Goal: Task Accomplishment & Management: Use online tool/utility

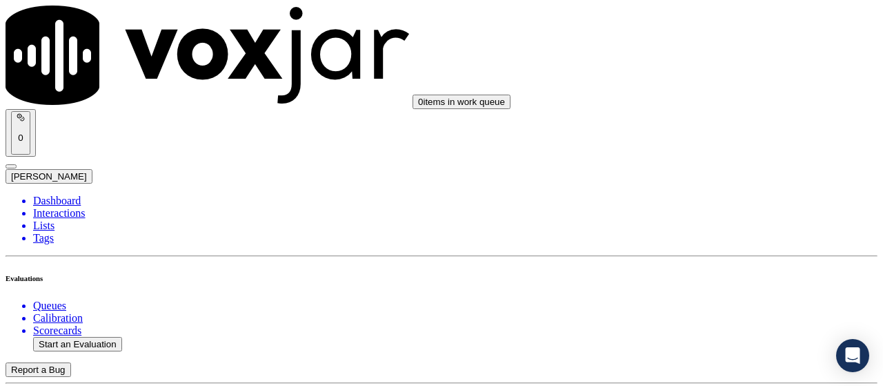
scroll to position [328, 0]
click at [72, 337] on button "Start an Evaluation" at bounding box center [77, 344] width 89 height 14
type input "20250826-201353_9374506627-all.mp3"
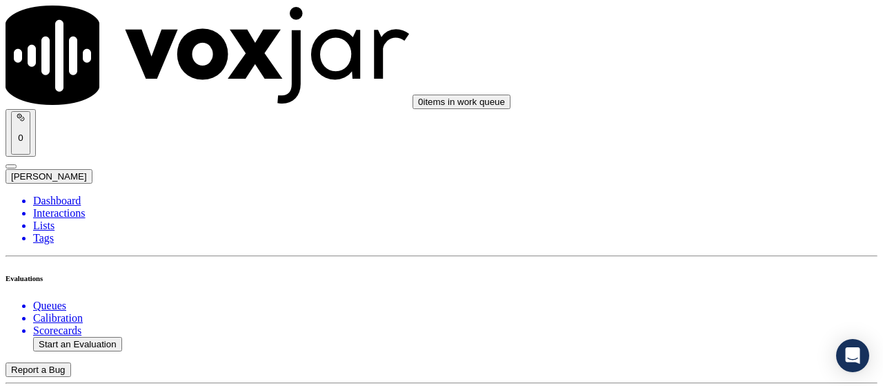
type input "mi"
type input "[DATE]T17:02"
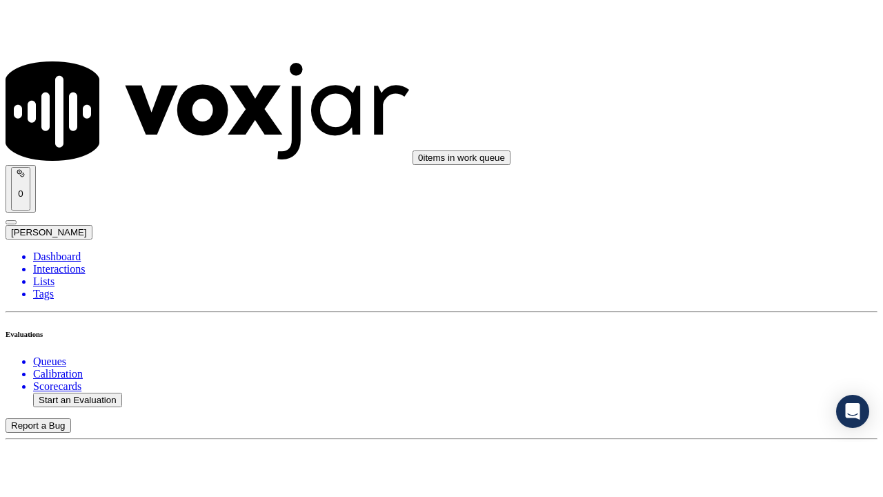
scroll to position [130, 0]
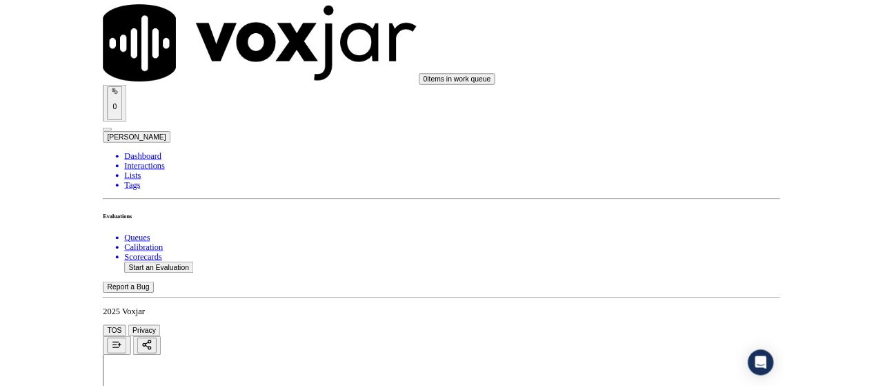
scroll to position [328, 0]
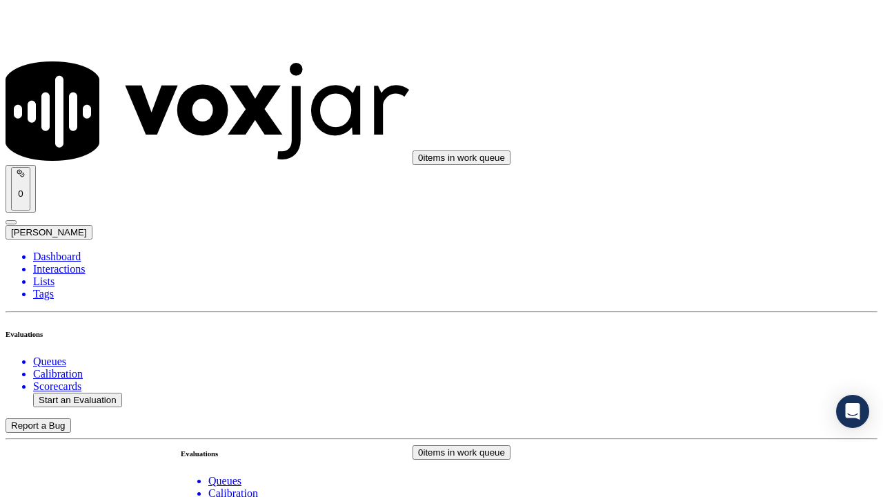
scroll to position [138, 0]
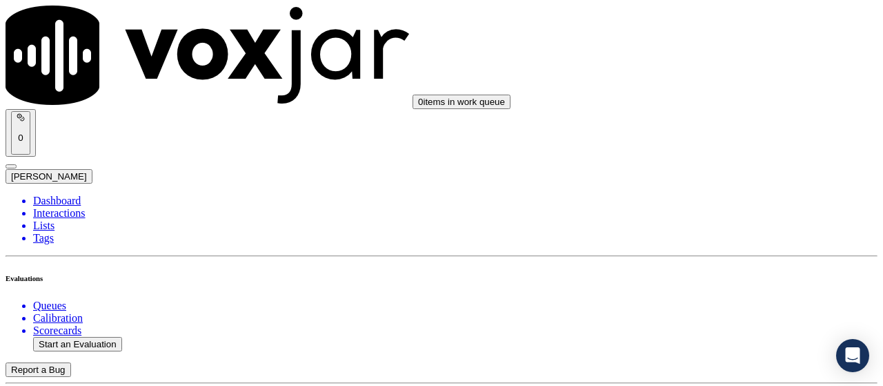
type input "[PERSON_NAME]"
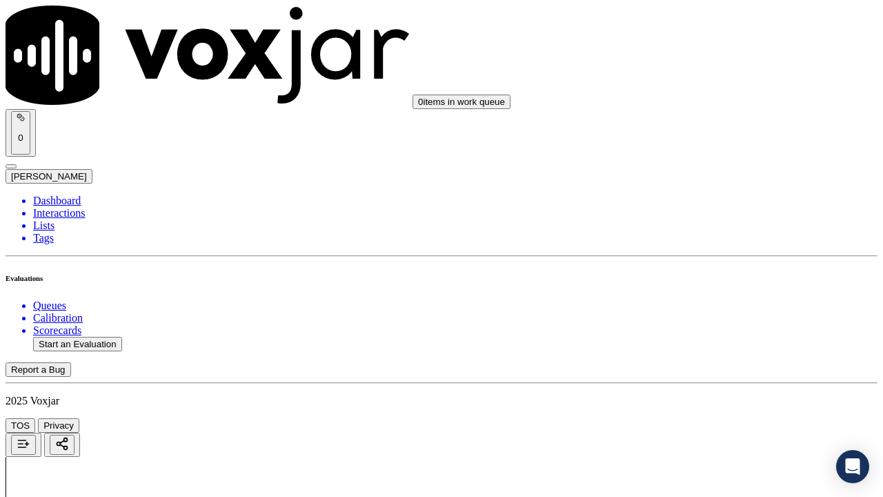
drag, startPoint x: 727, startPoint y: 444, endPoint x: 702, endPoint y: 367, distance: 80.7
click at [691, 301] on div "Yes" at bounding box center [736, 295] width 156 height 12
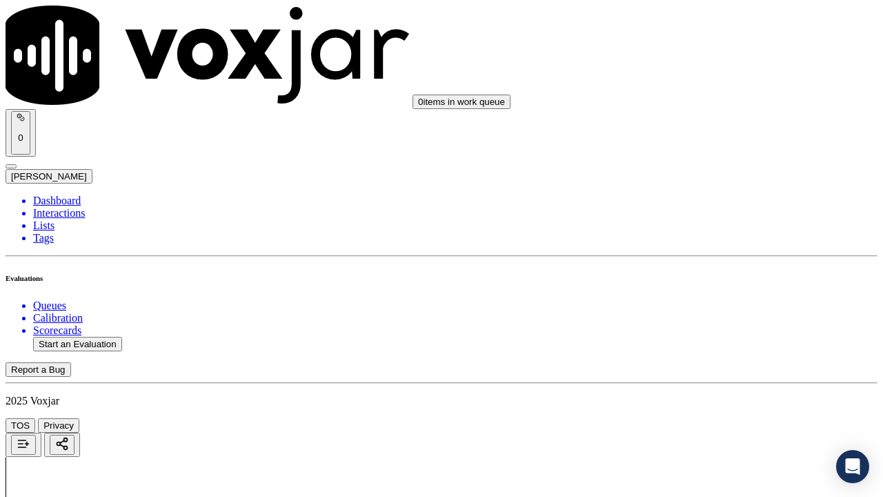
click at [703, 147] on div "Yes" at bounding box center [736, 141] width 156 height 12
click at [690, 321] on div "Yes" at bounding box center [736, 314] width 156 height 12
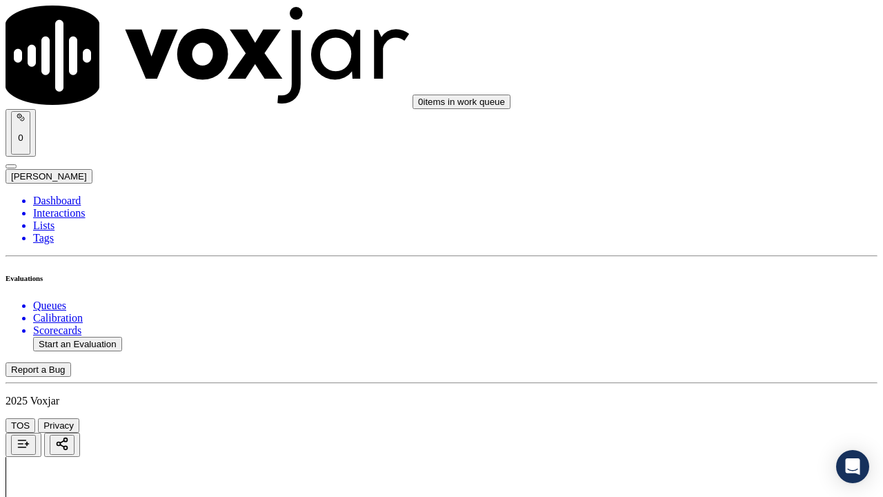
click at [720, 139] on div "N/A" at bounding box center [736, 132] width 156 height 12
click at [705, 379] on div "N/A" at bounding box center [736, 372] width 156 height 12
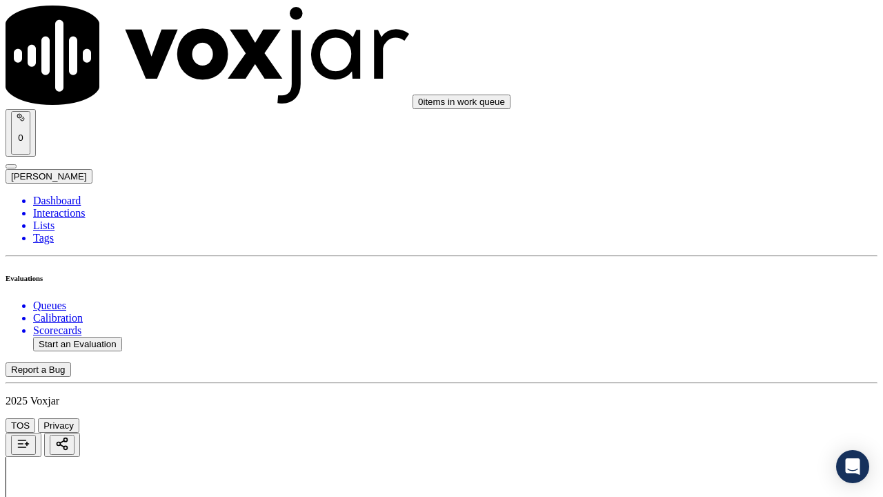
click at [713, 130] on div "Yes" at bounding box center [736, 124] width 156 height 12
click at [704, 337] on div "Yes" at bounding box center [736, 331] width 156 height 12
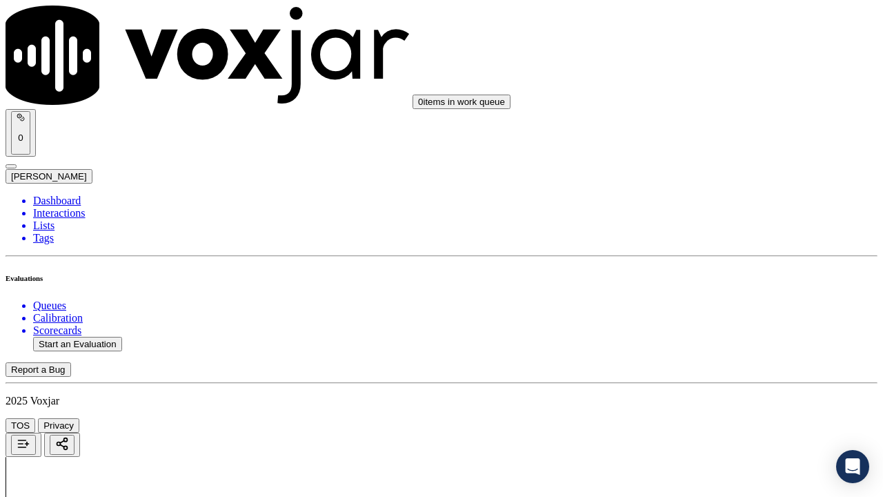
click at [712, 183] on div "Yes" at bounding box center [736, 176] width 156 height 12
click at [705, 357] on div "Yes" at bounding box center [736, 350] width 156 height 12
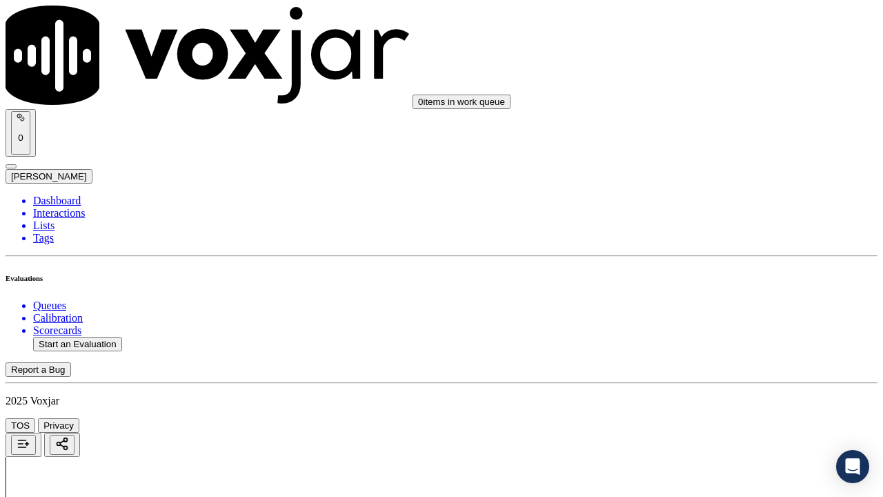
click at [711, 166] on div "Yes" at bounding box center [736, 160] width 156 height 12
click at [702, 343] on div "Yes" at bounding box center [736, 336] width 156 height 12
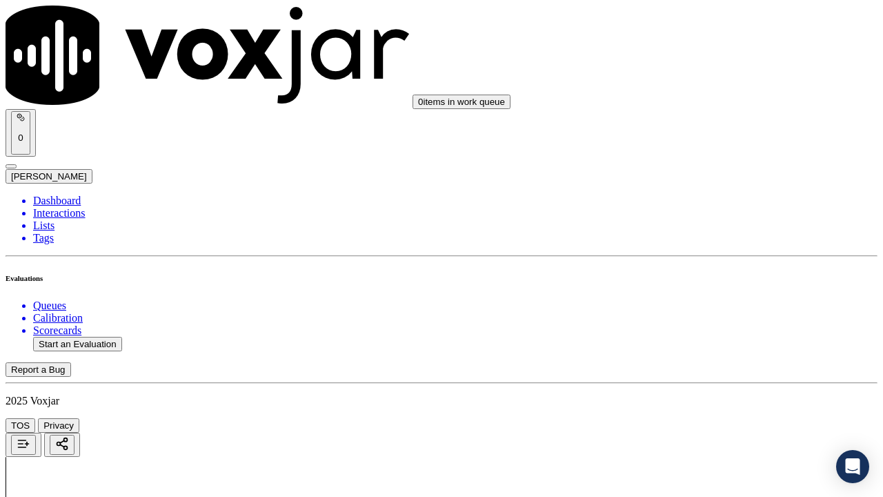
click at [713, 292] on div "Yes" at bounding box center [736, 285] width 156 height 12
click at [709, 109] on div "Yes No N/A" at bounding box center [736, 126] width 156 height 37
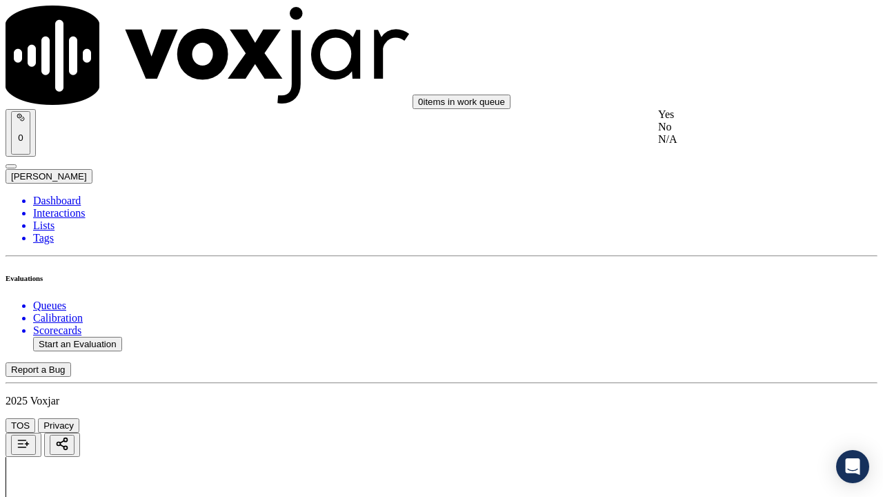
click at [722, 121] on div "Yes" at bounding box center [736, 114] width 156 height 12
click at [704, 293] on div "Yes" at bounding box center [736, 288] width 156 height 12
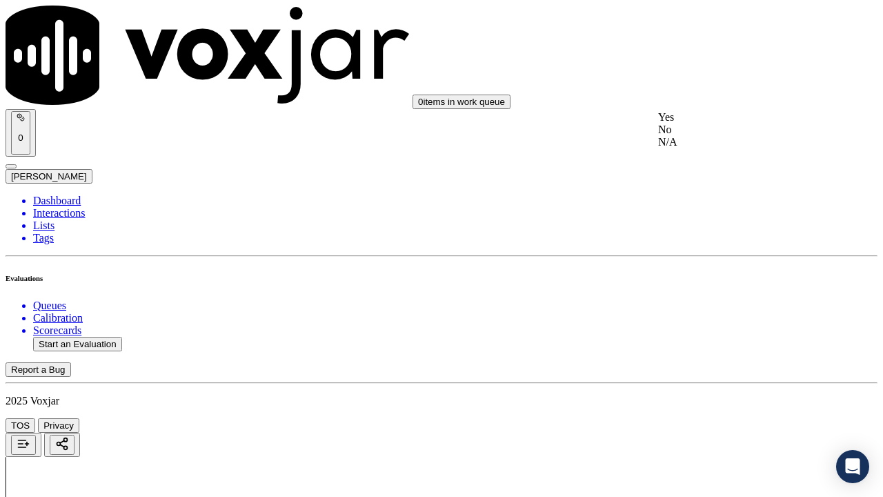
click at [703, 123] on div "Yes" at bounding box center [736, 117] width 156 height 12
click at [701, 312] on div "Yes" at bounding box center [736, 307] width 156 height 12
drag, startPoint x: 708, startPoint y: 129, endPoint x: 711, endPoint y: 137, distance: 8.1
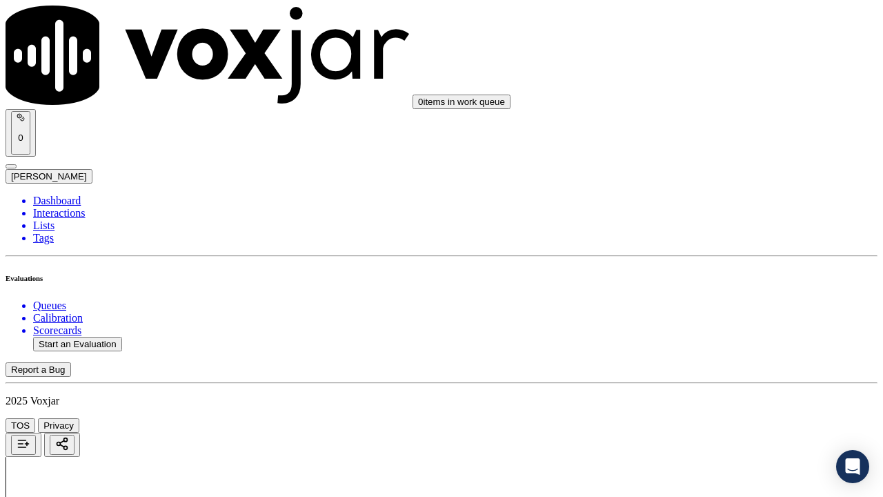
click at [713, 159] on div "Yes" at bounding box center [736, 153] width 156 height 12
click at [709, 344] on div "Yes" at bounding box center [736, 343] width 156 height 12
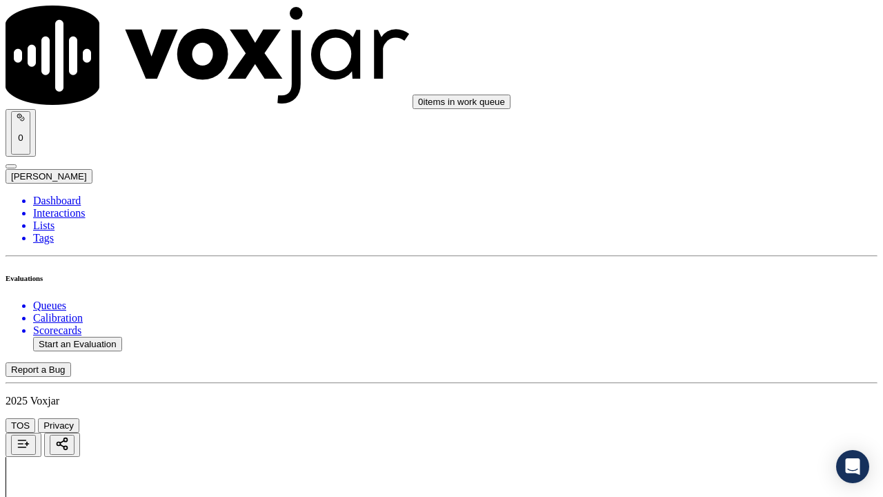
click at [714, 316] on div "Yes" at bounding box center [736, 314] width 156 height 12
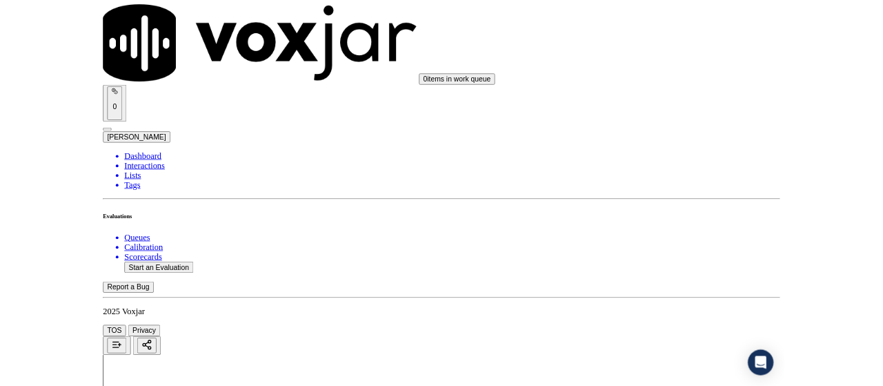
scroll to position [4001, 0]
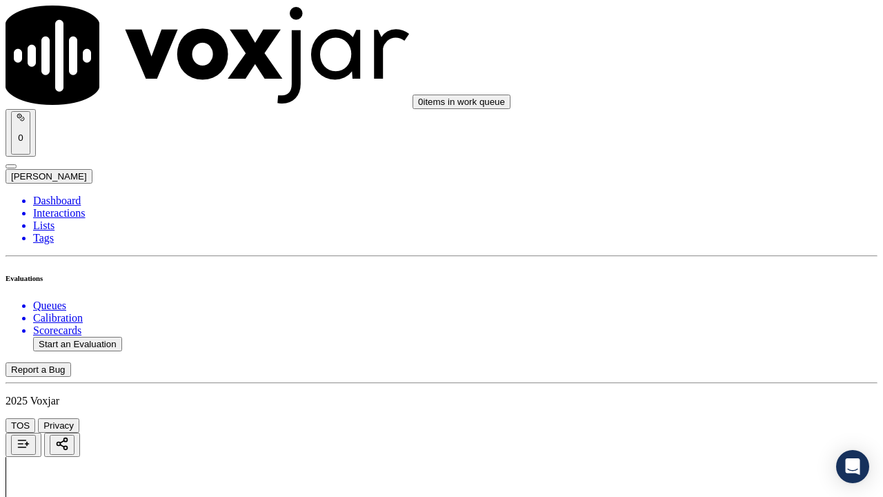
click at [707, 166] on div "Yes" at bounding box center [736, 160] width 156 height 12
click at [695, 356] on div "Yes" at bounding box center [736, 350] width 156 height 12
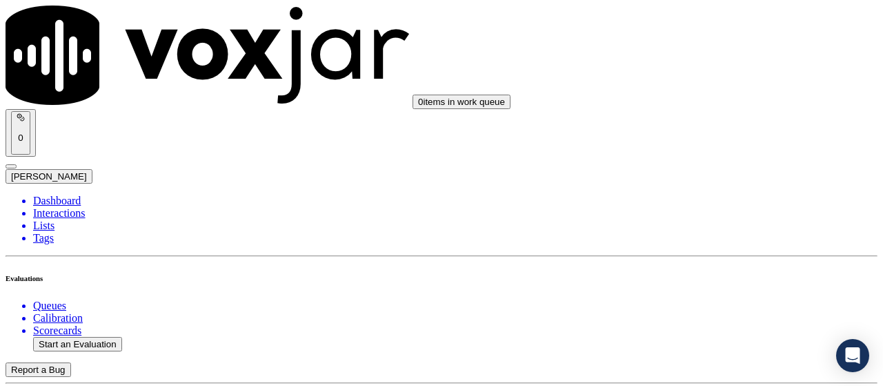
click at [115, 337] on button "Start an Evaluation" at bounding box center [77, 344] width 89 height 14
type input "20250826-160040_9515519578-all.mp3"
type input "is"
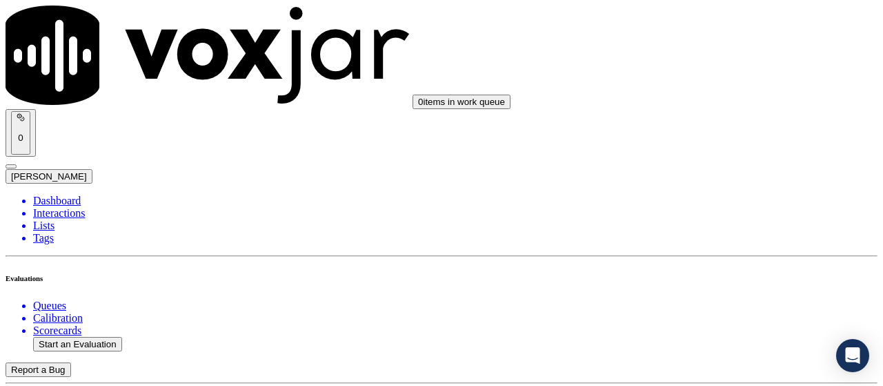
type input "[DATE]T17:11"
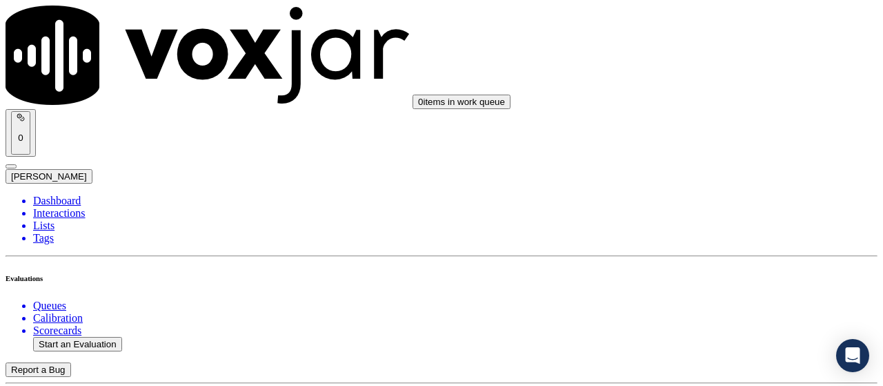
scroll to position [138, 0]
type input "[PERSON_NAME]"
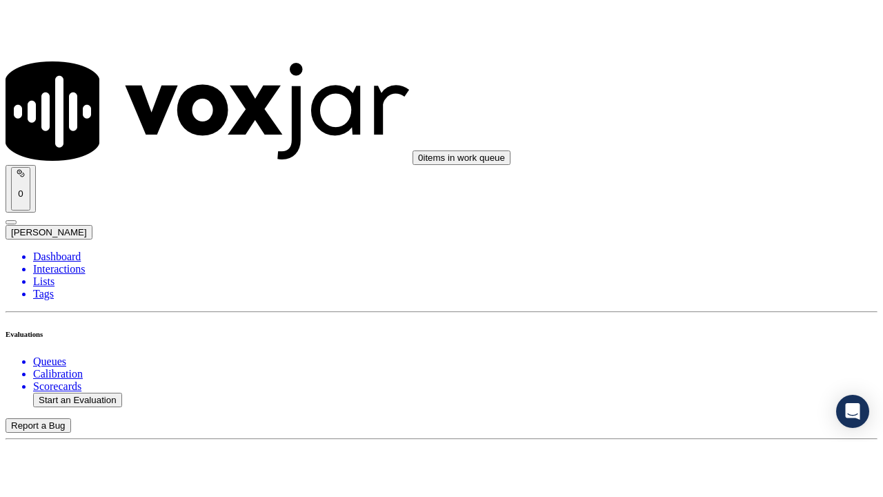
scroll to position [207, 0]
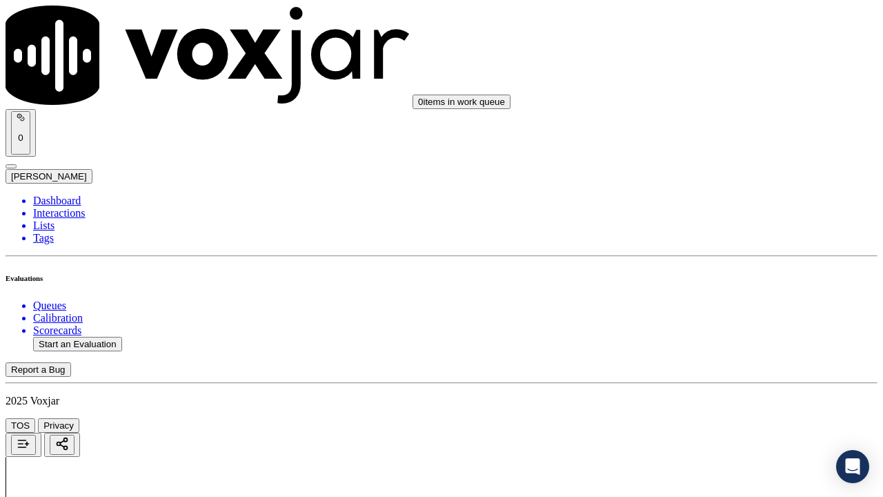
click at [713, 301] on div "Yes" at bounding box center [736, 295] width 156 height 12
click at [711, 215] on div "Yes" at bounding box center [736, 210] width 156 height 12
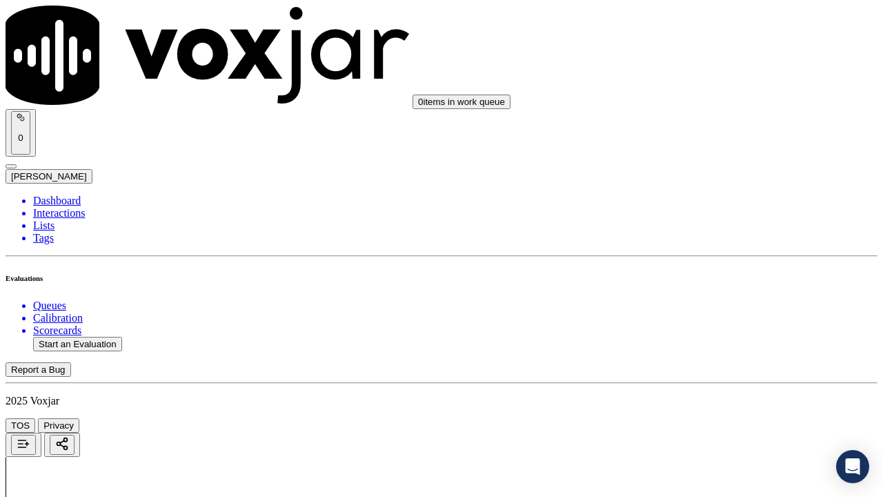
scroll to position [483, 0]
click at [709, 183] on div "Yes" at bounding box center [736, 176] width 156 height 12
click at [712, 385] on div "N/A" at bounding box center [736, 408] width 156 height 12
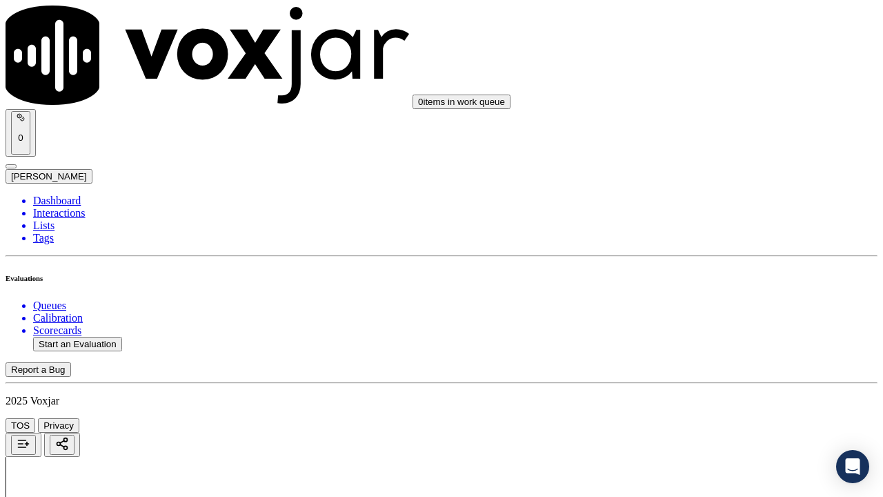
scroll to position [828, 0]
click at [709, 310] on div "N/A" at bounding box center [736, 303] width 156 height 12
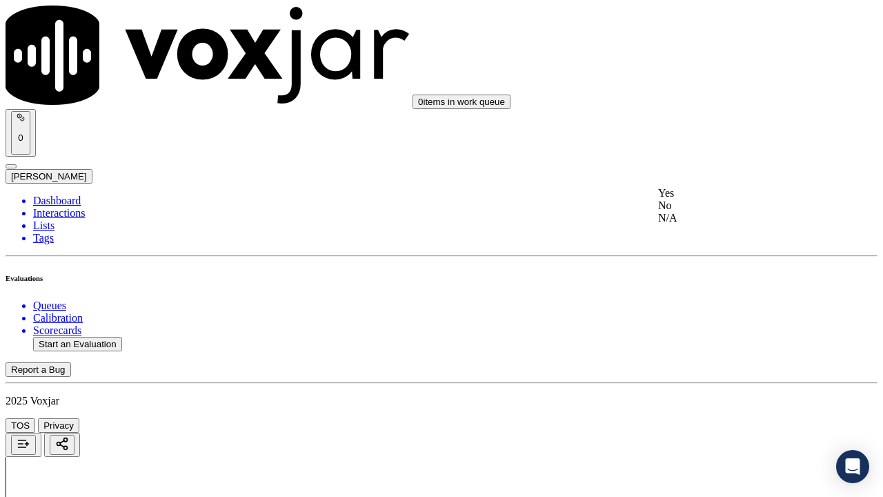
click at [709, 199] on div "Yes" at bounding box center [736, 193] width 156 height 12
click at [715, 199] on div "Yes" at bounding box center [736, 193] width 156 height 12
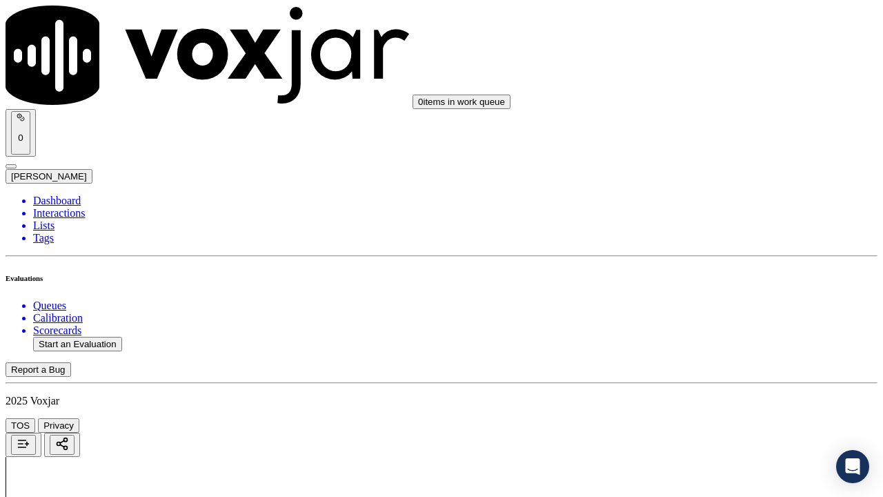
click at [705, 251] on div "Yes" at bounding box center [736, 245] width 156 height 12
drag, startPoint x: 721, startPoint y: 229, endPoint x: 717, endPoint y: 280, distance: 51.2
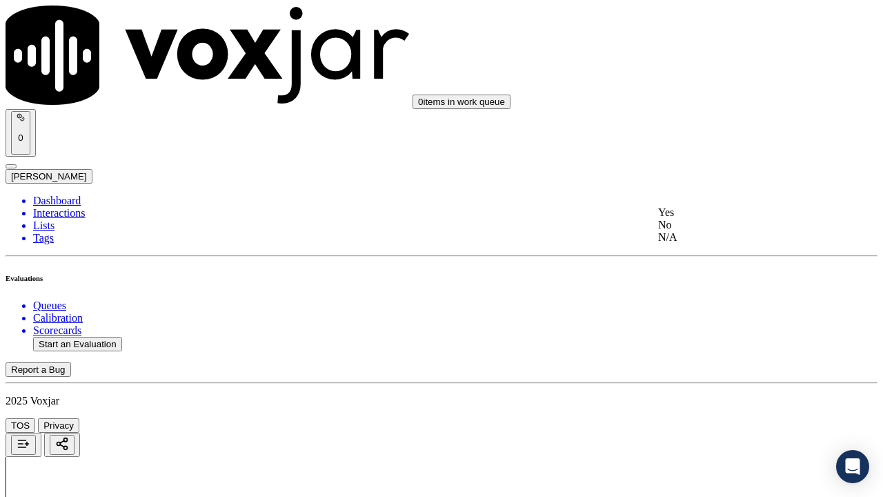
click at [721, 219] on div "Yes" at bounding box center [736, 212] width 156 height 12
click at [709, 336] on div "Yes" at bounding box center [736, 330] width 156 height 12
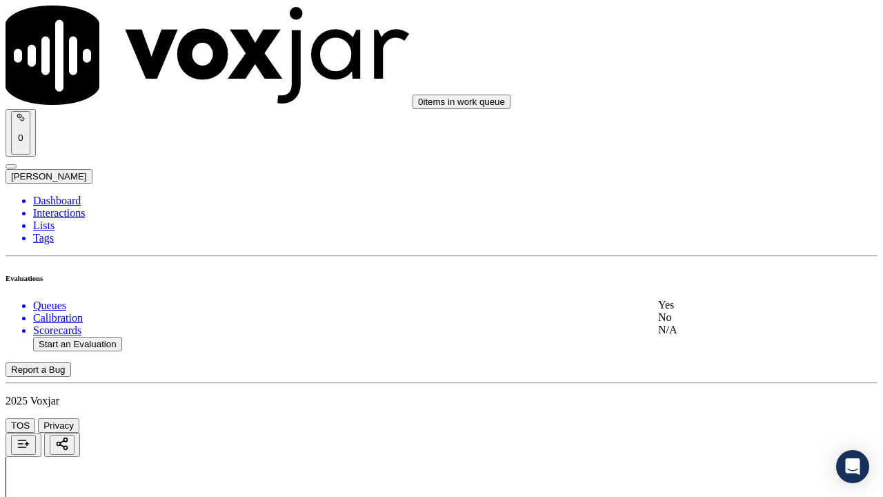
click at [709, 311] on div "Yes" at bounding box center [736, 305] width 156 height 12
click at [706, 361] on div "Yes" at bounding box center [736, 354] width 156 height 12
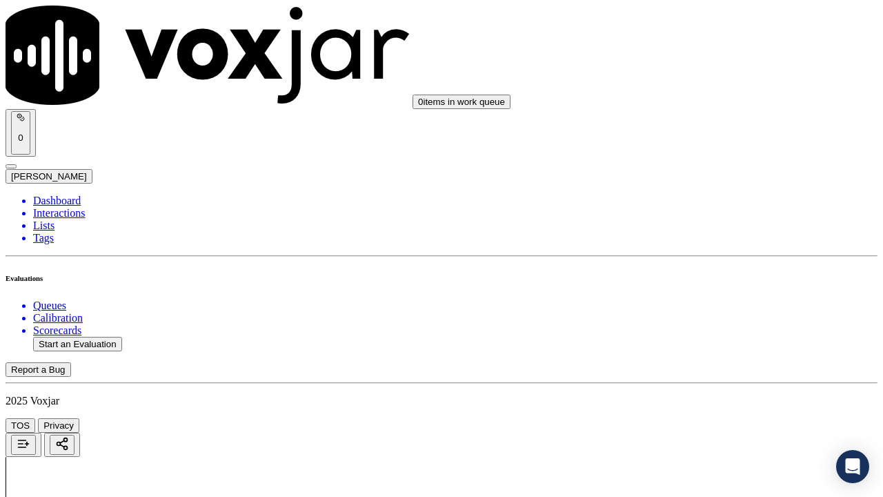
click at [709, 259] on div "Yes" at bounding box center [736, 252] width 156 height 12
click at [694, 385] on div "Yes" at bounding box center [736, 426] width 156 height 12
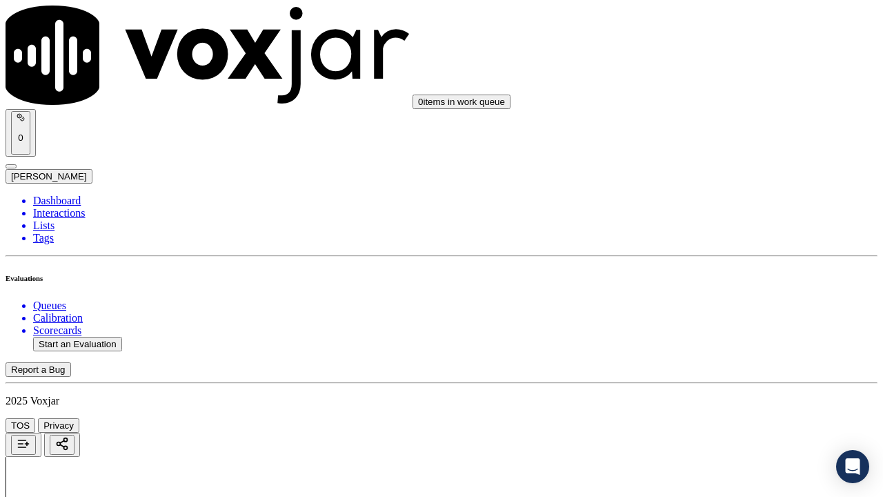
drag, startPoint x: 707, startPoint y: 259, endPoint x: 718, endPoint y: 295, distance: 37.5
click at [707, 261] on div "Yes" at bounding box center [736, 255] width 156 height 12
drag, startPoint x: 747, startPoint y: 424, endPoint x: 697, endPoint y: 451, distance: 57.4
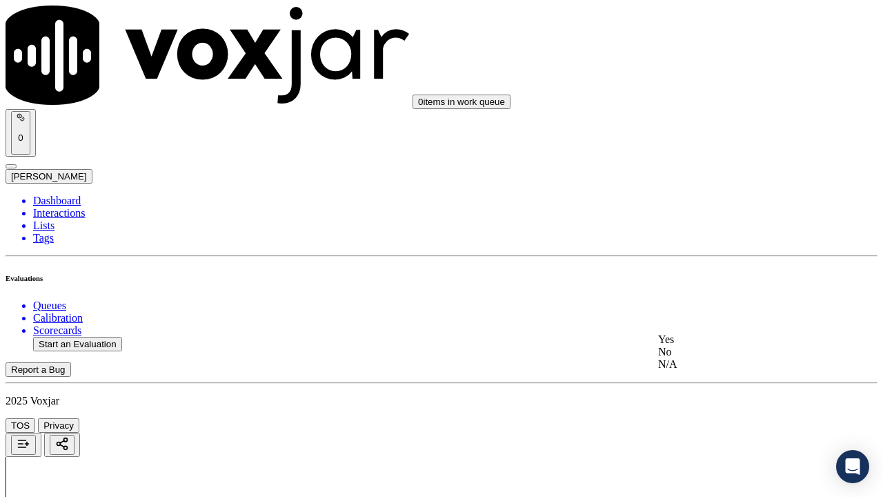
click at [708, 346] on div "Yes" at bounding box center [736, 339] width 156 height 12
click at [711, 296] on div "Yes" at bounding box center [736, 291] width 156 height 12
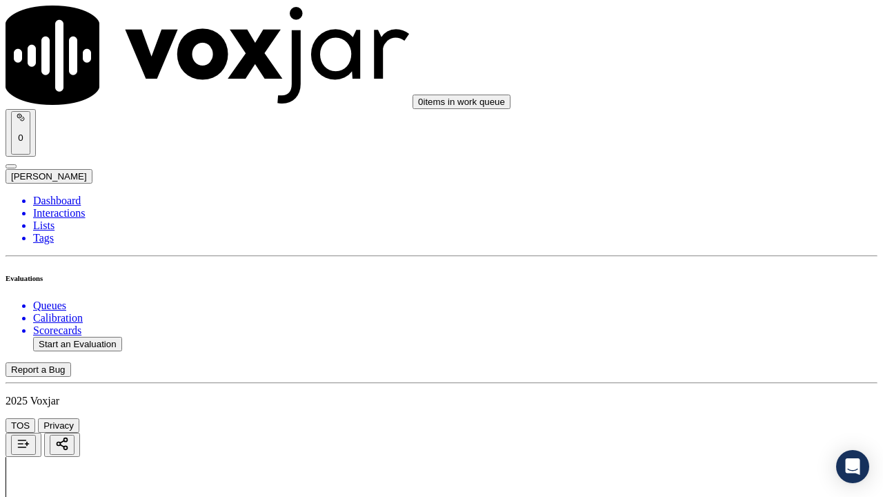
click at [715, 281] on div "Yes" at bounding box center [736, 274] width 156 height 12
click at [704, 250] on div "Yes" at bounding box center [736, 245] width 156 height 12
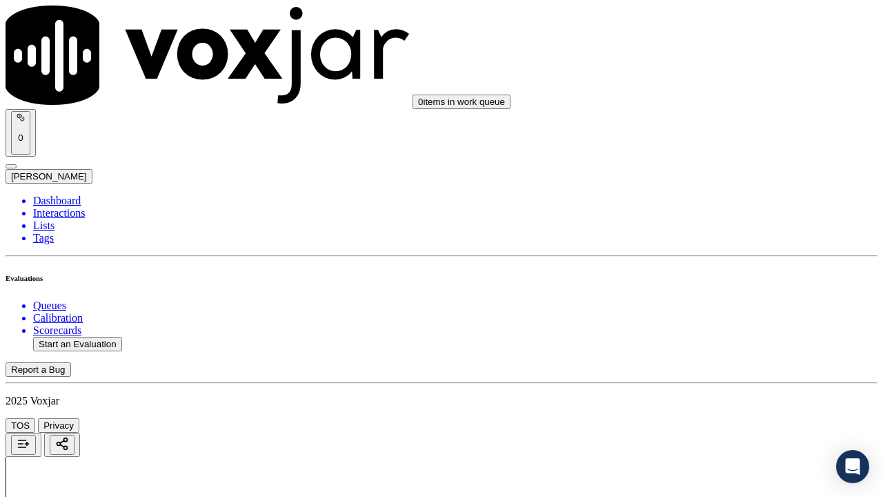
click at [705, 336] on div "Yes" at bounding box center [736, 330] width 156 height 12
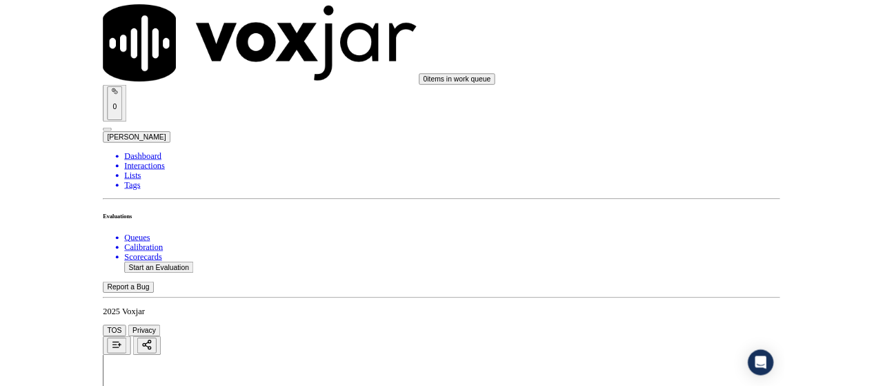
scroll to position [4012, 0]
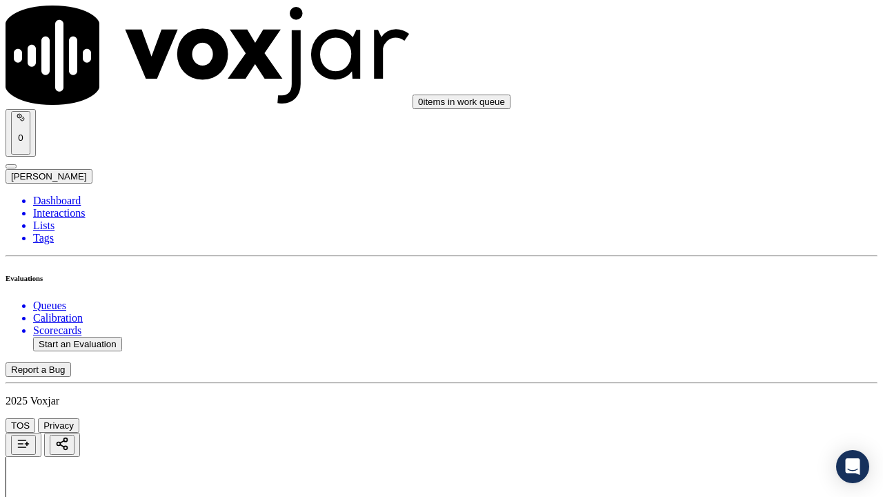
click at [704, 346] on div "Yes" at bounding box center [736, 340] width 156 height 12
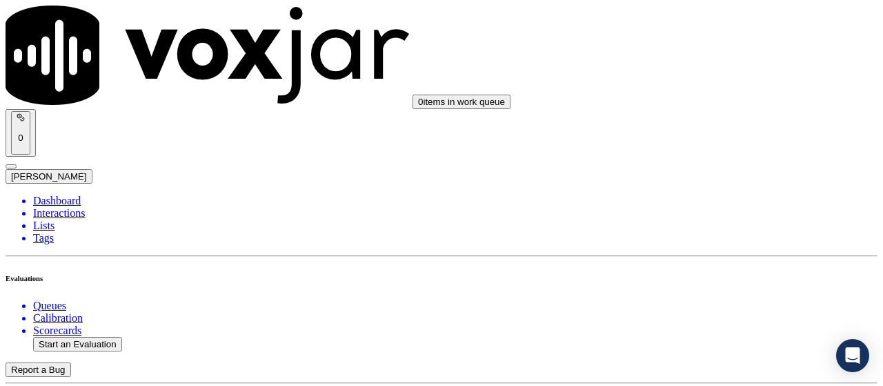
click at [111, 337] on button "Start an Evaluation" at bounding box center [77, 344] width 89 height 14
type input "20250826-102811_4406659050-all.mp3"
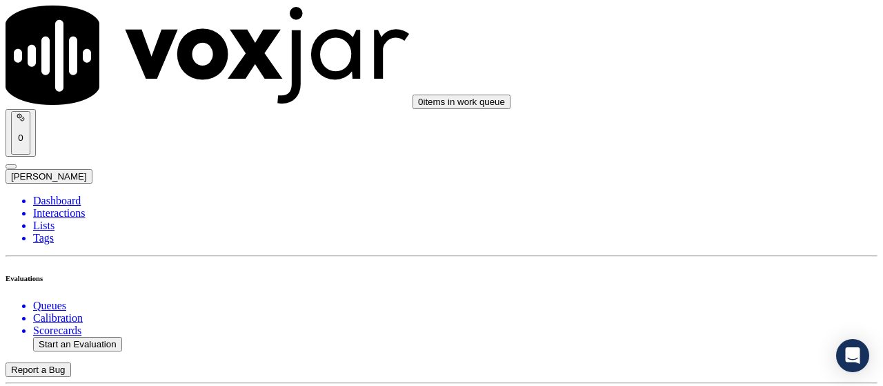
type input "lil"
type input "[DATE]T17:18"
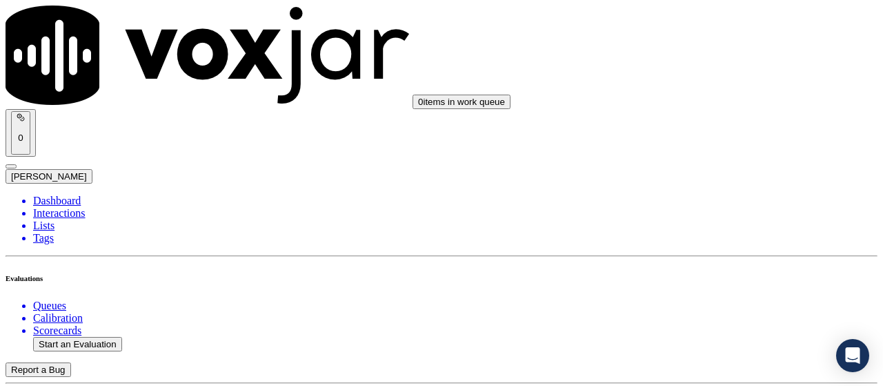
scroll to position [130, 0]
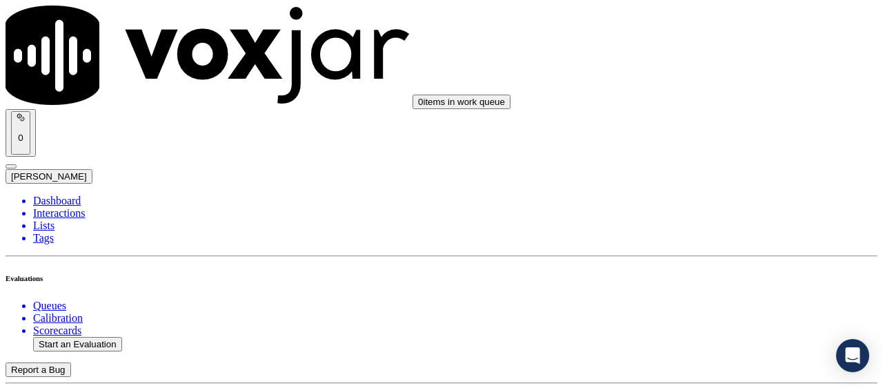
scroll to position [138, 0]
type input "[PERSON_NAME]"
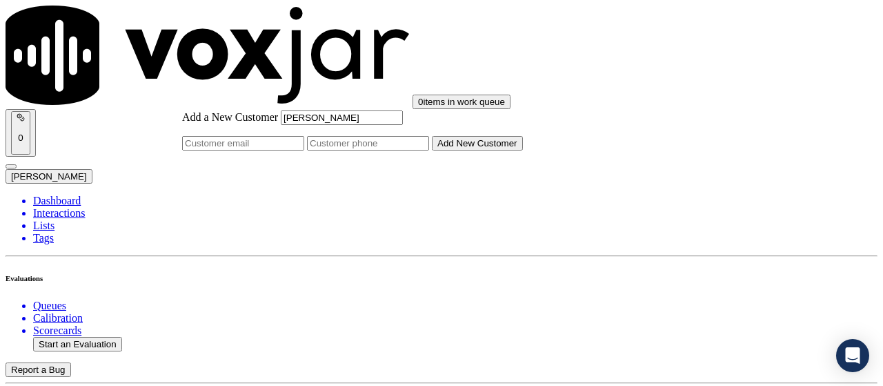
type input "[PERSON_NAME]"
click at [429, 150] on input "Add a New Customer" at bounding box center [368, 143] width 122 height 14
paste input "4406659050"
type input "4406659050"
click at [492, 150] on button "Add New Customer" at bounding box center [477, 143] width 91 height 14
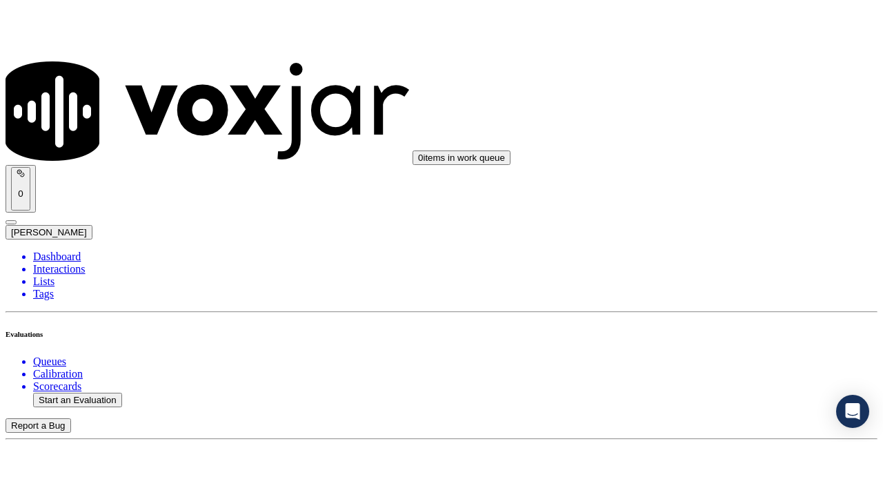
scroll to position [207, 0]
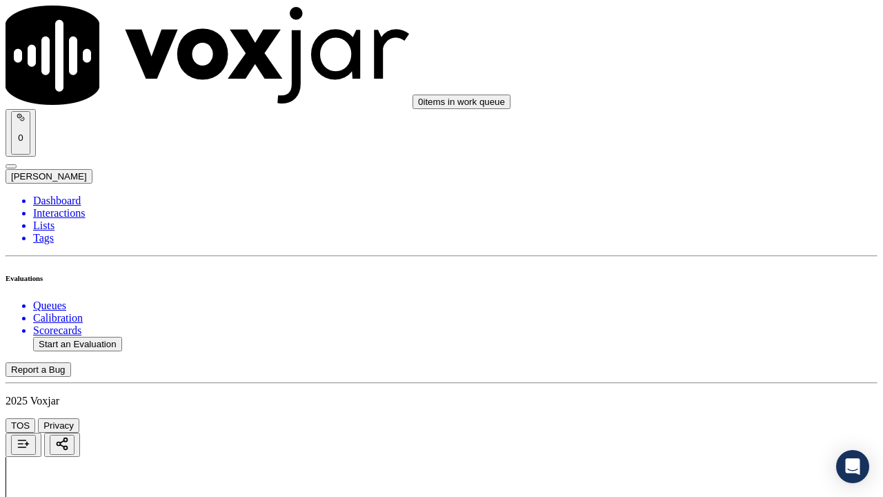
click at [697, 301] on div "Yes" at bounding box center [736, 295] width 156 height 12
drag, startPoint x: 695, startPoint y: 105, endPoint x: 697, endPoint y: 129, distance: 24.2
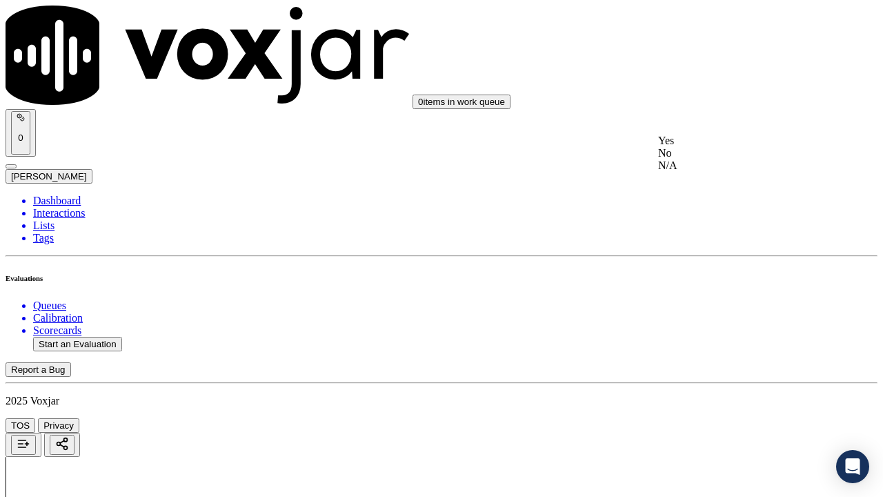
click at [706, 145] on div "Yes" at bounding box center [736, 141] width 156 height 12
click at [700, 183] on div "Yes" at bounding box center [736, 176] width 156 height 12
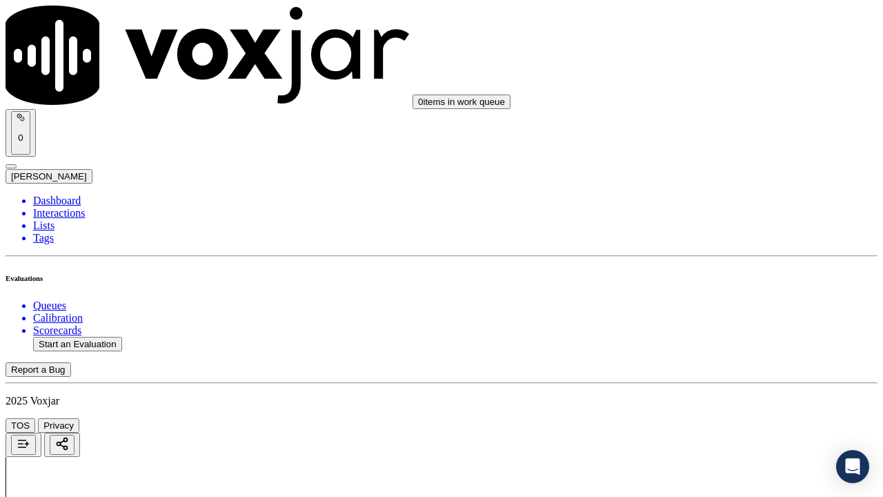
click at [704, 139] on div "N/A" at bounding box center [736, 132] width 156 height 12
click at [717, 379] on div "N/A" at bounding box center [736, 372] width 156 height 12
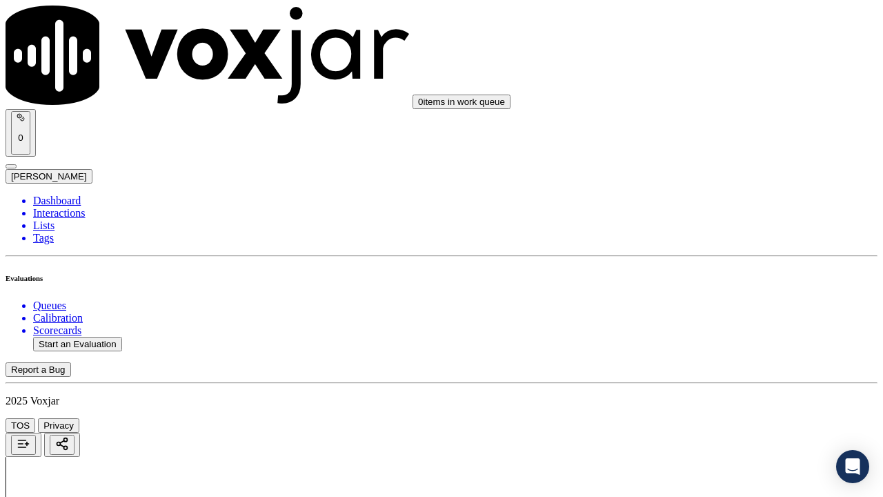
click at [701, 199] on div "Yes" at bounding box center [736, 193] width 156 height 12
click at [691, 130] on div "Yes" at bounding box center [736, 124] width 156 height 12
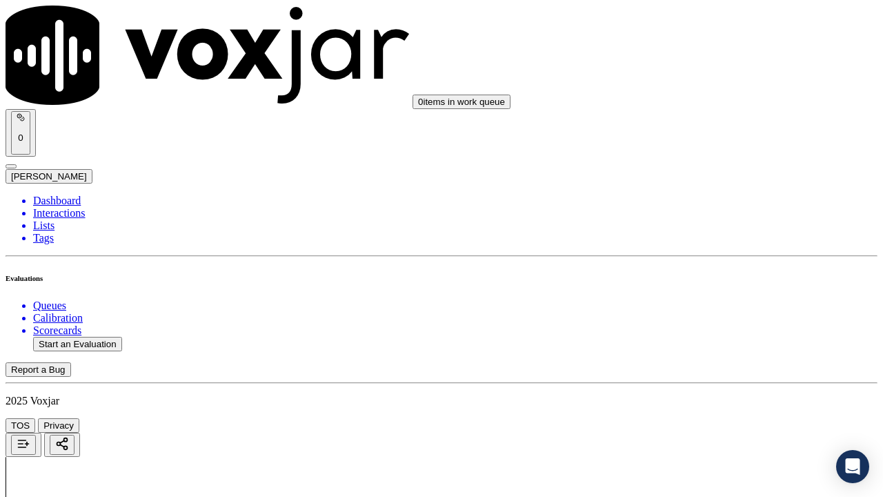
click at [704, 321] on div "Yes" at bounding box center [736, 314] width 156 height 12
click at [694, 219] on div "Yes" at bounding box center [736, 212] width 156 height 12
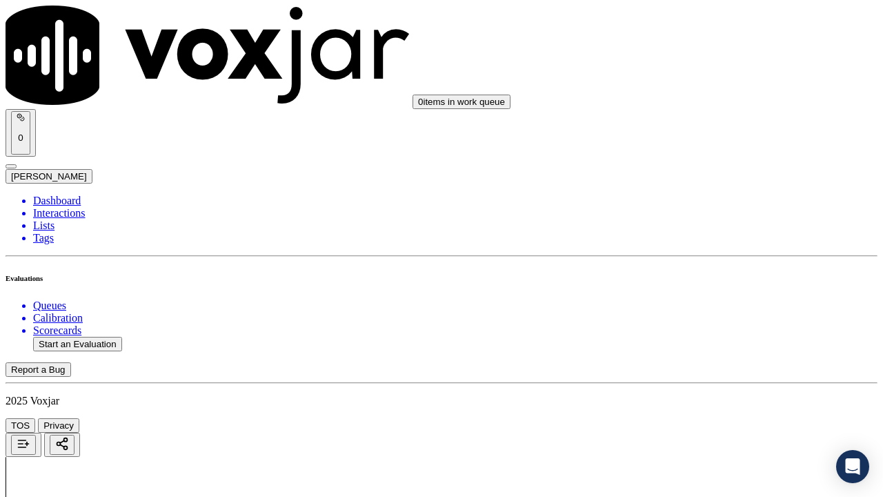
scroll to position [1863, 0]
click at [705, 235] on div "Yes" at bounding box center [736, 229] width 156 height 12
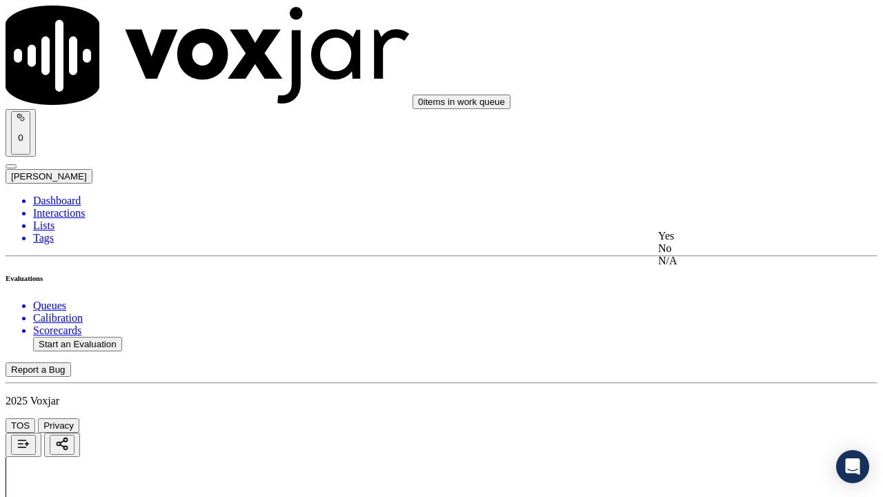
click at [706, 242] on div "Yes" at bounding box center [736, 236] width 156 height 12
click at [709, 288] on div "Yes" at bounding box center [736, 285] width 156 height 12
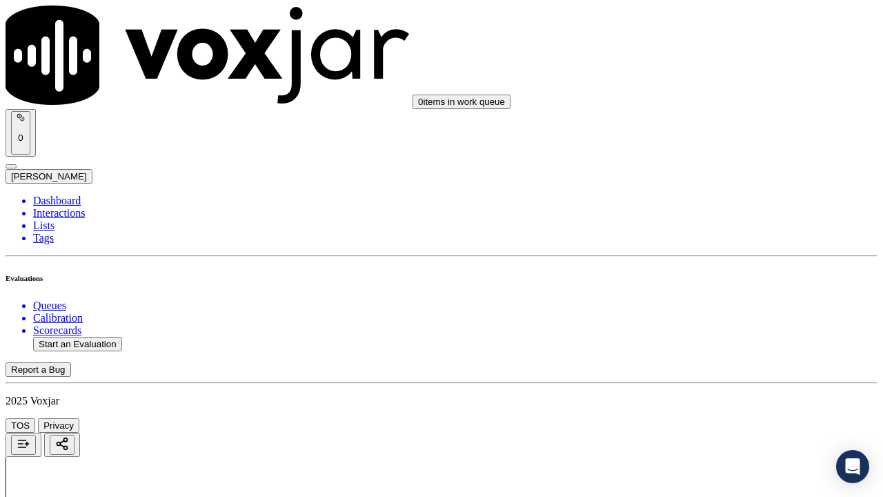
click at [695, 190] on div "Yes" at bounding box center [736, 183] width 156 height 12
click at [704, 157] on div "Yes" at bounding box center [736, 150] width 156 height 12
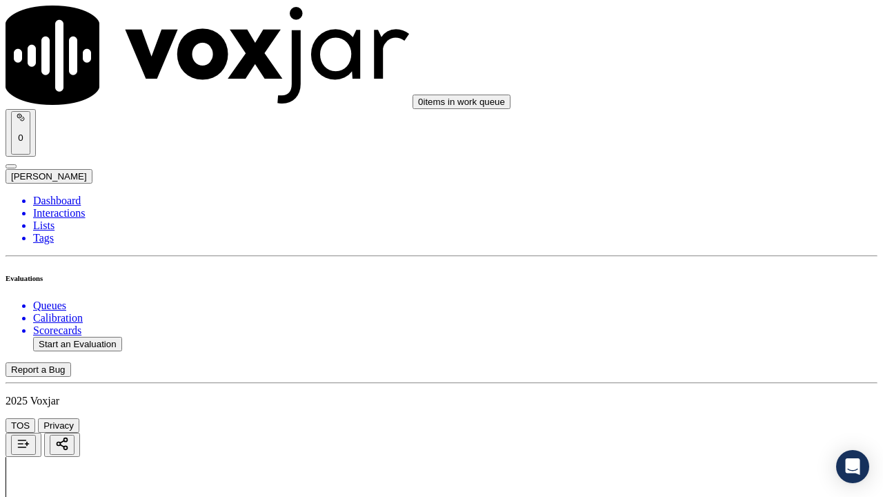
click at [706, 330] on div "Yes" at bounding box center [736, 324] width 156 height 12
click at [706, 172] on div "Yes" at bounding box center [736, 170] width 156 height 12
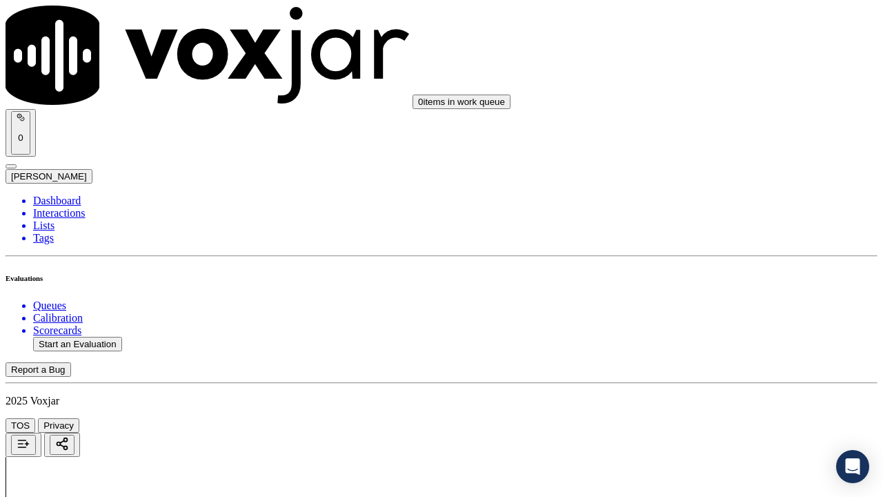
click at [704, 366] on div "Yes" at bounding box center [736, 360] width 156 height 12
click at [704, 212] on div "Yes" at bounding box center [736, 205] width 156 height 12
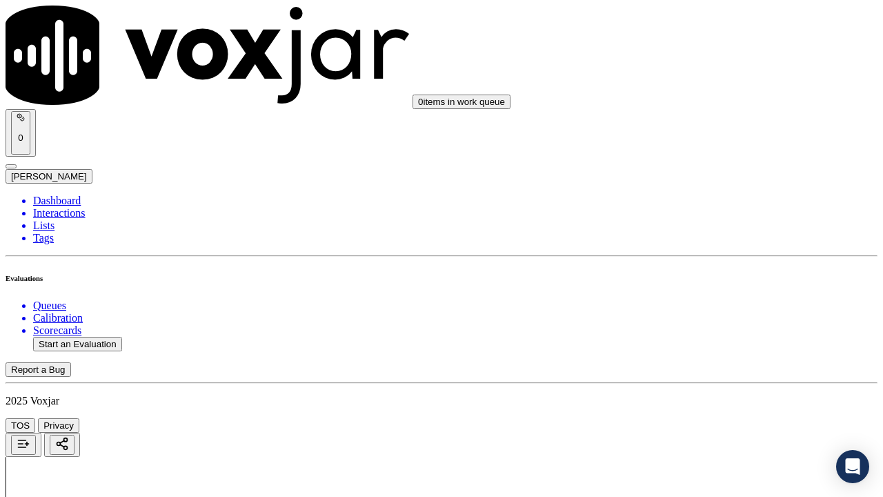
scroll to position [3794, 0]
click at [695, 183] on div "Yes" at bounding box center [736, 176] width 156 height 12
click at [695, 363] on div "Yes No N/A" at bounding box center [736, 379] width 156 height 37
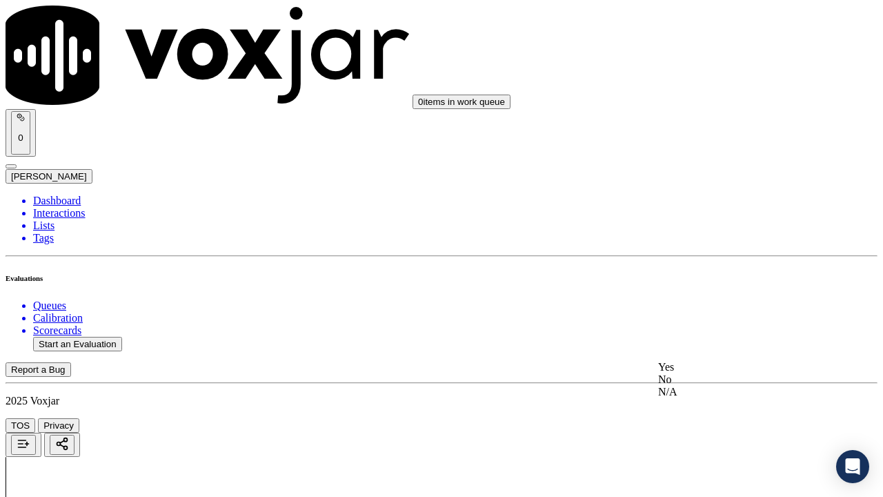
click at [700, 373] on div "Yes" at bounding box center [736, 367] width 156 height 12
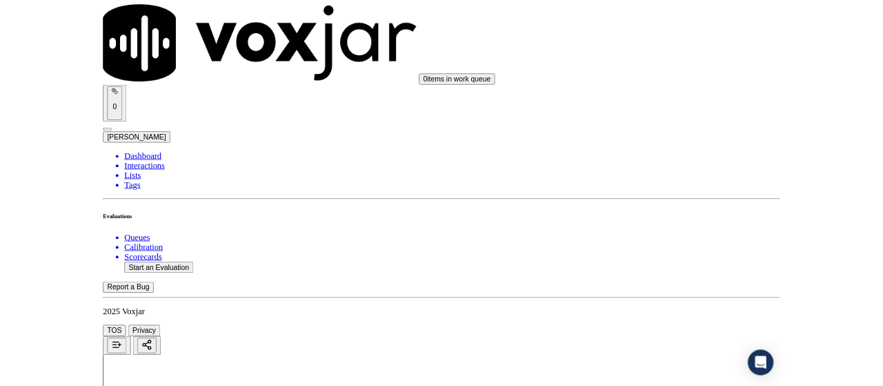
scroll to position [4012, 0]
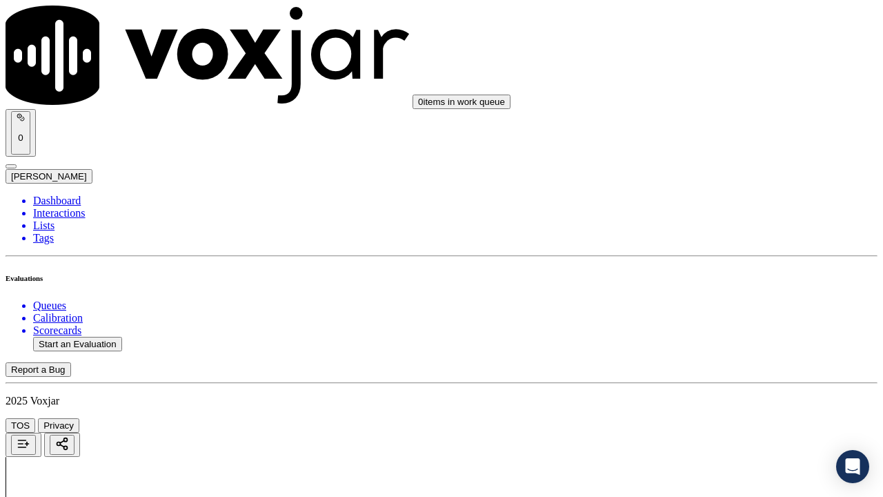
click at [699, 344] on div "Yes" at bounding box center [736, 340] width 156 height 12
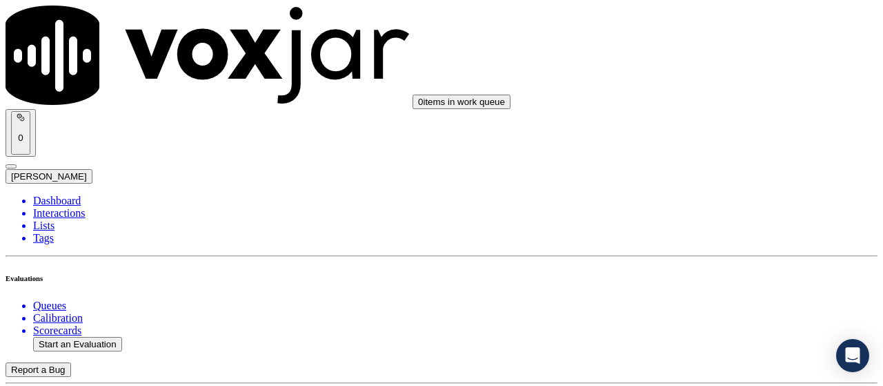
click at [88, 337] on button "Start an Evaluation" at bounding box center [77, 344] width 89 height 14
type input "20250826-103846_7244222536-all.mp3"
type input "[PERSON_NAME]"
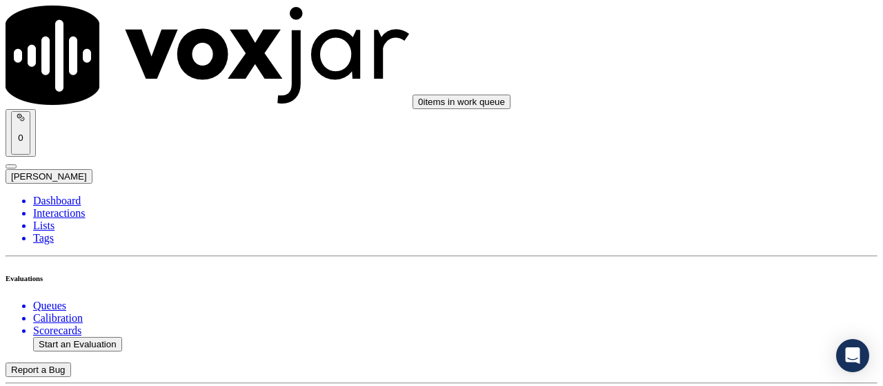
type input "[DATE]T17:27"
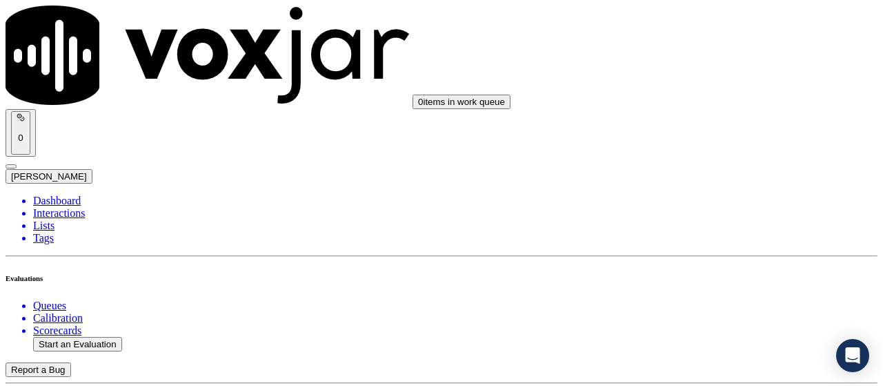
scroll to position [207, 0]
type input "[PERSON_NAME]"
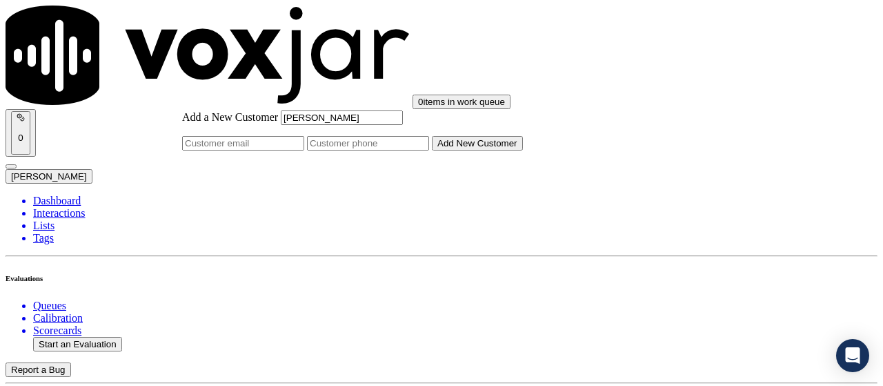
type input "[PERSON_NAME]"
click at [429, 150] on input "Add a New Customer" at bounding box center [368, 143] width 122 height 14
paste input "7243887617"
paste input "7244222536"
type input "7243887617-7244222536"
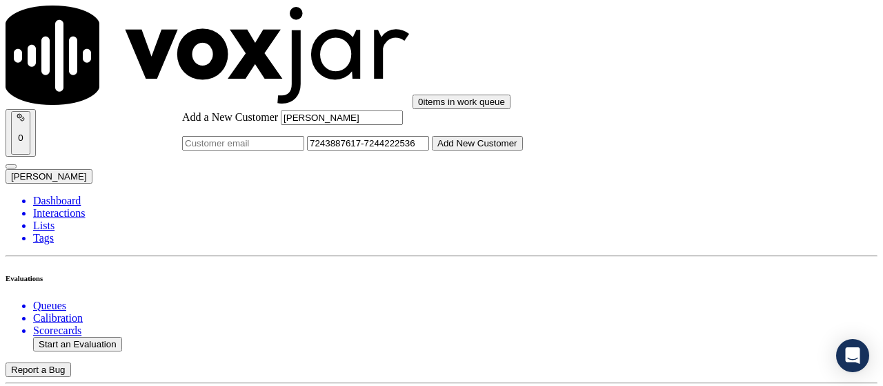
click at [523, 150] on button "Add New Customer" at bounding box center [477, 143] width 91 height 14
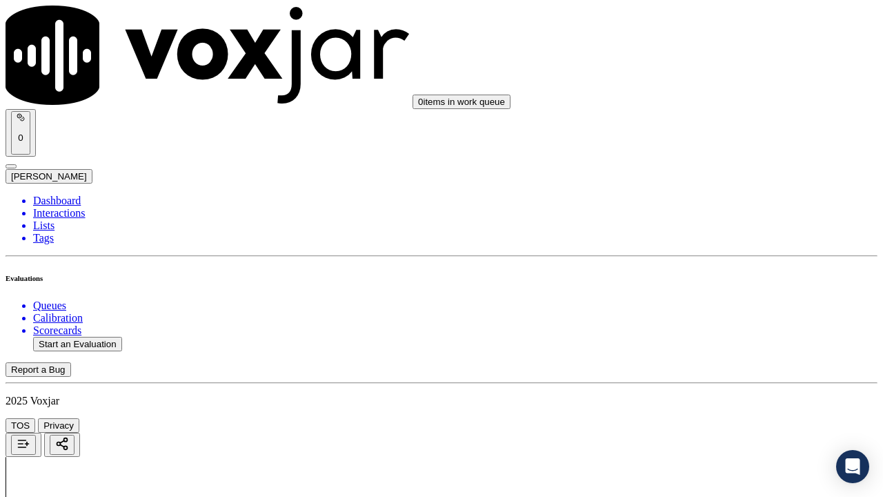
click at [703, 299] on div "Yes" at bounding box center [736, 295] width 156 height 12
click at [706, 285] on div "Yes" at bounding box center [736, 279] width 156 height 12
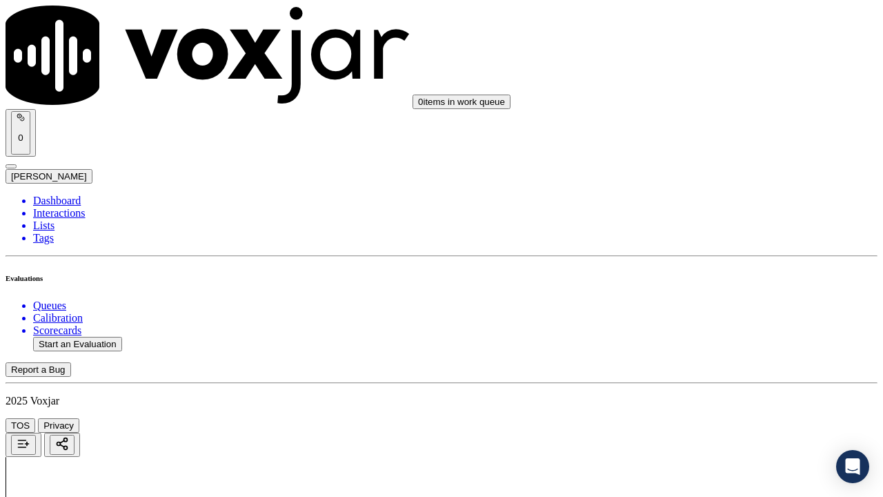
click at [700, 252] on div "Yes" at bounding box center [736, 245] width 156 height 12
drag, startPoint x: 698, startPoint y: 152, endPoint x: 704, endPoint y: 166, distance: 14.9
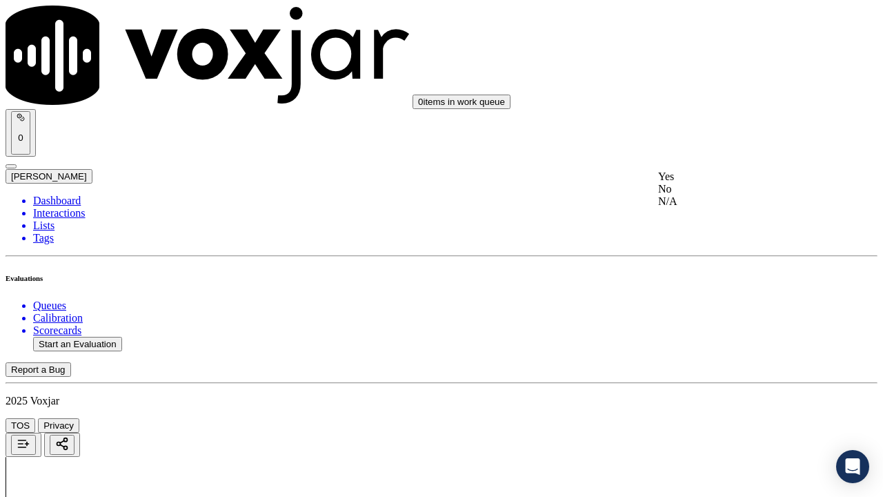
click at [710, 208] on div "N/A" at bounding box center [736, 201] width 156 height 12
drag, startPoint x: 713, startPoint y: 393, endPoint x: 715, endPoint y: 406, distance: 14.0
click at [708, 385] on div "N/A" at bounding box center [736, 441] width 156 height 12
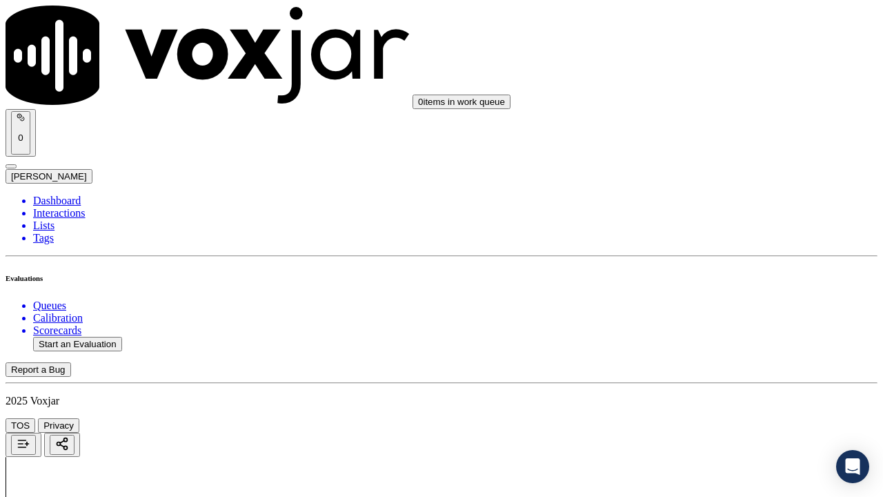
click at [703, 268] on div "Yes" at bounding box center [736, 262] width 156 height 12
drag, startPoint x: 693, startPoint y: 367, endPoint x: 693, endPoint y: 384, distance: 16.6
click at [693, 369] on div "Yes" at bounding box center [736, 363] width 156 height 12
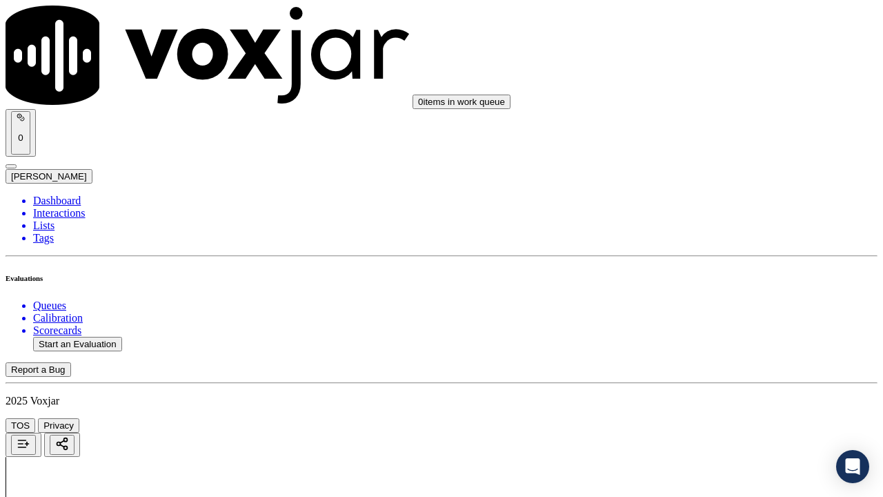
scroll to position [1449, 0]
click at [710, 252] on div "Yes" at bounding box center [736, 245] width 156 height 12
click at [702, 385] on div "Yes No N/A" at bounding box center [736, 431] width 156 height 37
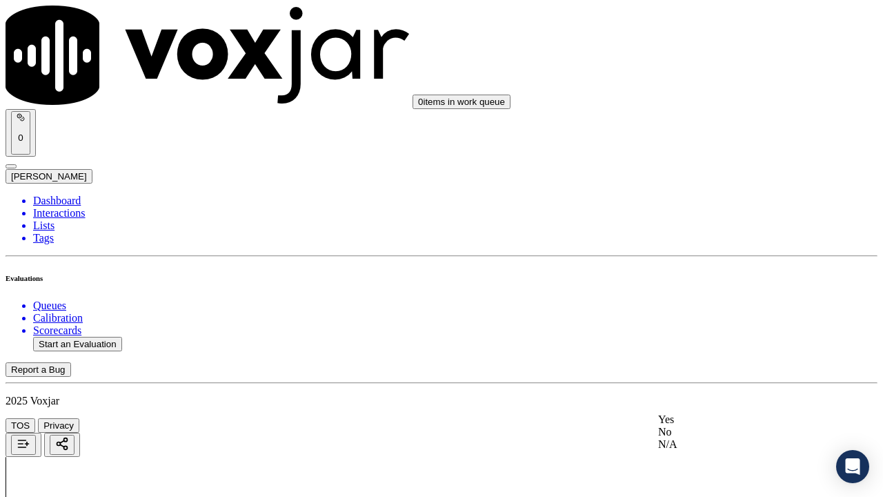
click at [703, 385] on div "Yes" at bounding box center [736, 419] width 156 height 12
click at [722, 298] on div "Yes" at bounding box center [736, 298] width 156 height 12
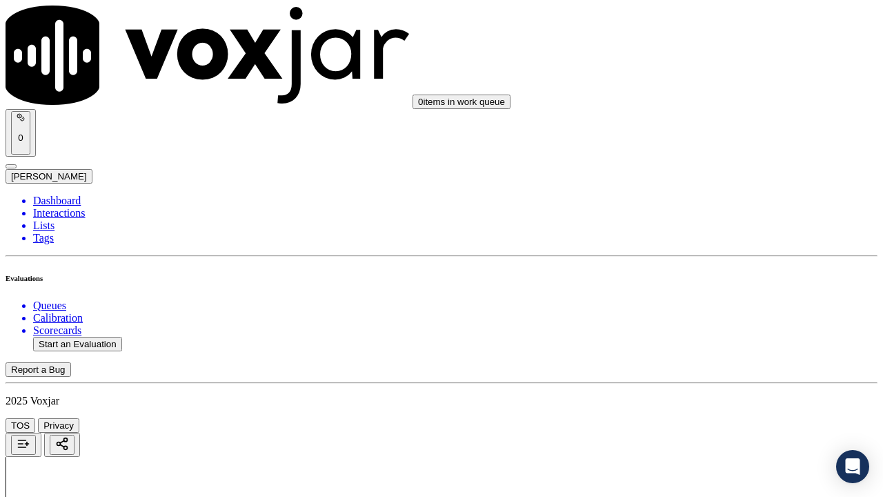
click at [697, 240] on div "Yes" at bounding box center [736, 236] width 156 height 12
drag, startPoint x: 682, startPoint y: 115, endPoint x: 688, endPoint y: 130, distance: 16.4
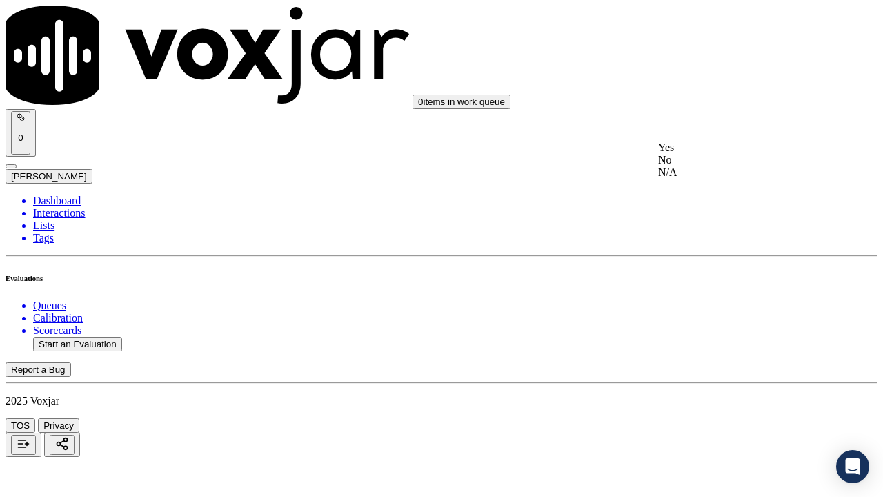
drag, startPoint x: 690, startPoint y: 150, endPoint x: 709, endPoint y: 179, distance: 33.9
click at [690, 151] on div "Yes" at bounding box center [736, 147] width 156 height 12
click at [711, 328] on div "Yes" at bounding box center [736, 321] width 156 height 12
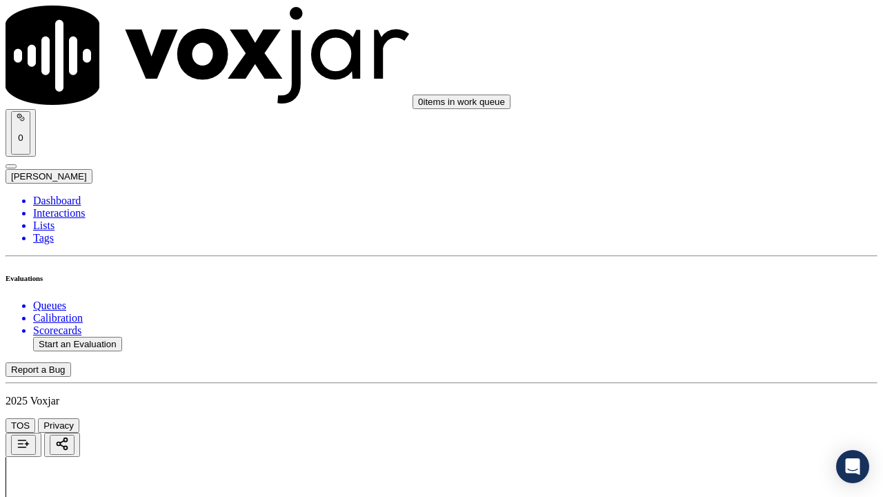
click at [686, 157] on div "Yes" at bounding box center [736, 150] width 156 height 12
click at [695, 325] on div "Yes" at bounding box center [736, 324] width 156 height 12
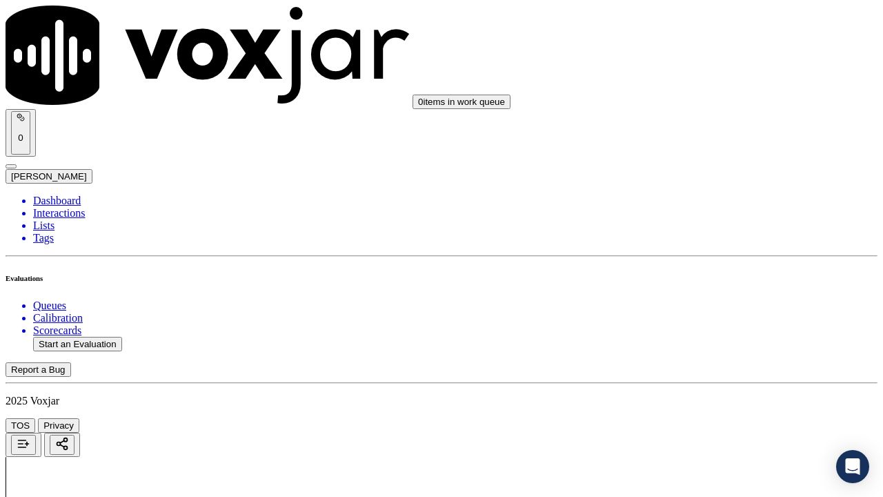
click at [691, 176] on div "Yes" at bounding box center [736, 170] width 156 height 12
click at [704, 366] on div "Yes" at bounding box center [736, 360] width 156 height 12
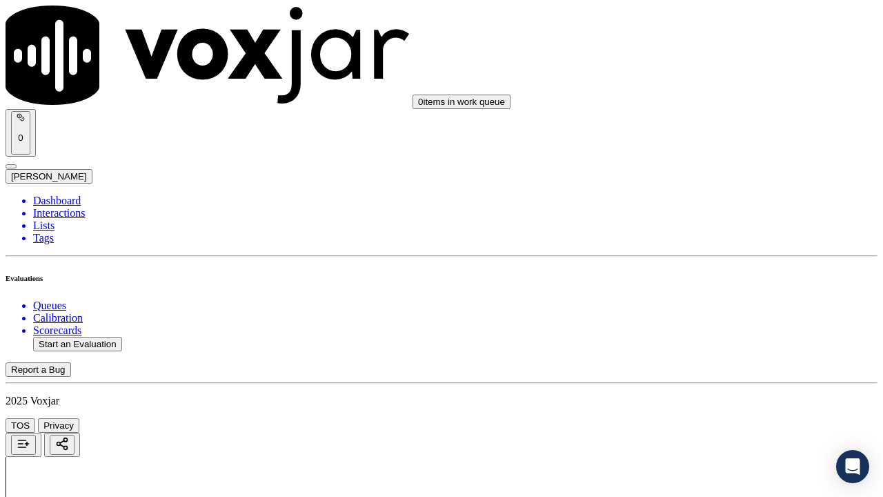
drag, startPoint x: 691, startPoint y: 252, endPoint x: 697, endPoint y: 263, distance: 12.4
click at [699, 275] on div "Yes" at bounding box center [736, 274] width 156 height 12
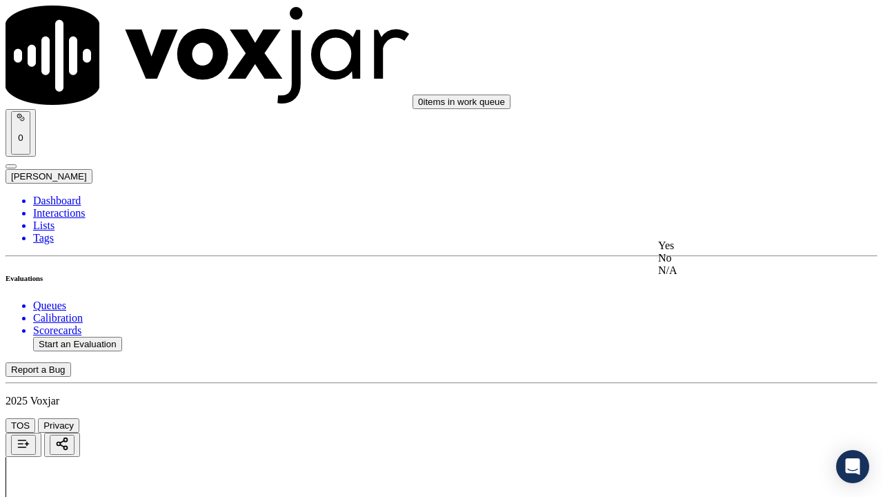
click at [697, 252] on div "Yes" at bounding box center [736, 245] width 156 height 12
click at [697, 334] on div "Yes" at bounding box center [736, 330] width 156 height 12
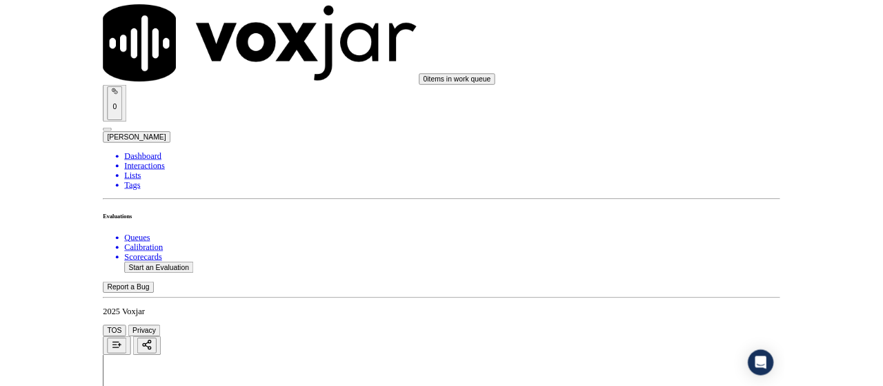
scroll to position [4012, 0]
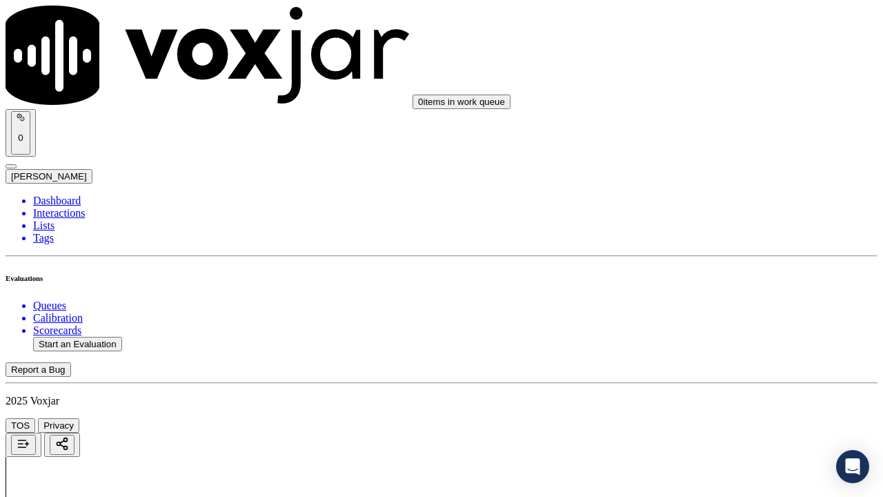
click at [715, 346] on div "Yes" at bounding box center [736, 340] width 156 height 12
drag, startPoint x: 697, startPoint y: 426, endPoint x: 697, endPoint y: 435, distance: 9.0
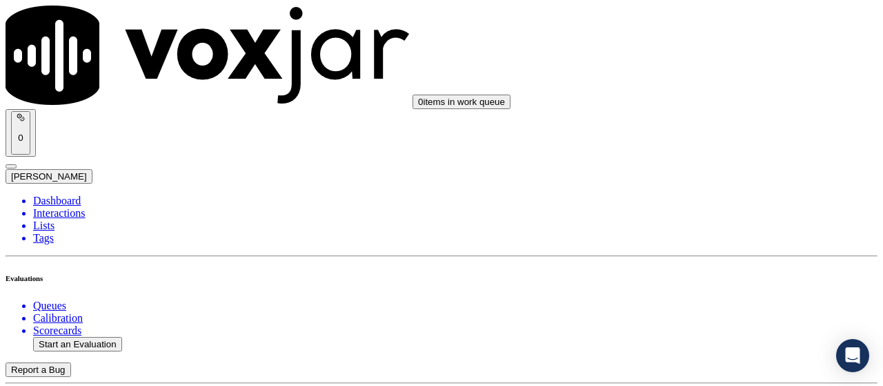
click at [101, 337] on button "Start an Evaluation" at bounding box center [77, 344] width 89 height 14
type input "20250826-164116_2163721165-all.mp3"
type input "lil"
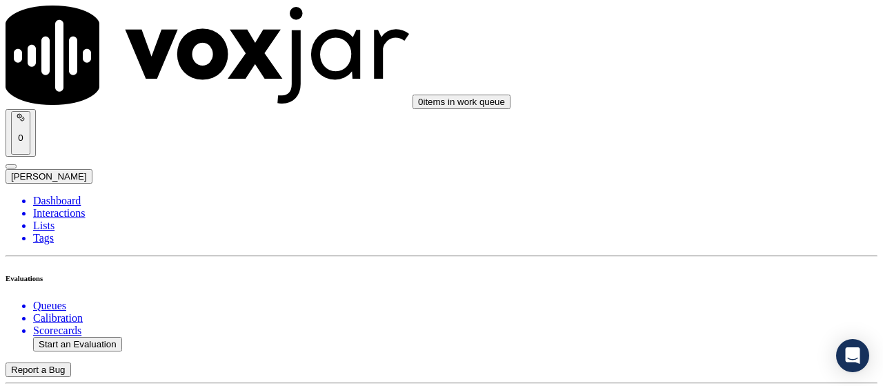
type input "[DATE]T17:40"
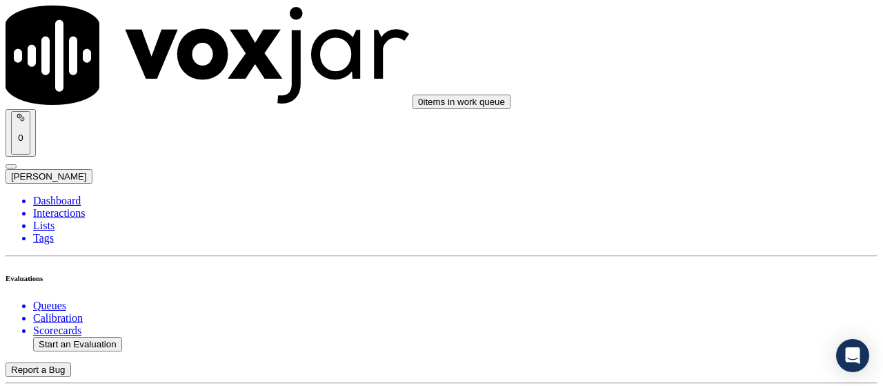
paste input "[PERSON_NAME]"
type input "[PERSON_NAME]"
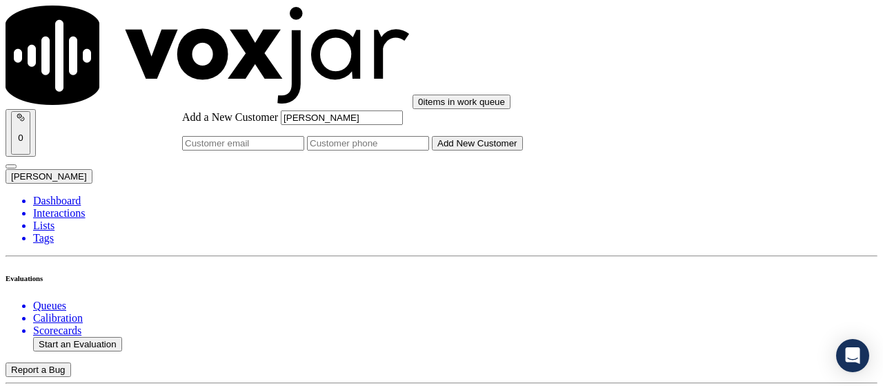
type input "[PERSON_NAME]"
click at [429, 150] on input "Add a New Customer" at bounding box center [368, 143] width 122 height 14
paste input "2163721165"
type input "2163721165"
click at [499, 150] on button "Add New Customer" at bounding box center [477, 143] width 91 height 14
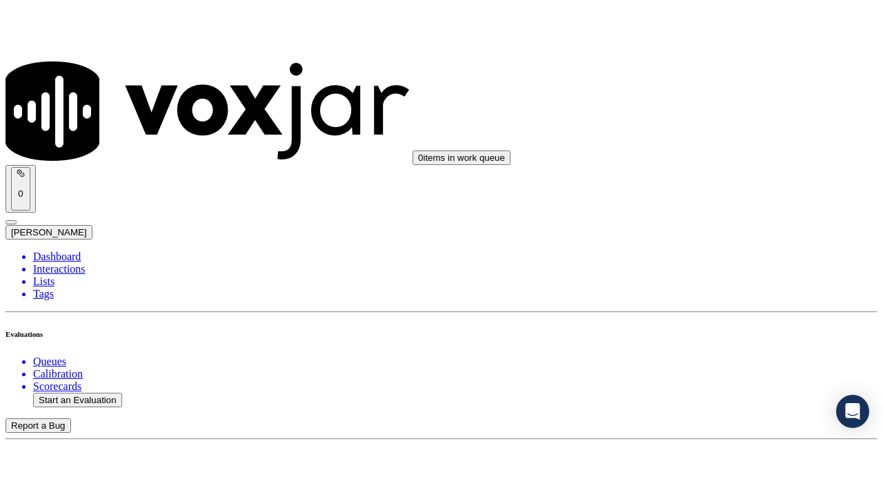
scroll to position [138, 0]
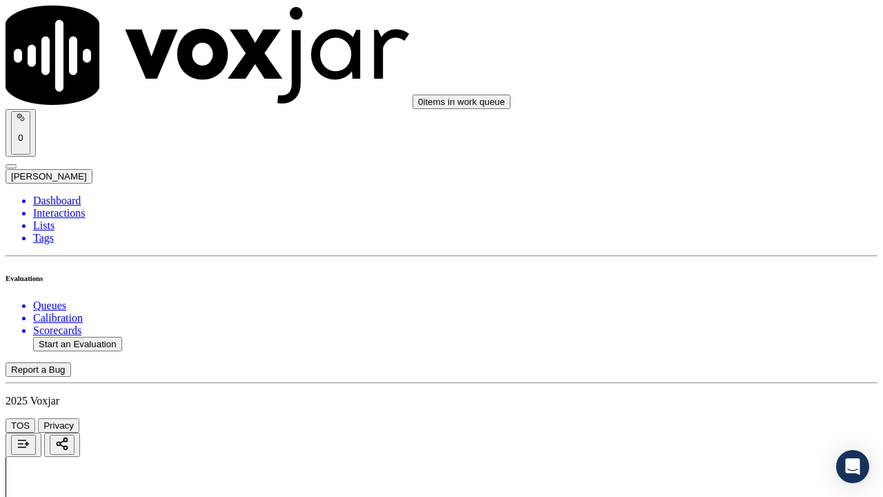
click at [697, 164] on div "Yes" at bounding box center [736, 157] width 156 height 12
drag, startPoint x: 724, startPoint y: 181, endPoint x: 726, endPoint y: 197, distance: 15.9
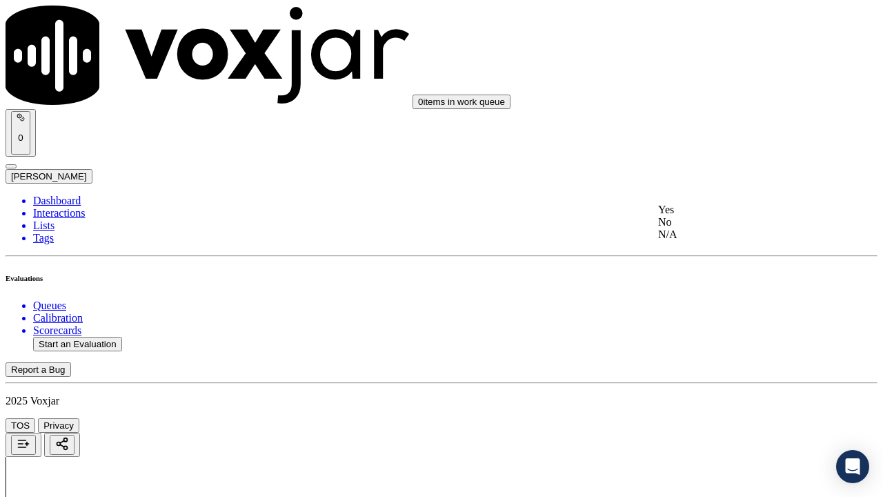
click at [720, 216] on div "Yes" at bounding box center [736, 210] width 156 height 12
click at [692, 114] on div "Yes" at bounding box center [736, 107] width 156 height 12
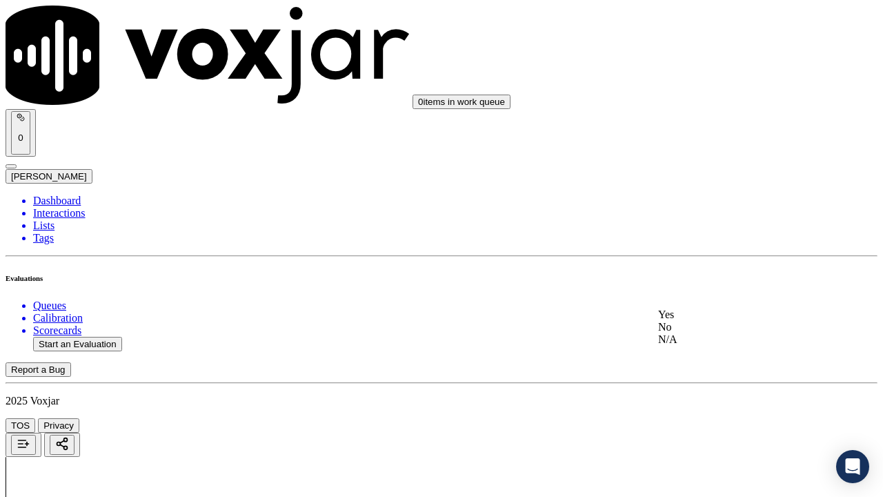
click at [698, 346] on div "N/A" at bounding box center [736, 339] width 156 height 12
click at [703, 310] on div "N/A" at bounding box center [736, 303] width 156 height 12
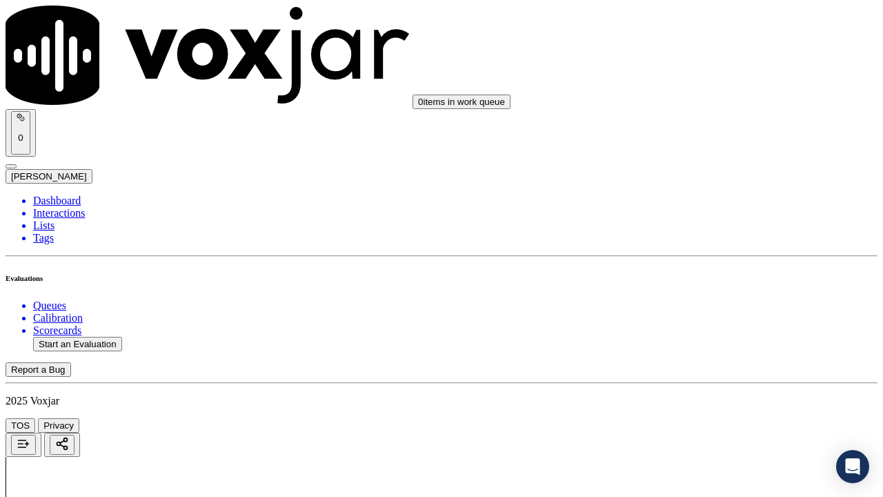
click at [715, 199] on div "Yes" at bounding box center [736, 193] width 156 height 12
click at [701, 385] on div "Yes" at bounding box center [736, 400] width 156 height 12
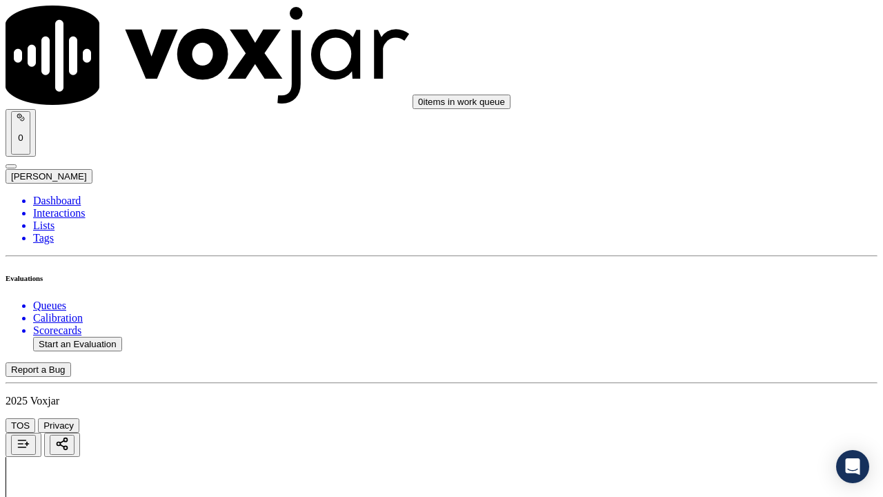
click at [711, 264] on div "No" at bounding box center [736, 258] width 156 height 12
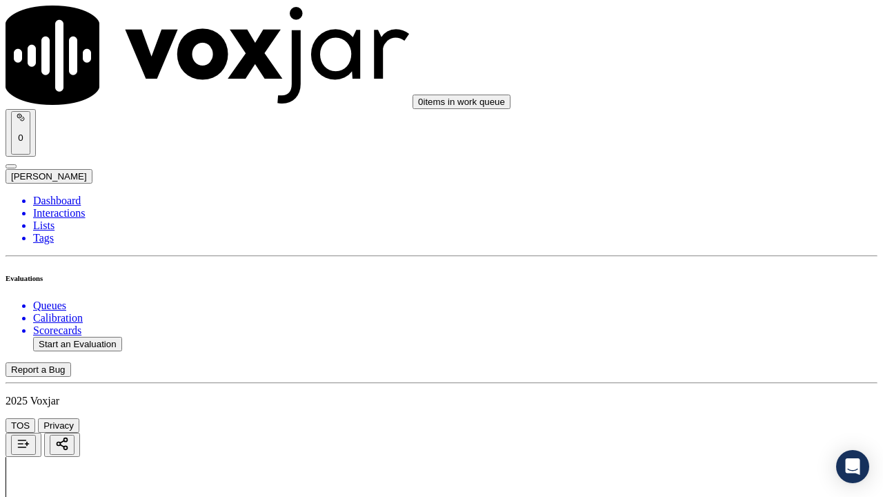
type textarea "CX never stated his zipcode when agent asked for his address & even the agent d…"
click at [703, 219] on div "Yes" at bounding box center [736, 216] width 156 height 12
click at [702, 340] on div "Yes" at bounding box center [736, 334] width 156 height 12
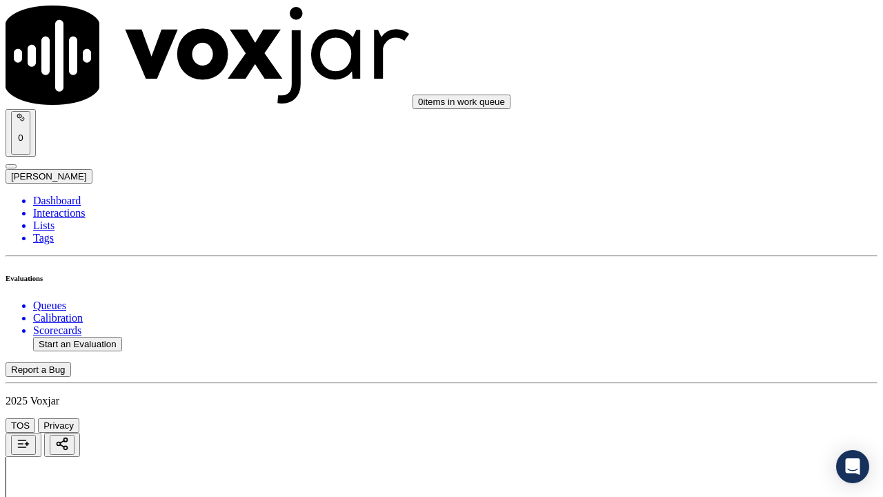
scroll to position [2070, 0]
click at [701, 384] on div "Yes" at bounding box center [736, 378] width 156 height 12
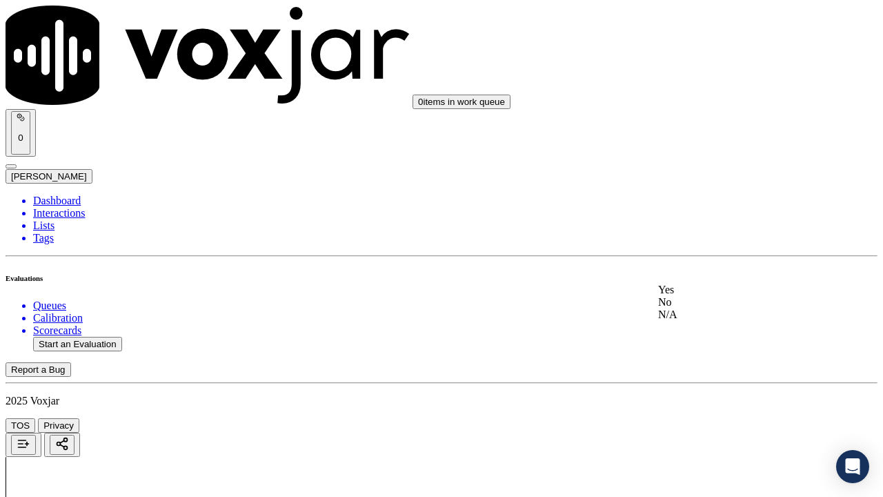
click at [713, 296] on div "Yes" at bounding box center [736, 290] width 156 height 12
drag, startPoint x: 705, startPoint y: 259, endPoint x: 702, endPoint y: 288, distance: 29.1
click at [706, 259] on div "Yes" at bounding box center [736, 256] width 156 height 12
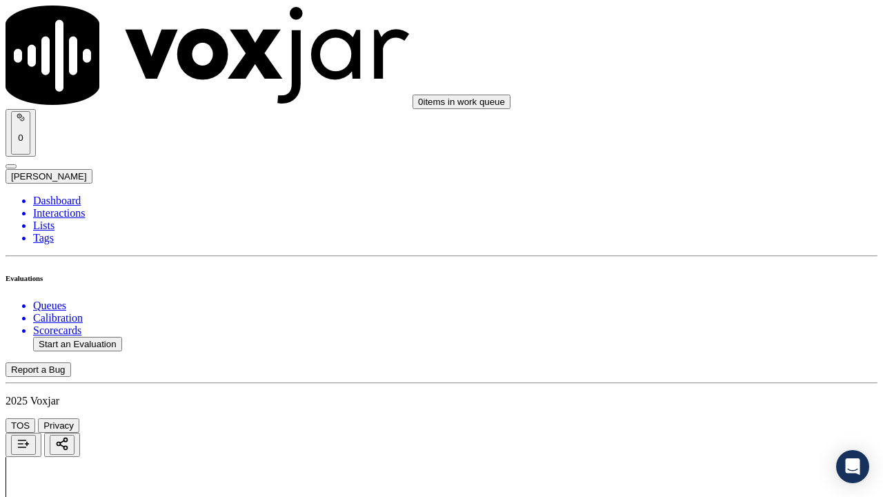
scroll to position [2966, 0]
click at [686, 92] on div "Yes" at bounding box center [736, 85] width 156 height 12
click at [696, 266] on div "Yes" at bounding box center [736, 259] width 156 height 12
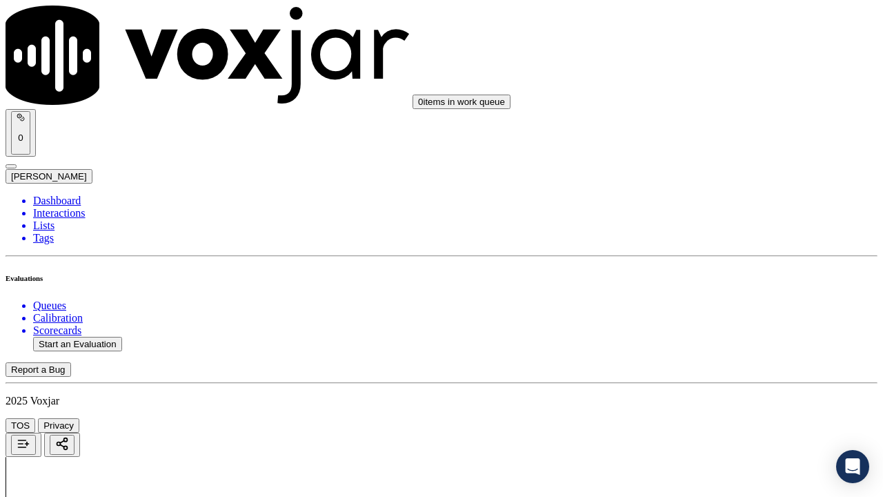
scroll to position [3242, 0]
click at [693, 170] on div "Yes No N/A" at bounding box center [736, 186] width 156 height 37
click at [694, 176] on div "Yes" at bounding box center [736, 174] width 156 height 12
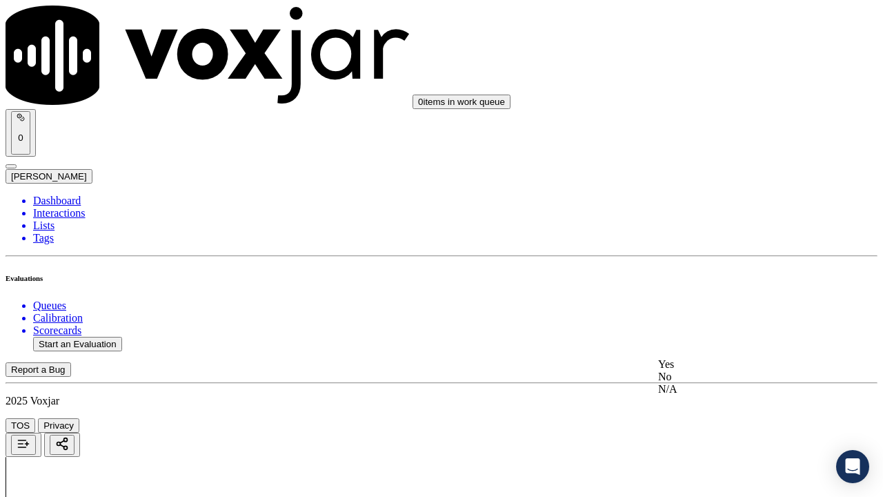
click at [693, 370] on div "Yes" at bounding box center [736, 364] width 156 height 12
click at [709, 216] on div "Yes" at bounding box center [736, 210] width 156 height 12
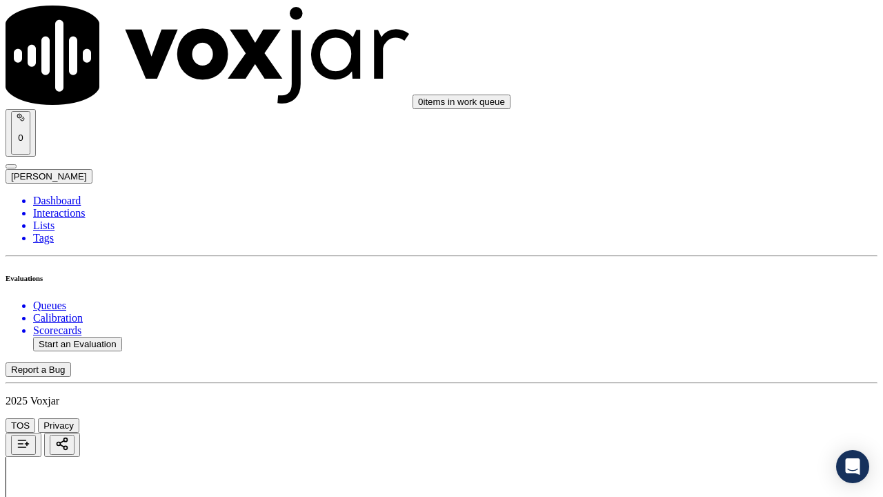
click at [708, 187] on div "Yes" at bounding box center [736, 181] width 156 height 12
click at [694, 375] on div "Yes" at bounding box center [736, 371] width 156 height 12
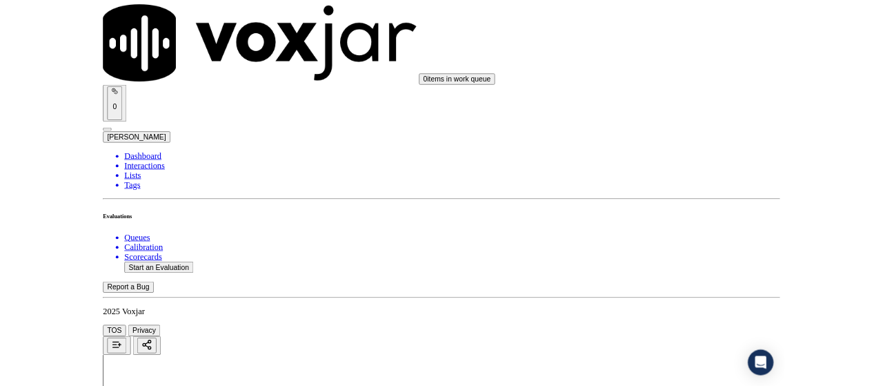
scroll to position [4085, 0]
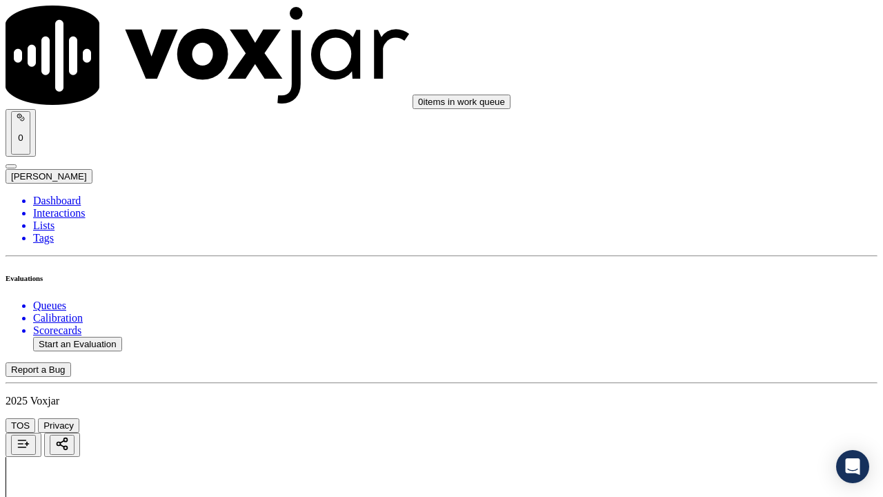
click at [696, 346] on div "Yes" at bounding box center [736, 340] width 156 height 12
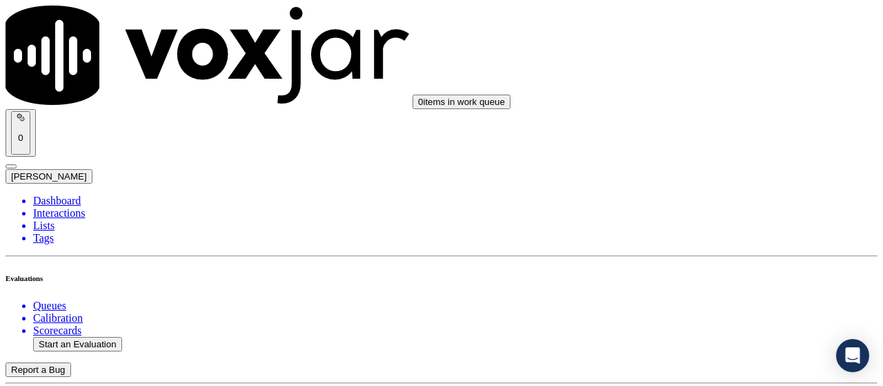
click at [86, 337] on button "Start an Evaluation" at bounding box center [77, 344] width 89 height 14
type input "20250826-170233_2169910981-all.mp3"
drag, startPoint x: 347, startPoint y: 213, endPoint x: 3, endPoint y: 158, distance: 348.6
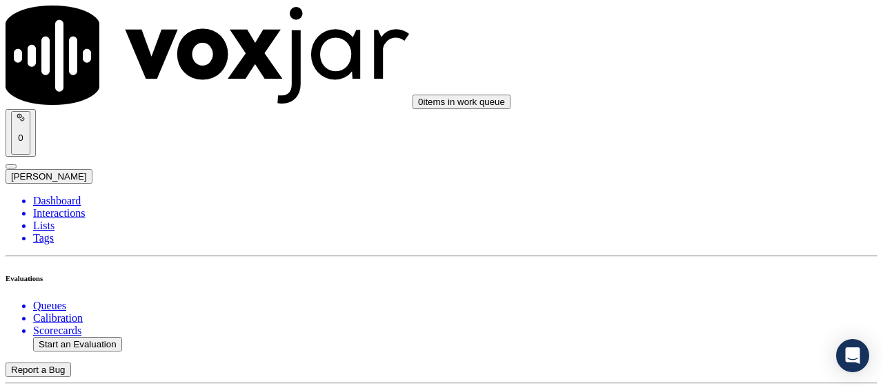
type input "[PERSON_NAME]"
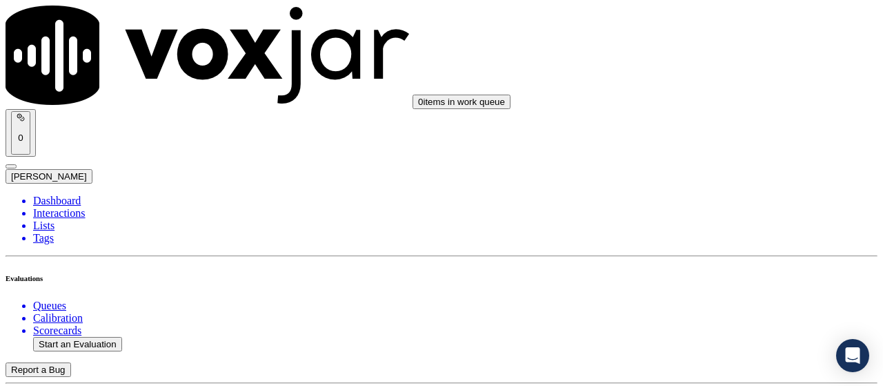
type input "[DATE]T17:48"
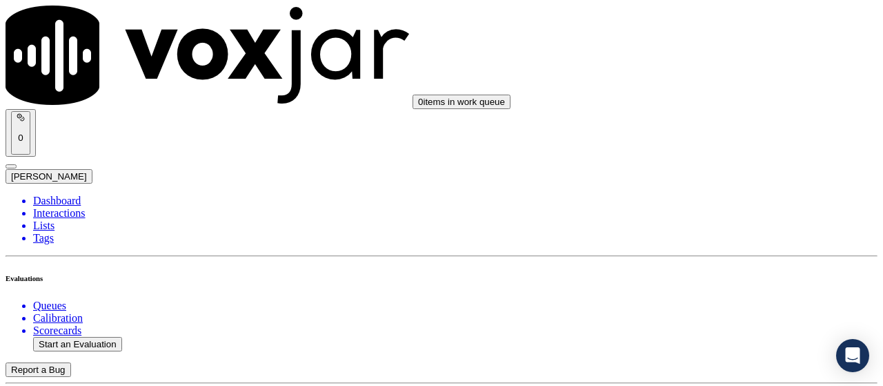
scroll to position [138, 0]
type input "[PERSON_NAME]"
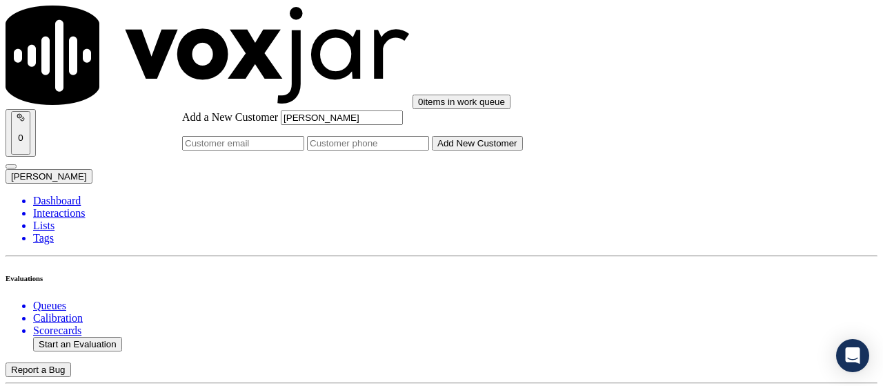
type input "[PERSON_NAME]"
click at [429, 150] on input "Add a New Customer" at bounding box center [368, 143] width 122 height 14
paste input "2169910981"
type input "2169910981"
click at [489, 150] on button "Add New Customer" at bounding box center [477, 143] width 91 height 14
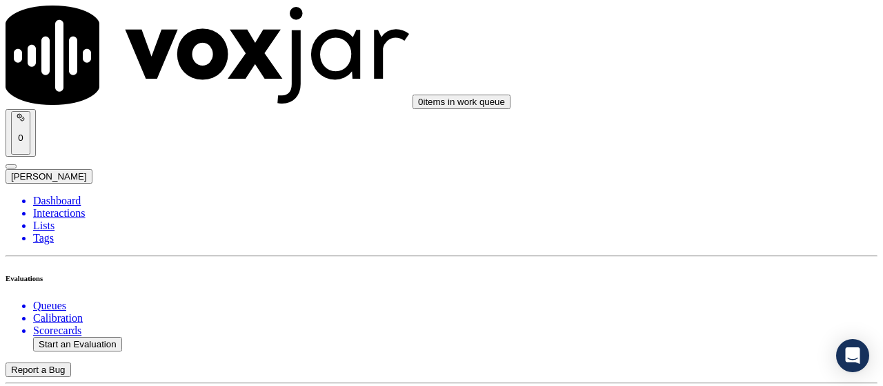
scroll to position [138, 0]
click at [727, 164] on div "Yes" at bounding box center [736, 157] width 156 height 12
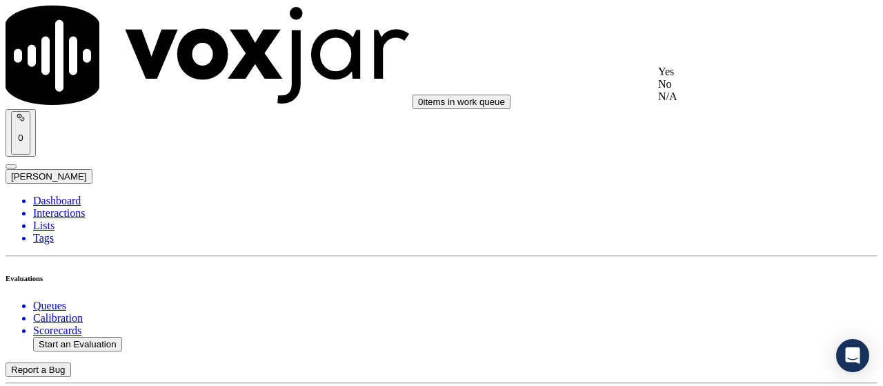
click at [717, 74] on div "Yes" at bounding box center [736, 72] width 156 height 12
click at [722, 249] on div "Yes" at bounding box center [736, 245] width 156 height 12
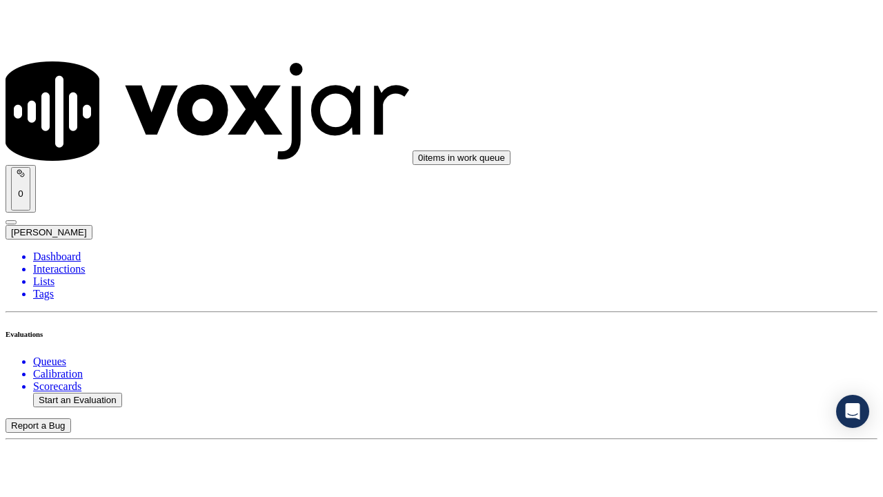
scroll to position [759, 0]
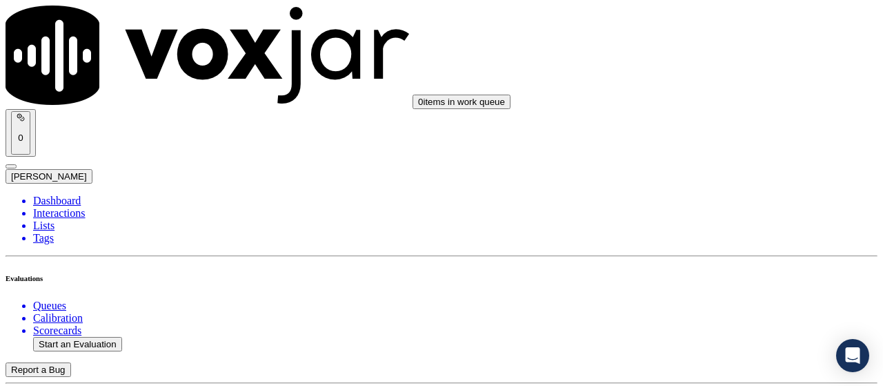
click at [711, 139] on div "N/A" at bounding box center [736, 132] width 156 height 12
click at [709, 273] on div "N/A" at bounding box center [736, 266] width 156 height 12
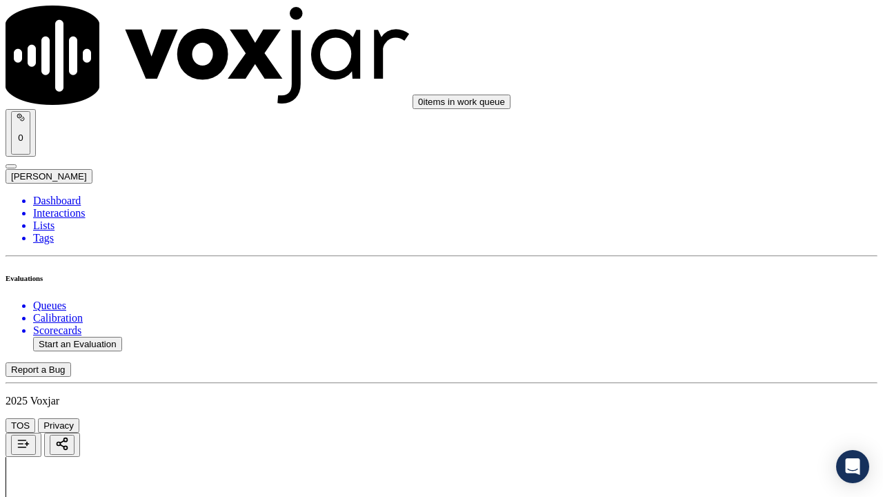
scroll to position [1173, 0]
click at [699, 129] on div "Yes" at bounding box center [736, 124] width 156 height 12
click at [721, 337] on div "Yes" at bounding box center [736, 331] width 156 height 12
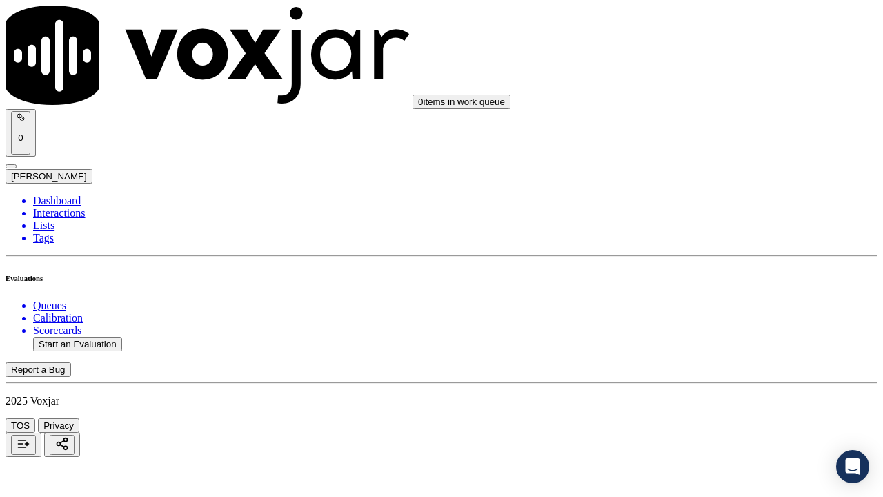
scroll to position [1587, 0]
drag, startPoint x: 692, startPoint y: 81, endPoint x: 696, endPoint y: 99, distance: 18.4
click at [704, 114] on div "Yes" at bounding box center [736, 107] width 156 height 12
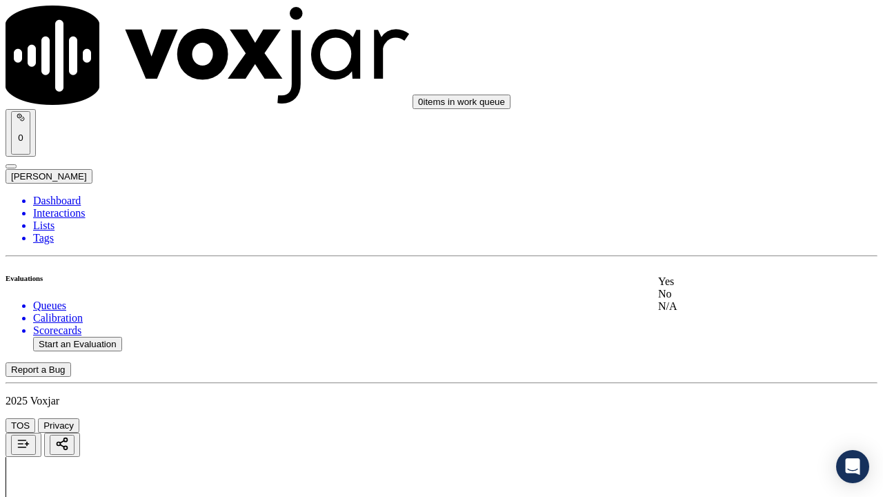
click at [724, 288] on div "Yes" at bounding box center [736, 281] width 156 height 12
drag, startPoint x: 691, startPoint y: 148, endPoint x: 704, endPoint y: 172, distance: 28.1
click at [700, 166] on div "Yes" at bounding box center [736, 160] width 156 height 12
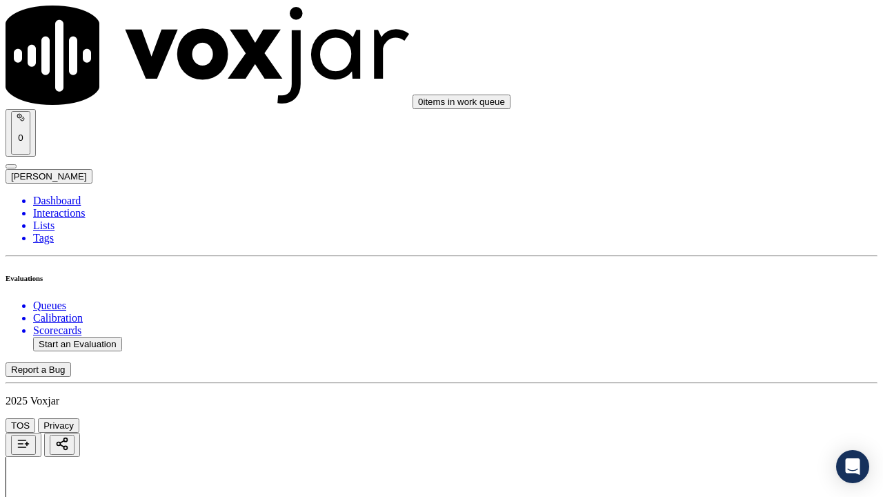
click at [702, 343] on div "Yes" at bounding box center [736, 336] width 156 height 12
click at [714, 218] on div "Yes" at bounding box center [736, 216] width 156 height 12
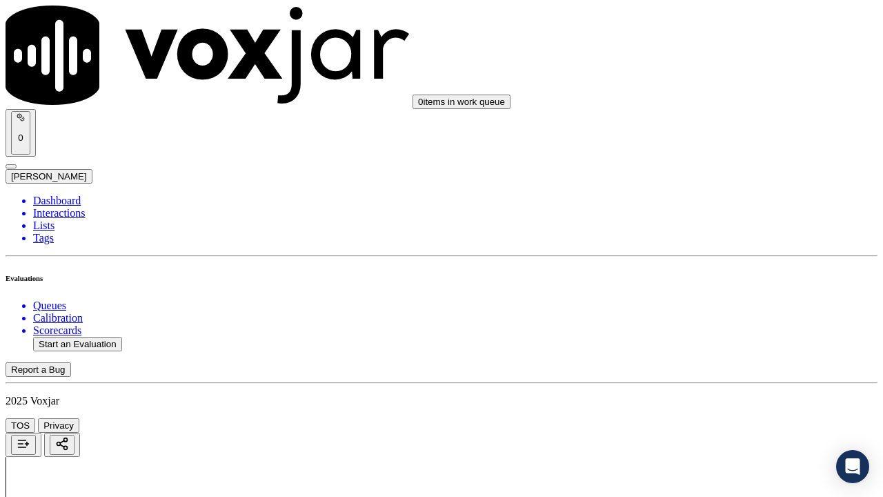
scroll to position [2691, 0]
click at [713, 121] on div "Yes" at bounding box center [736, 114] width 156 height 12
click at [695, 295] on div "Yes" at bounding box center [736, 288] width 156 height 12
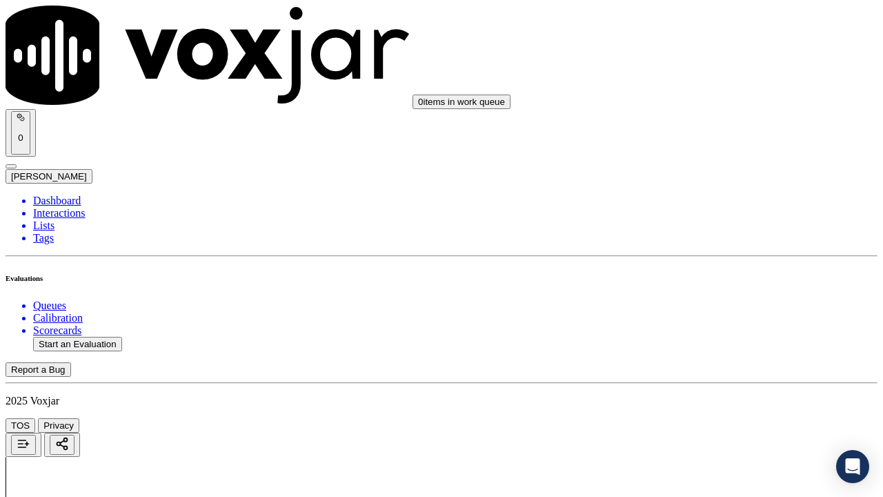
scroll to position [2966, 0]
click at [694, 192] on div "Yes" at bounding box center [736, 186] width 156 height 12
click at [688, 383] on div "Yes" at bounding box center [736, 376] width 156 height 12
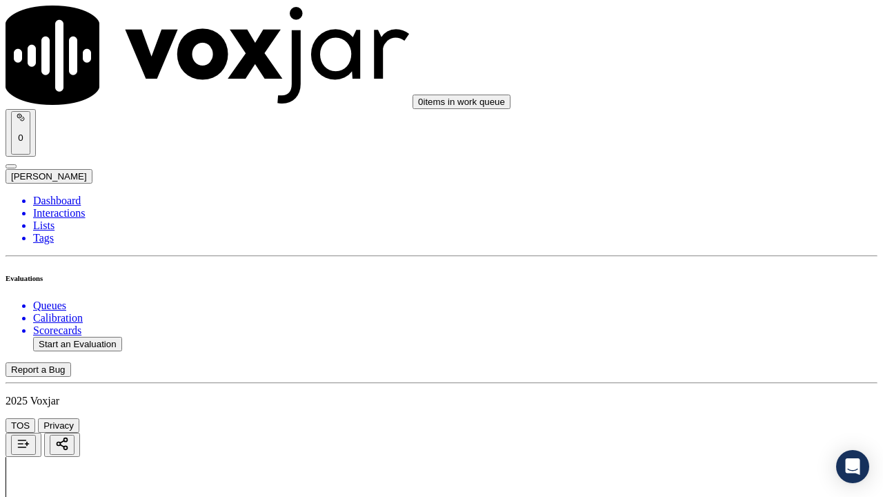
scroll to position [3380, 0]
click at [692, 159] on div "Yes" at bounding box center [736, 153] width 156 height 12
click at [708, 350] on div "Yes" at bounding box center [736, 343] width 156 height 12
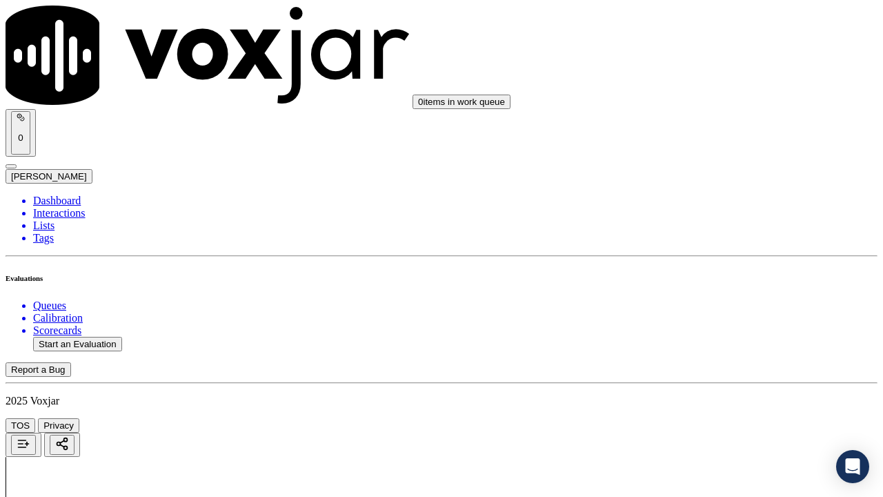
scroll to position [3725, 0]
click at [724, 246] on div "Yes" at bounding box center [736, 245] width 156 height 12
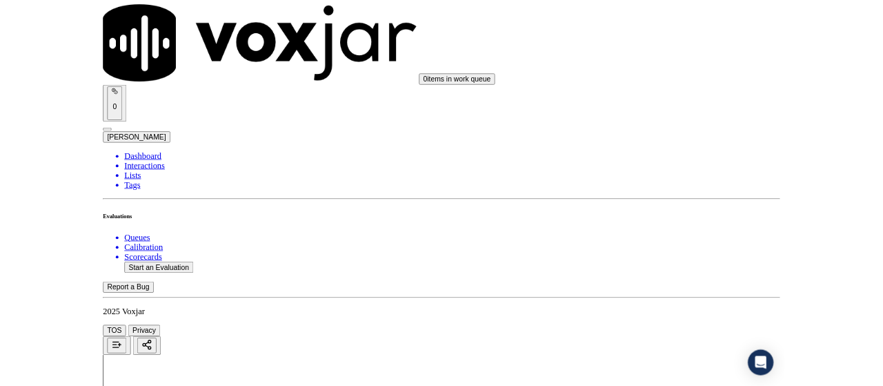
scroll to position [4001, 0]
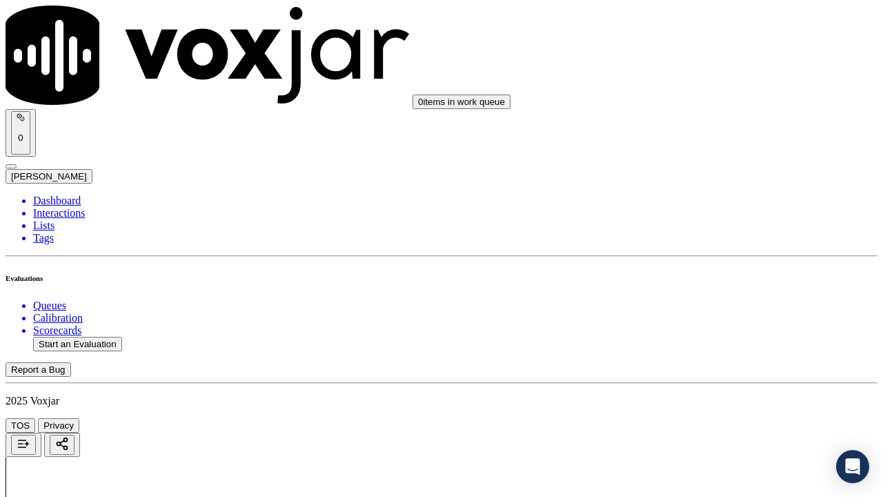
click at [717, 163] on div "Yes" at bounding box center [736, 160] width 156 height 12
click at [696, 350] on div "Yes" at bounding box center [736, 350] width 156 height 12
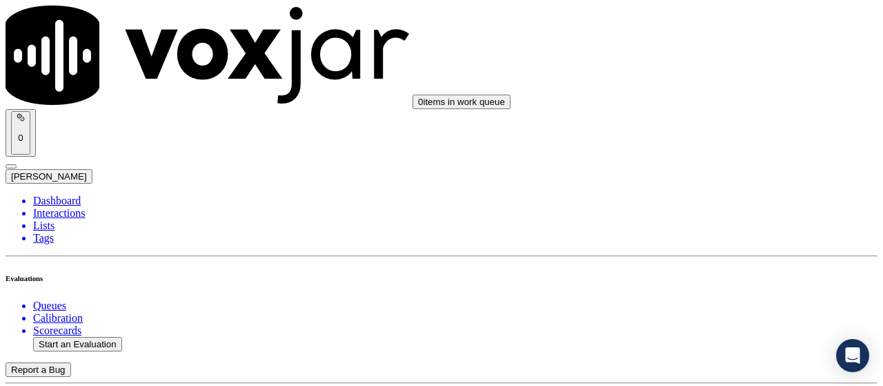
scroll to position [103, 0]
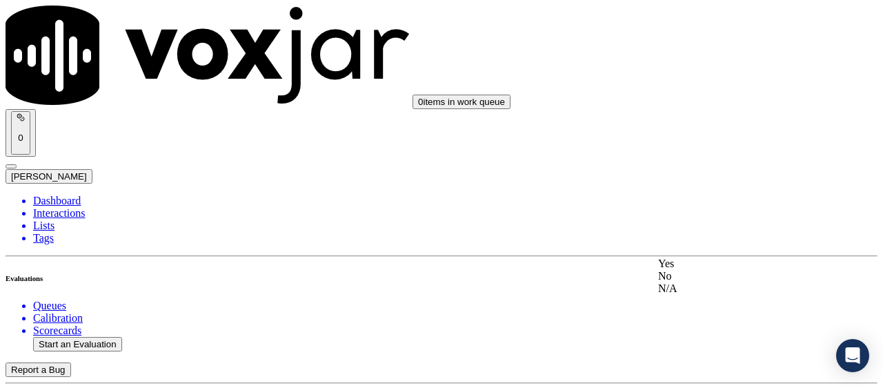
click at [719, 282] on div "No" at bounding box center [736, 276] width 156 height 12
type textarea "Agent stated the rate as 4.25c whereas the correct rate is 4.75c"
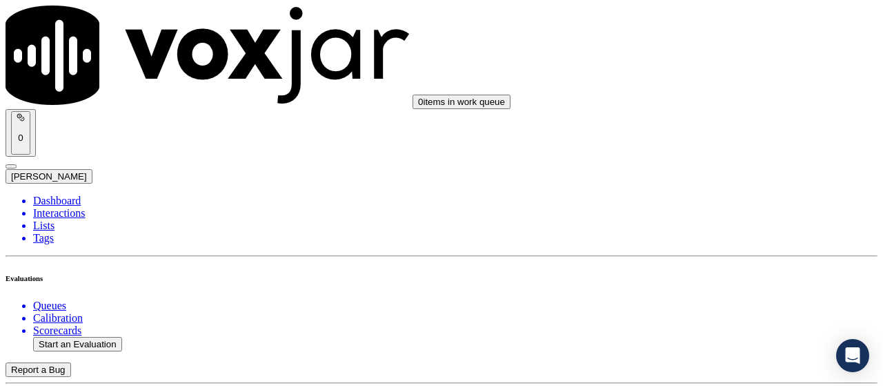
drag, startPoint x: 782, startPoint y: 104, endPoint x: 595, endPoint y: 209, distance: 213.8
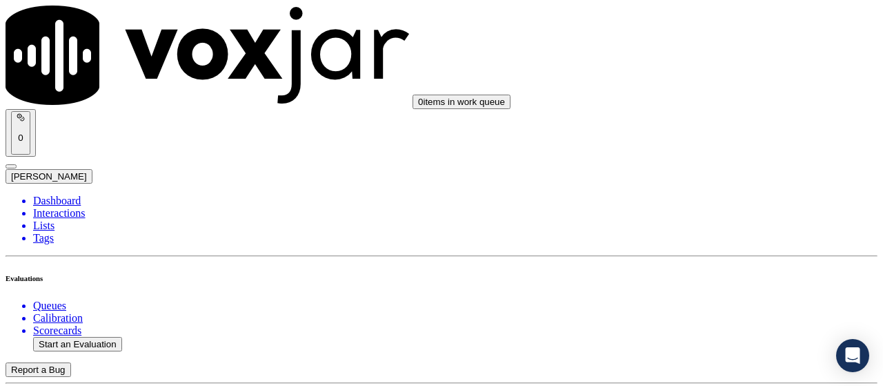
click at [67, 337] on button "Start an Evaluation" at bounding box center [77, 344] width 89 height 14
type input "20250826-105034_2162808379-all.mp3"
type input "da"
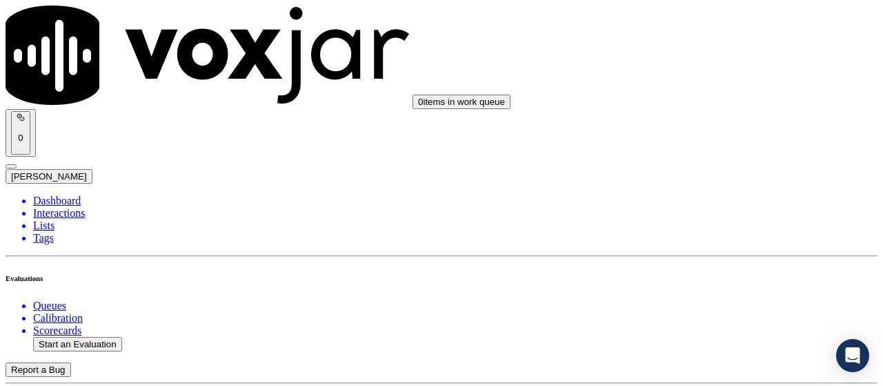
type input "[DATE]T18:26"
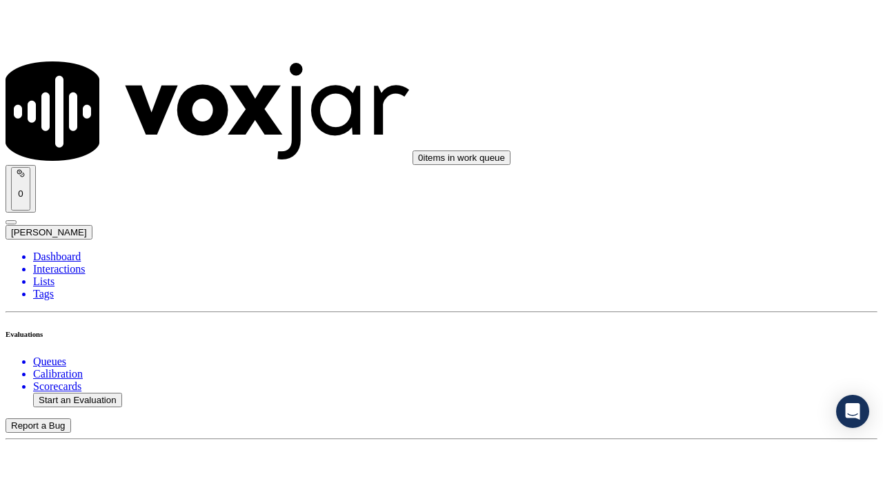
scroll to position [130, 0]
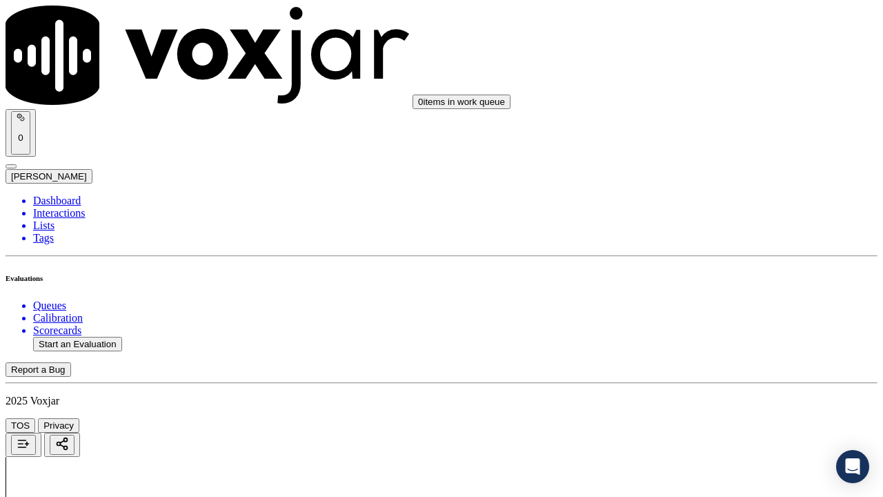
drag, startPoint x: 511, startPoint y: 463, endPoint x: 499, endPoint y: 463, distance: 12.4
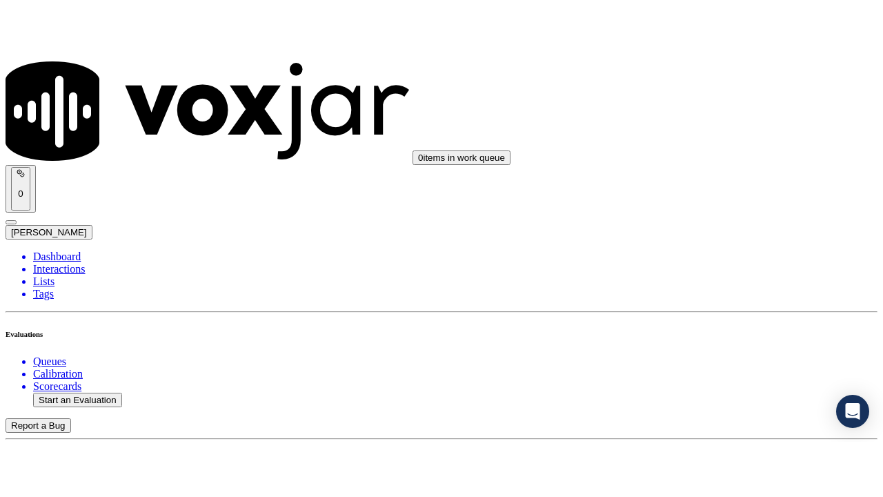
scroll to position [138, 0]
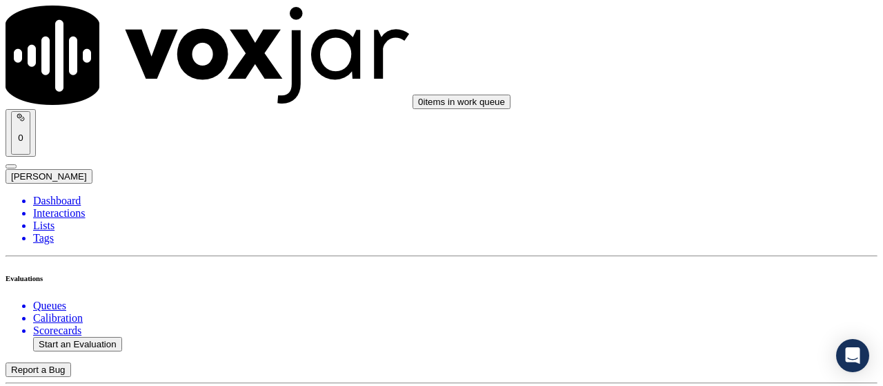
type input "[PERSON_NAME]"
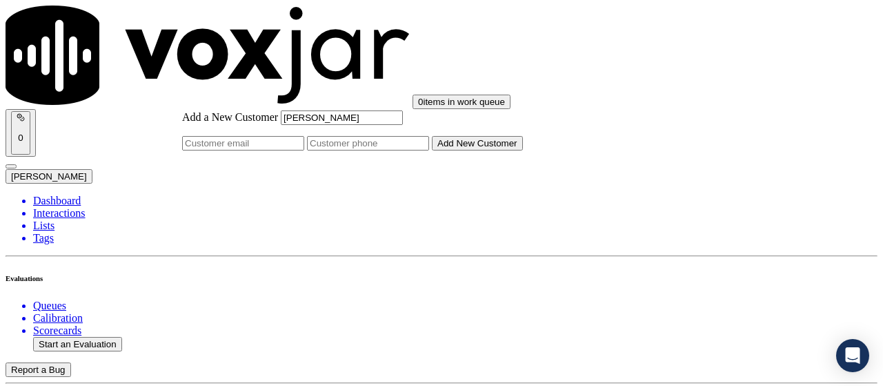
paste input "2162356183"
type input "[PERSON_NAME]"
click at [429, 150] on input "Add a New Customer" at bounding box center [368, 143] width 122 height 14
paste input "2162356183"
paste input "2162808379"
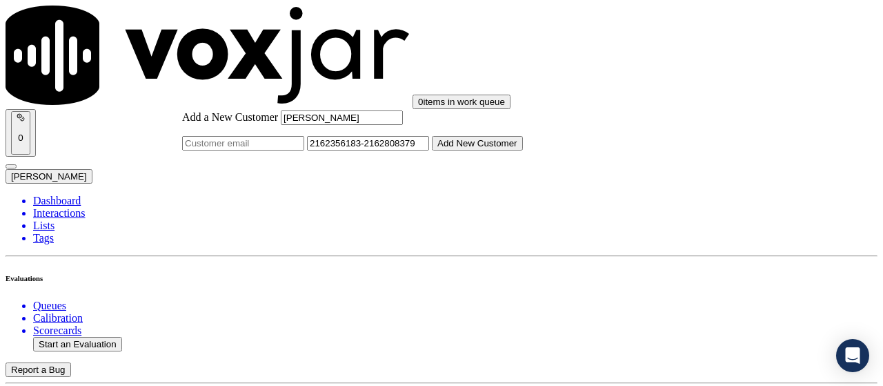
type input "2162356183-2162808379"
click at [523, 150] on button "Add New Customer" at bounding box center [477, 143] width 91 height 14
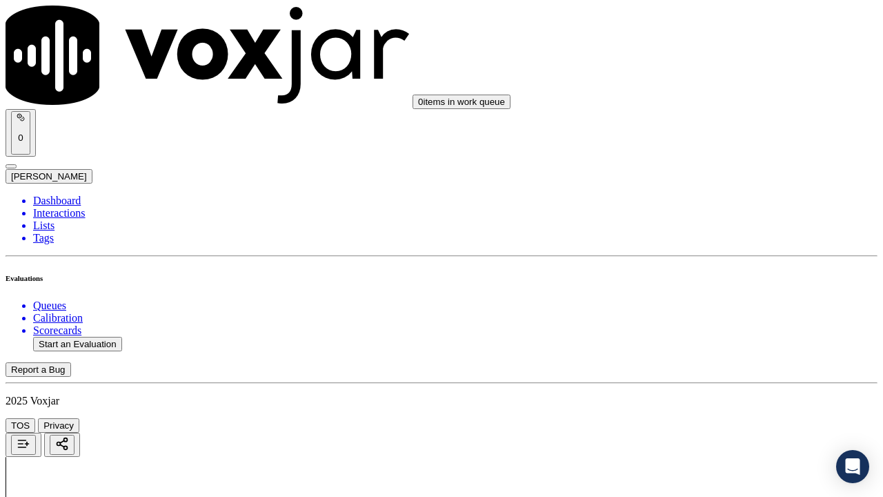
scroll to position [228, 0]
drag, startPoint x: 707, startPoint y: 241, endPoint x: 686, endPoint y: 290, distance: 53.4
click at [716, 301] on div "Yes" at bounding box center [736, 295] width 156 height 12
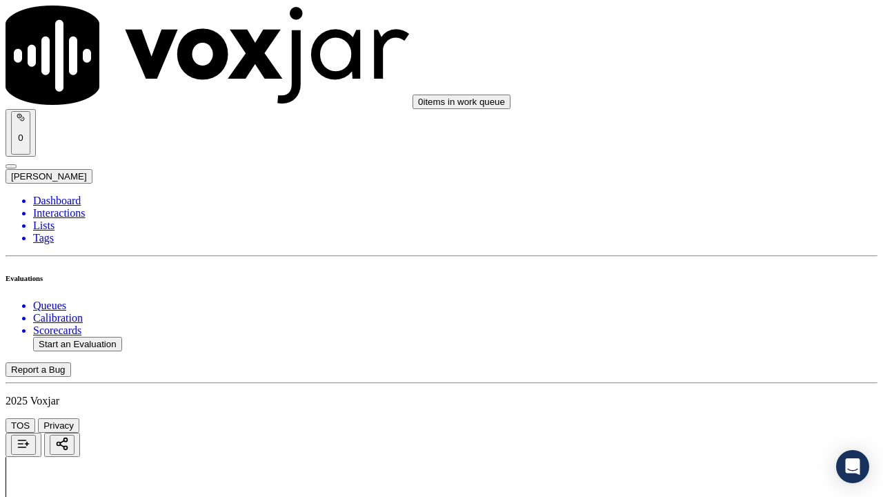
scroll to position [345, 0]
click at [716, 147] on div "Yes" at bounding box center [736, 141] width 156 height 12
click at [714, 315] on div "Yes" at bounding box center [736, 314] width 156 height 12
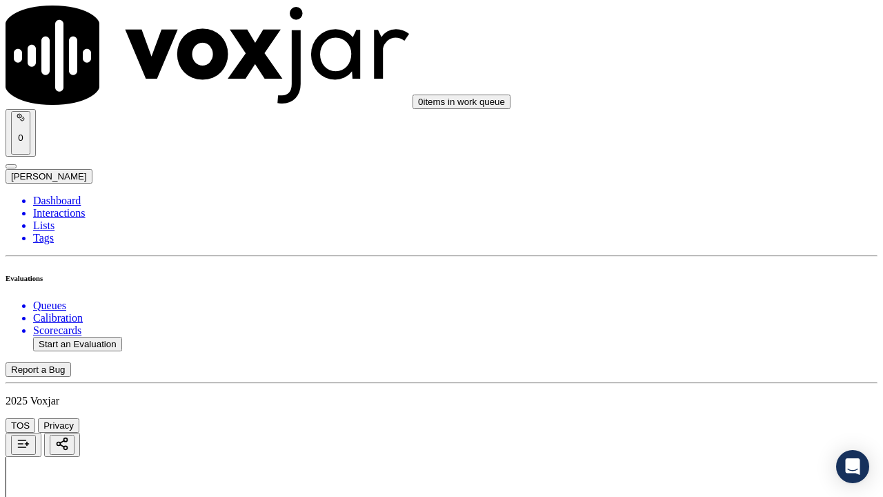
scroll to position [621, 0]
click at [716, 277] on div "N/A" at bounding box center [736, 270] width 156 height 12
click at [702, 40] on div "0 items in work queue 0 [PERSON_NAME]" at bounding box center [442, 95] width 872 height 178
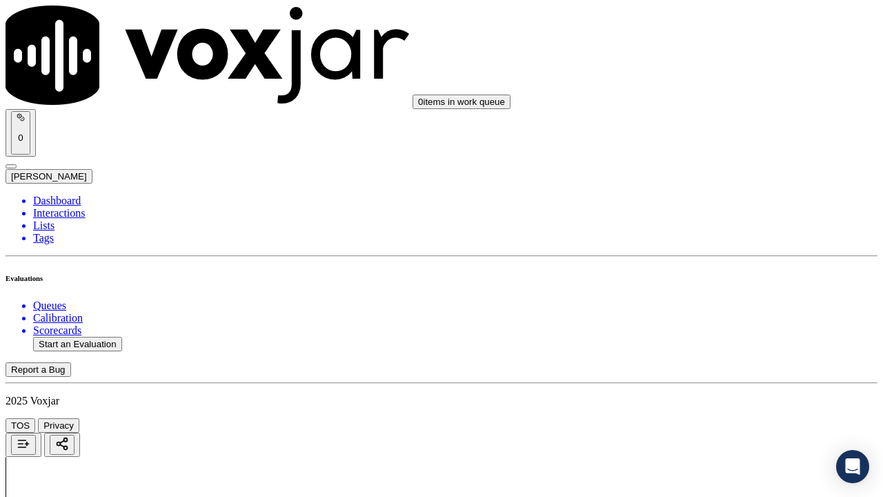
click at [713, 103] on div "N/A" at bounding box center [736, 96] width 156 height 12
click at [712, 268] on div "Yes" at bounding box center [736, 262] width 156 height 12
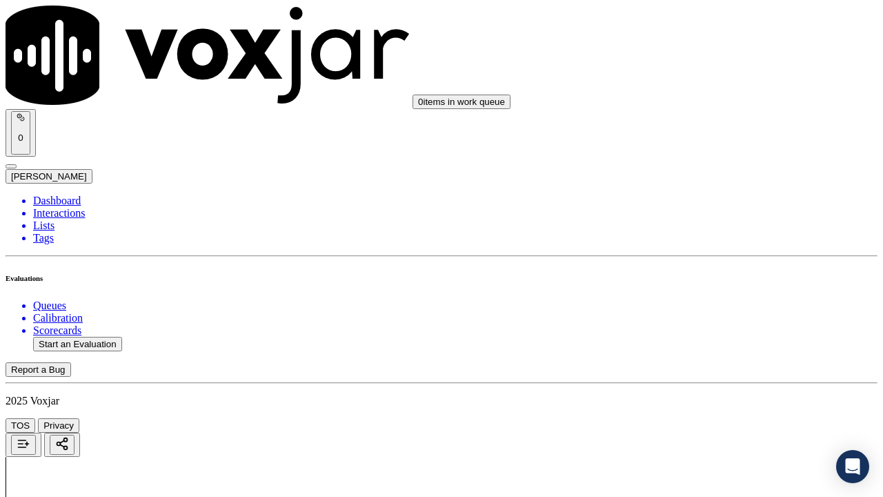
click at [716, 125] on div "Yes" at bounding box center [736, 124] width 156 height 12
click at [716, 321] on div "Yes" at bounding box center [736, 314] width 156 height 12
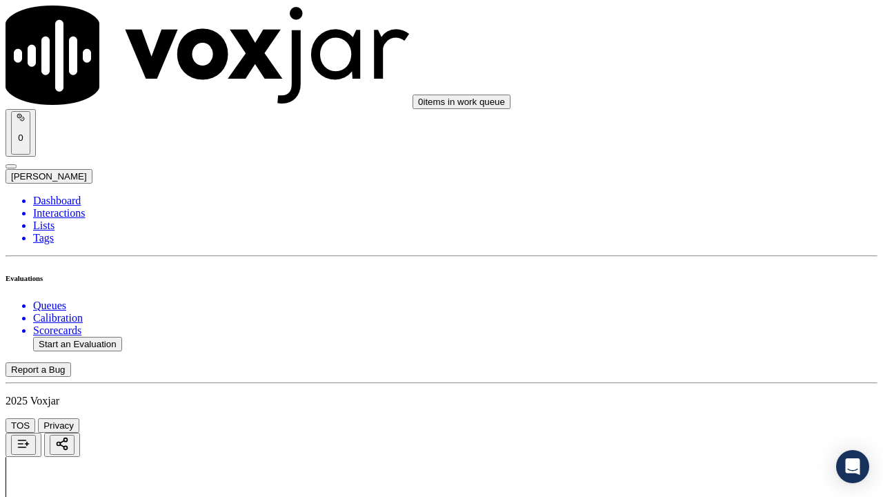
click at [701, 150] on div "Yes" at bounding box center [736, 143] width 156 height 12
click at [711, 373] on div "Yes" at bounding box center [736, 367] width 156 height 12
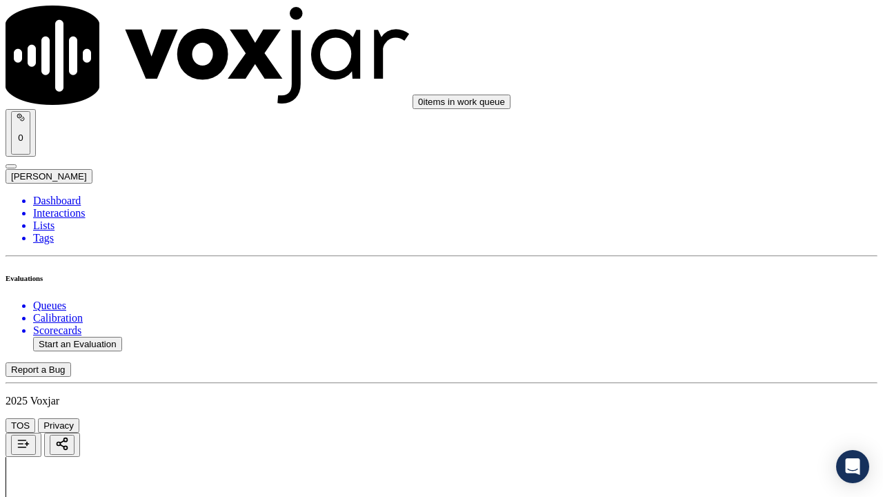
click at [718, 235] on div "Yes" at bounding box center [736, 236] width 156 height 12
click at [715, 215] on div "Yes" at bounding box center [736, 216] width 156 height 12
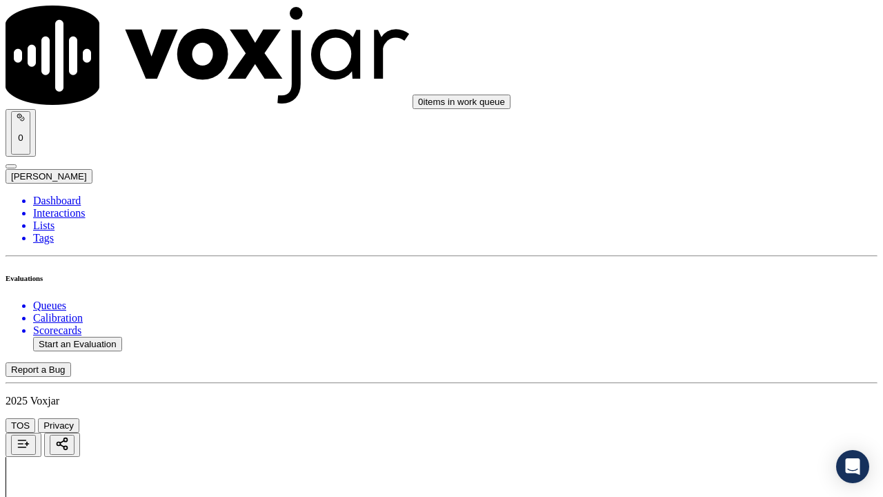
scroll to position [2622, 0]
click at [726, 185] on div "Yes" at bounding box center [736, 183] width 156 height 12
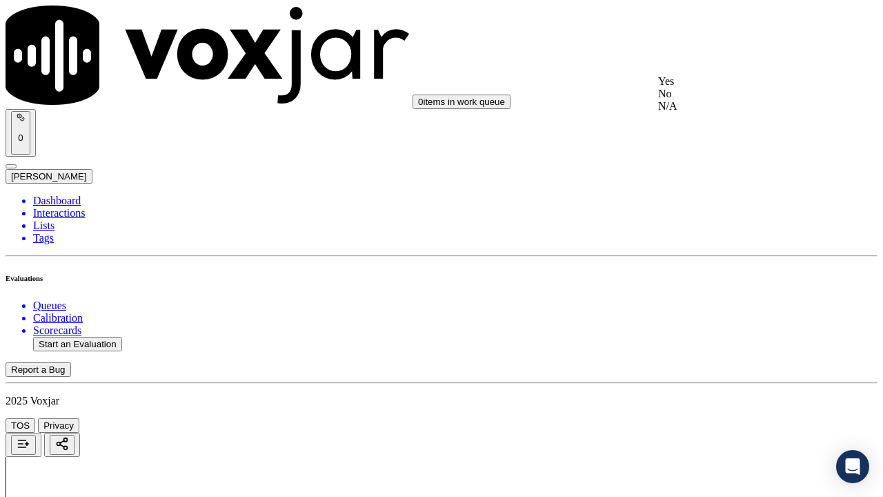
click at [715, 86] on div "Yes" at bounding box center [736, 81] width 156 height 12
click at [727, 261] on div "Yes" at bounding box center [736, 255] width 156 height 12
click at [709, 346] on div "Yes" at bounding box center [736, 339] width 156 height 12
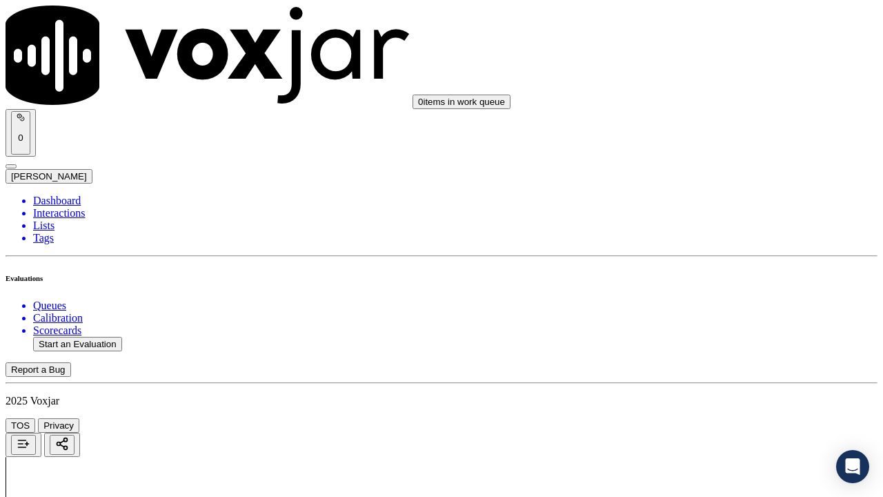
scroll to position [3311, 0]
click at [721, 221] on div "Yes" at bounding box center [736, 222] width 156 height 12
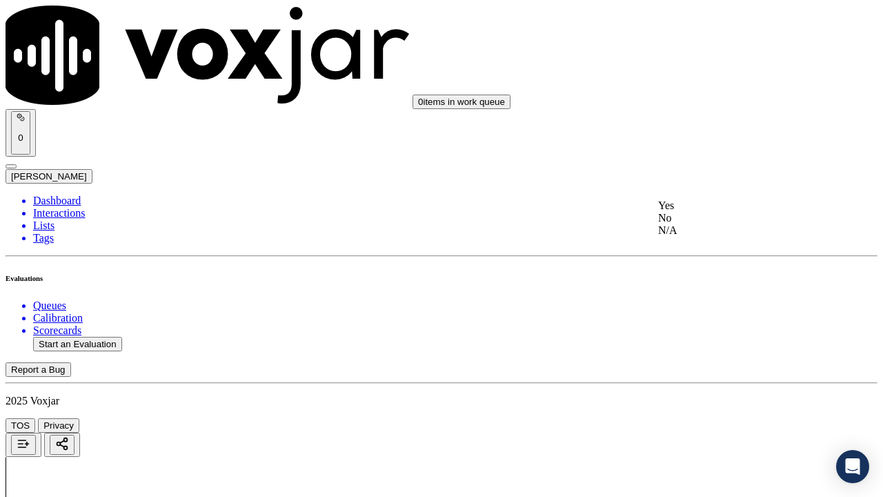
click at [714, 203] on div "Yes" at bounding box center [736, 205] width 156 height 12
click at [707, 347] on div "Yes" at bounding box center [736, 346] width 156 height 12
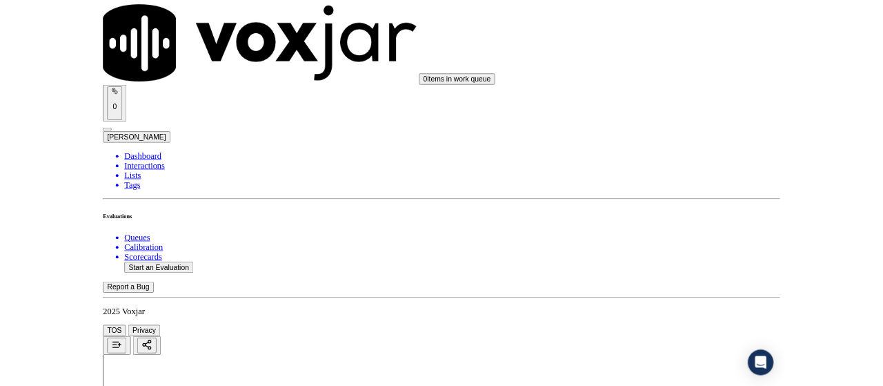
scroll to position [4001, 0]
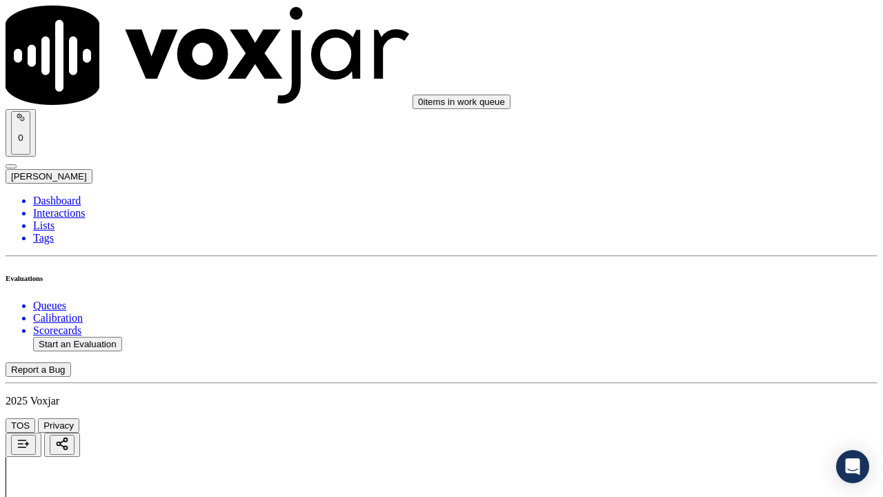
click at [711, 166] on div "Yes" at bounding box center [736, 160] width 156 height 12
click at [715, 357] on div "Yes" at bounding box center [736, 350] width 156 height 12
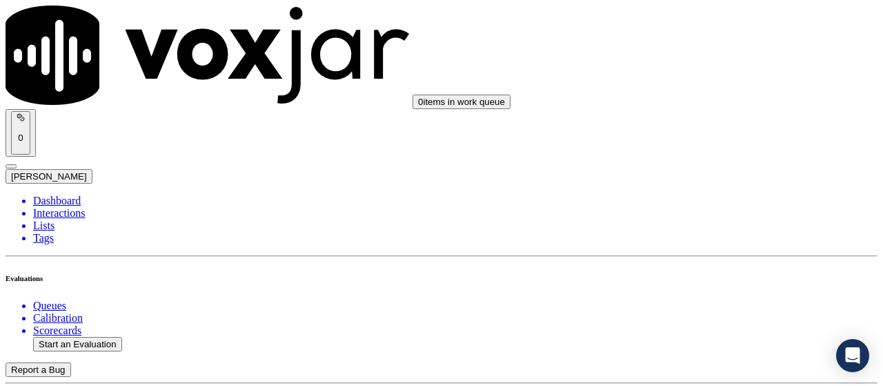
scroll to position [103, 0]
click at [105, 337] on button "Start an Evaluation" at bounding box center [77, 344] width 89 height 14
type input "20250826-191853_6146382506-all.mp3"
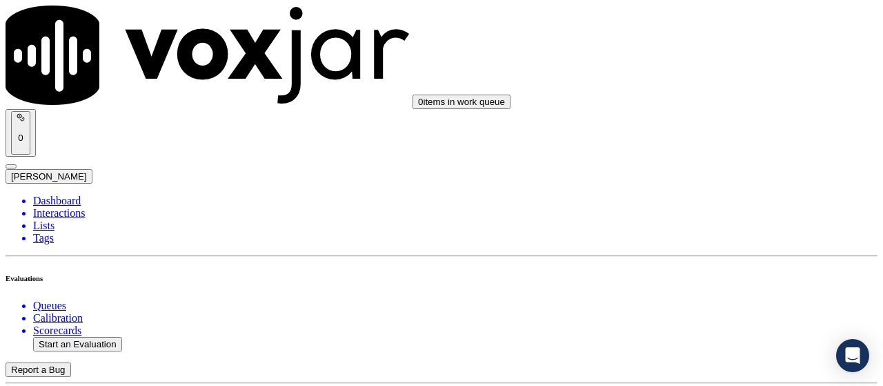
type input "lui"
type input "[DATE]T18:32"
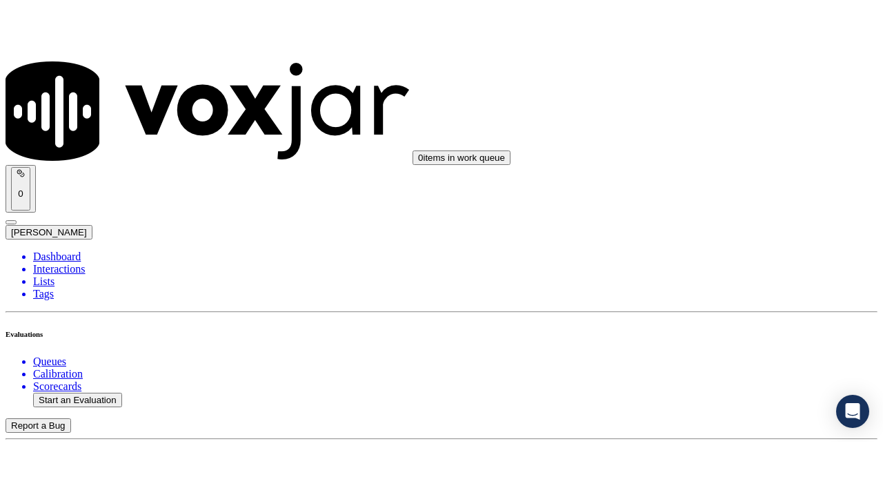
scroll to position [130, 0]
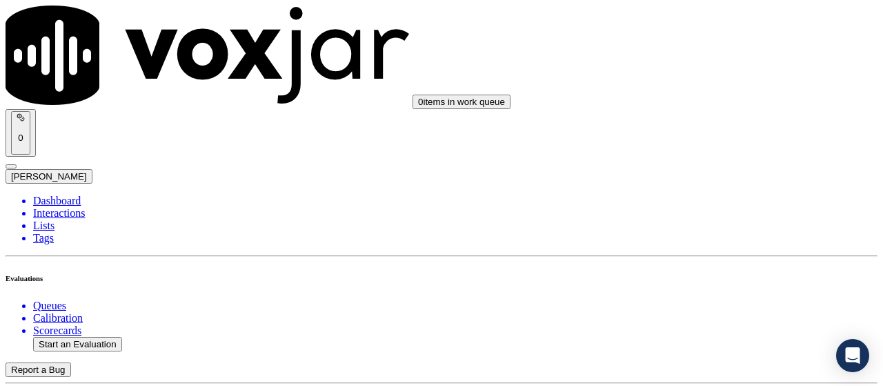
scroll to position [138, 0]
paste input "[PERSON_NAME]"
type input "[PERSON_NAME]"
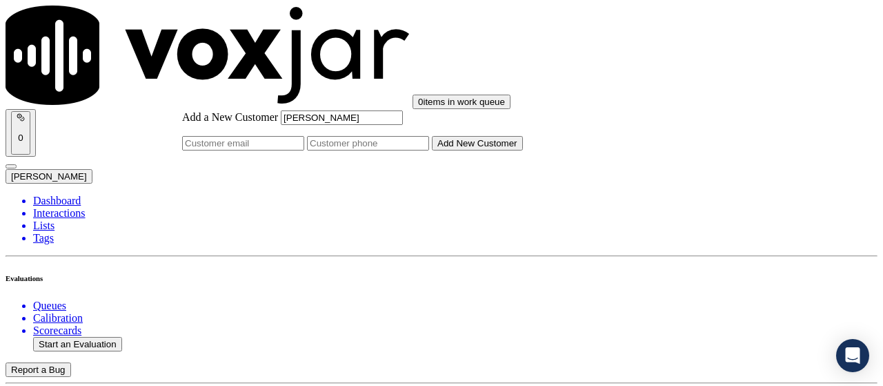
type input "[PERSON_NAME]"
click at [429, 150] on input "Add a New Customer" at bounding box center [368, 143] width 122 height 14
paste input "6146382506"
paste input "6142256216"
type input "6146382506-6142256216"
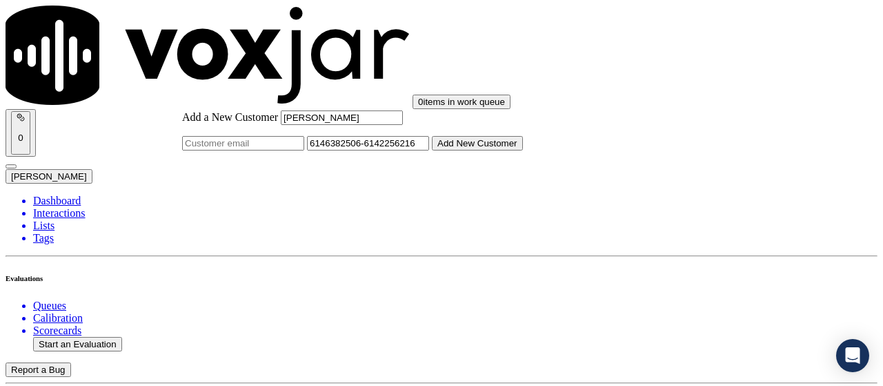
click at [506, 150] on button "Add New Customer" at bounding box center [477, 143] width 91 height 14
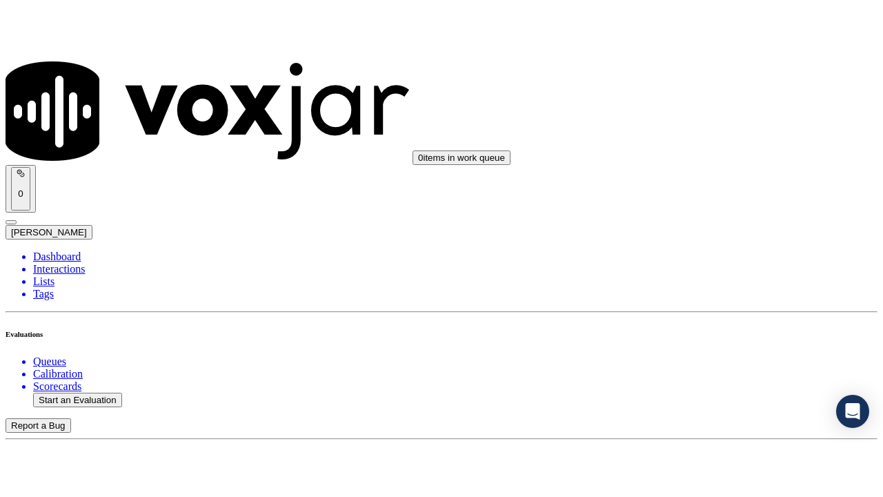
scroll to position [207, 0]
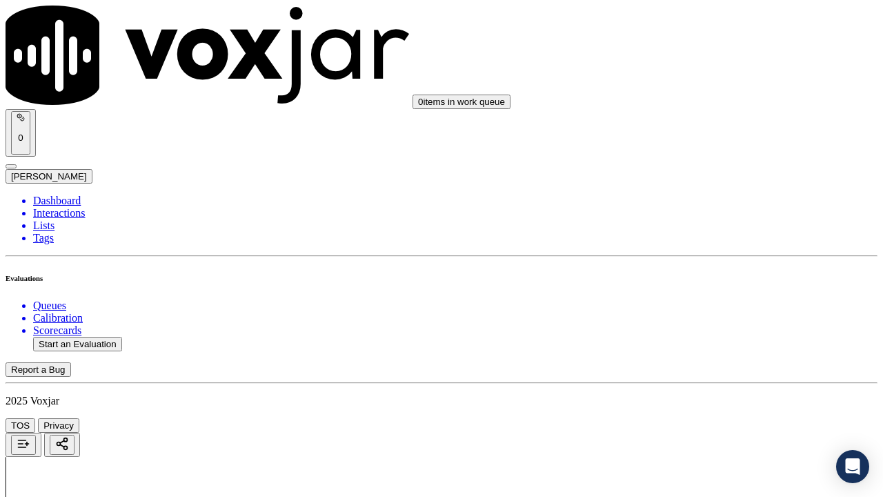
drag, startPoint x: 718, startPoint y: 271, endPoint x: 713, endPoint y: 283, distance: 12.7
click at [704, 301] on div "Yes" at bounding box center [736, 295] width 156 height 12
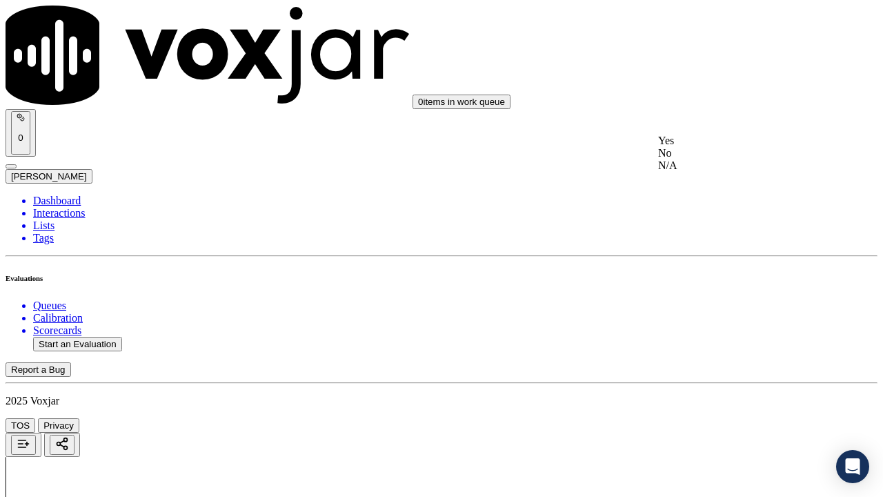
click at [709, 147] on div "Yes" at bounding box center [736, 141] width 156 height 12
drag, startPoint x: 728, startPoint y: 330, endPoint x: 726, endPoint y: 337, distance: 7.2
click at [728, 321] on div "Yes" at bounding box center [736, 314] width 156 height 12
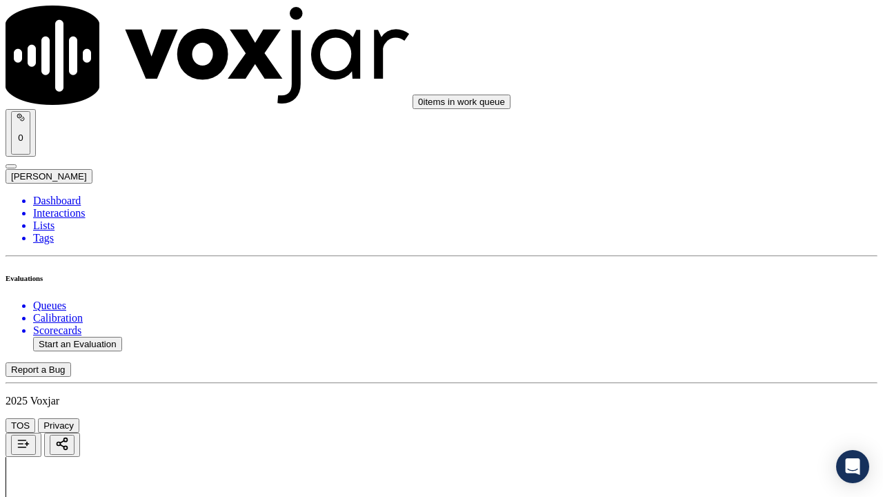
drag, startPoint x: 721, startPoint y: 235, endPoint x: 735, endPoint y: 368, distance: 133.9
click at [721, 208] on div "N/A" at bounding box center [736, 201] width 156 height 12
click at [724, 385] on div "N/A" at bounding box center [736, 441] width 156 height 12
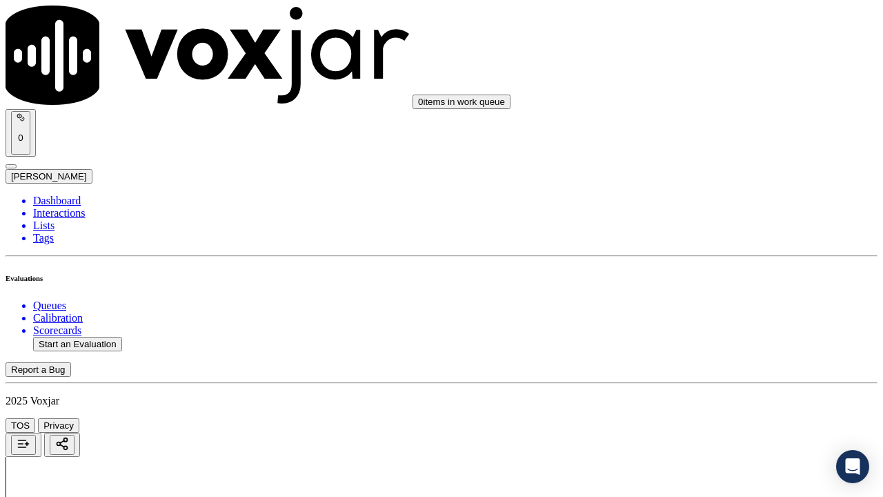
scroll to position [1173, 0]
click at [700, 130] on div "Yes" at bounding box center [736, 124] width 156 height 12
click at [723, 335] on div "Yes" at bounding box center [736, 331] width 156 height 12
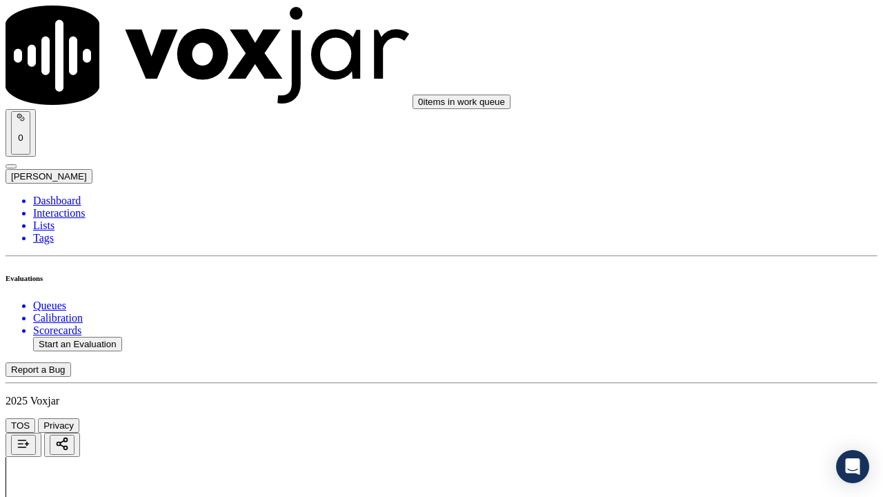
scroll to position [1587, 0]
drag, startPoint x: 709, startPoint y: 119, endPoint x: 726, endPoint y: 278, distance: 160.3
click at [709, 114] on div "Yes" at bounding box center [736, 107] width 156 height 12
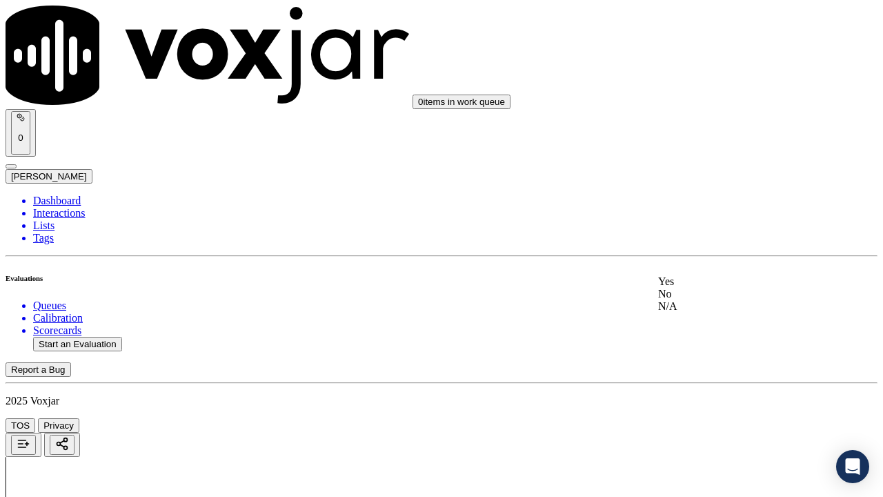
click at [705, 288] on div "Yes" at bounding box center [736, 281] width 156 height 12
click at [712, 166] on div "Yes" at bounding box center [736, 160] width 156 height 12
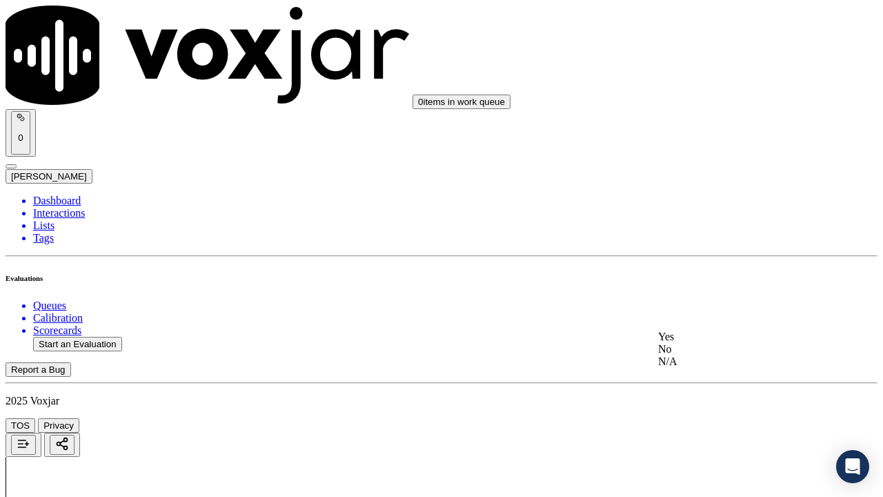
click at [695, 343] on div "Yes" at bounding box center [736, 336] width 156 height 12
click at [709, 221] on div "Yes" at bounding box center [736, 216] width 156 height 12
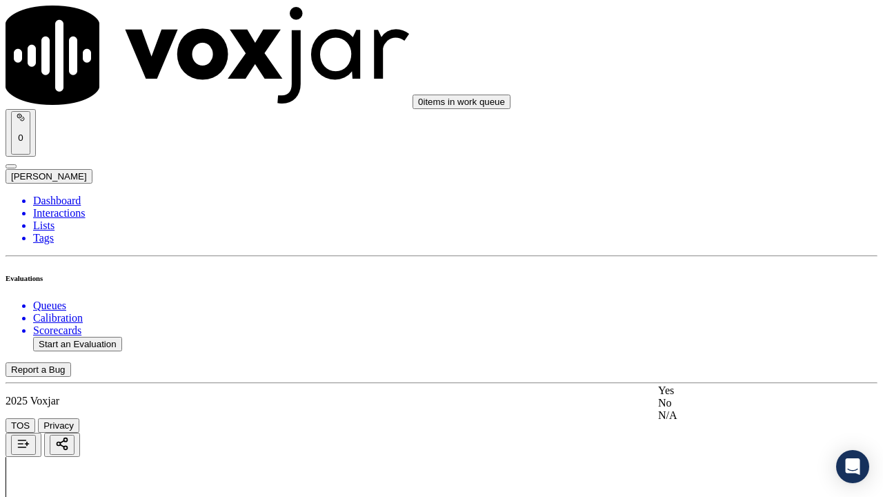
click at [703, 385] on div "Yes" at bounding box center [736, 390] width 156 height 12
click at [700, 157] on div "Yes" at bounding box center [736, 150] width 156 height 12
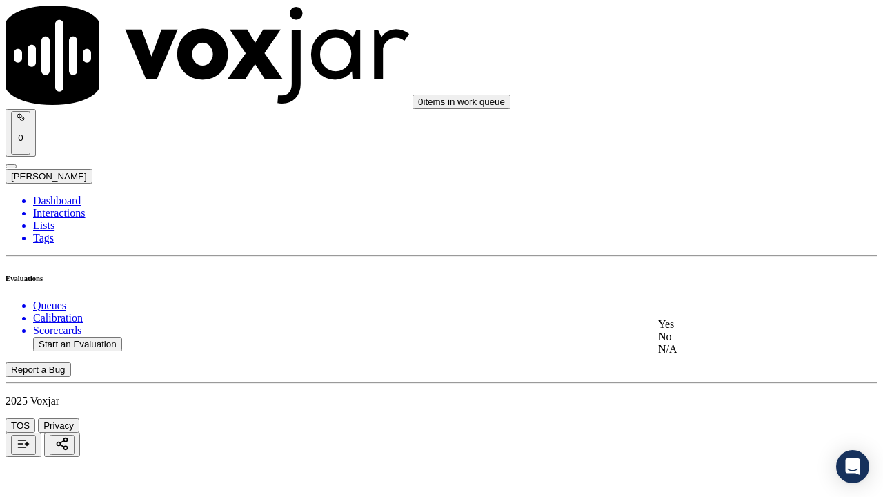
click at [706, 330] on div "Yes" at bounding box center [736, 324] width 156 height 12
click at [684, 107] on div "Yes" at bounding box center [736, 101] width 156 height 12
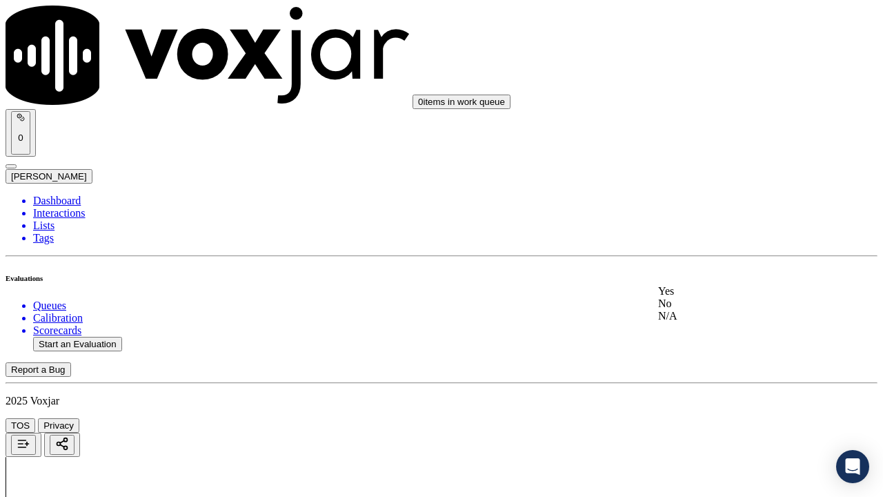
drag, startPoint x: 700, startPoint y: 304, endPoint x: 700, endPoint y: 317, distance: 13.1
click at [700, 297] on div "Yes" at bounding box center [736, 291] width 156 height 12
click at [703, 382] on div "Yes" at bounding box center [736, 375] width 156 height 12
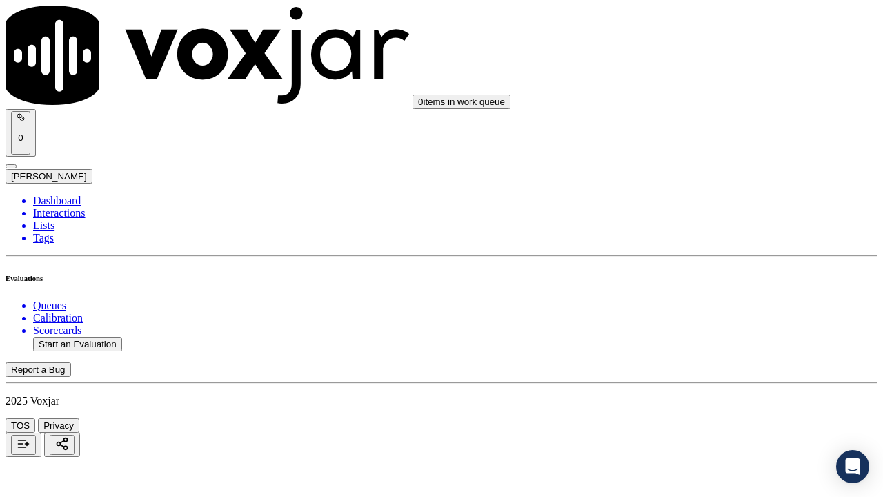
click at [702, 247] on div "Yes" at bounding box center [736, 245] width 156 height 12
click at [701, 336] on div "Yes" at bounding box center [736, 330] width 156 height 12
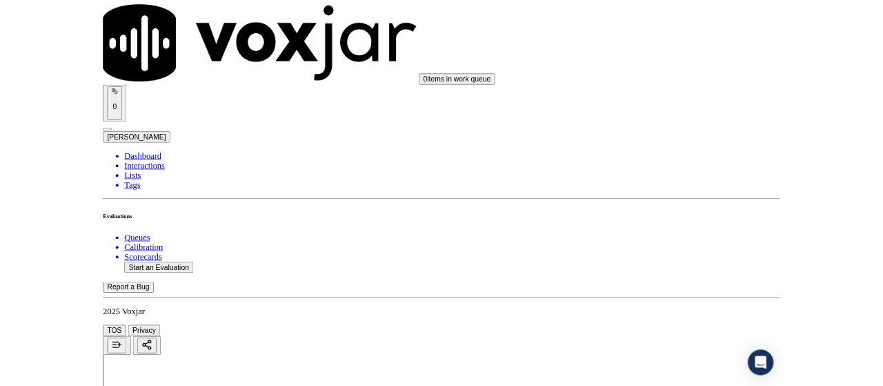
scroll to position [4012, 0]
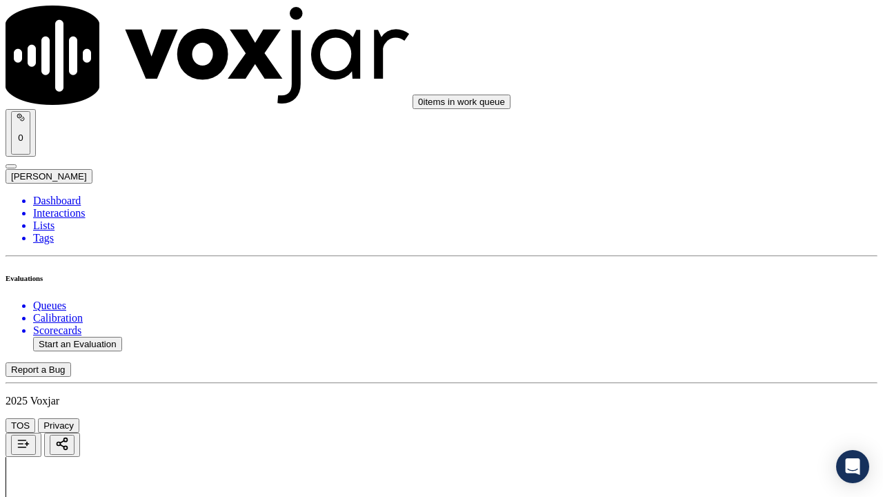
drag, startPoint x: 698, startPoint y: 317, endPoint x: 699, endPoint y: 324, distance: 6.9
click at [701, 344] on div "Yes" at bounding box center [736, 340] width 156 height 12
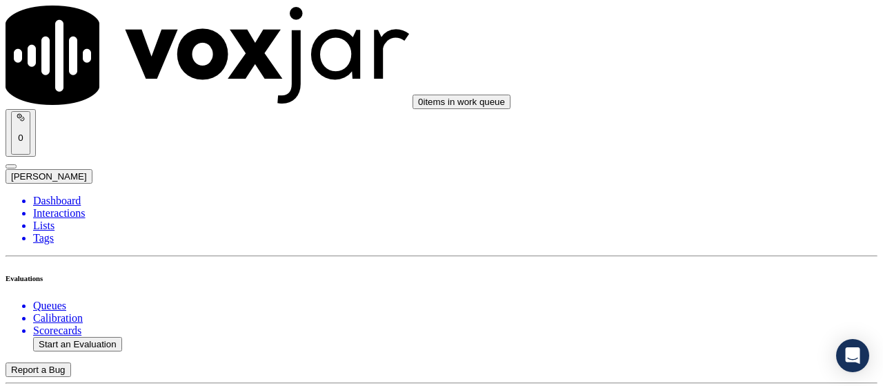
click at [78, 337] on button "Start an Evaluation" at bounding box center [77, 344] width 89 height 14
type input "20250826-175042_2165564287-all.mp3"
type input "isis"
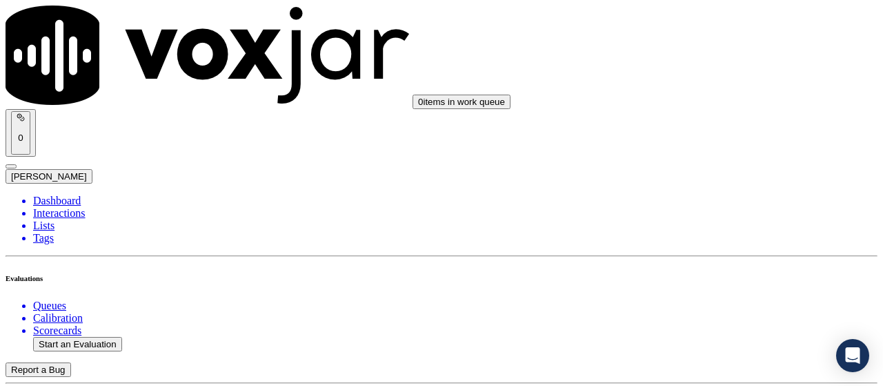
drag, startPoint x: 355, startPoint y: 244, endPoint x: 364, endPoint y: 246, distance: 9.9
drag, startPoint x: 456, startPoint y: 148, endPoint x: 468, endPoint y: 148, distance: 12.4
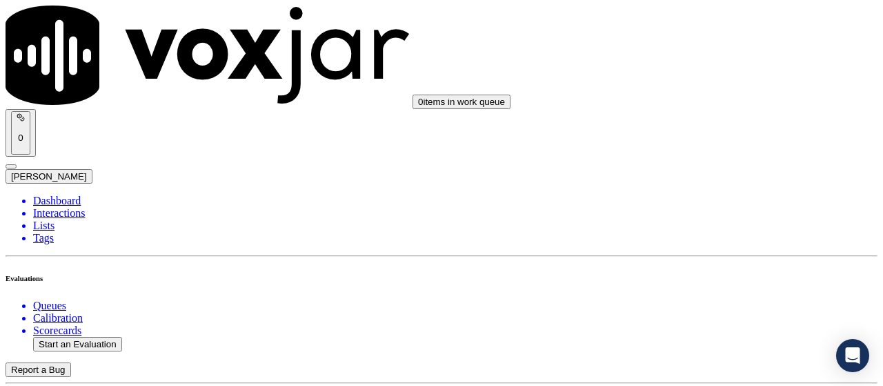
type input "[DATE]T18:37"
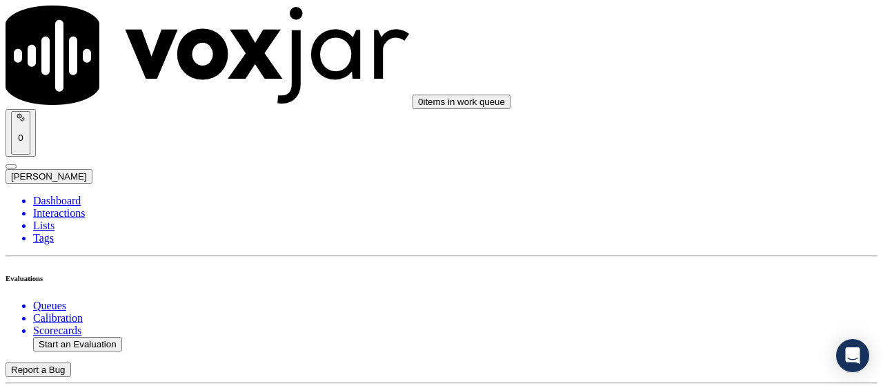
scroll to position [138, 0]
type input "[PERSON_NAME]"
drag, startPoint x: 533, startPoint y: 379, endPoint x: 564, endPoint y: 384, distance: 32.2
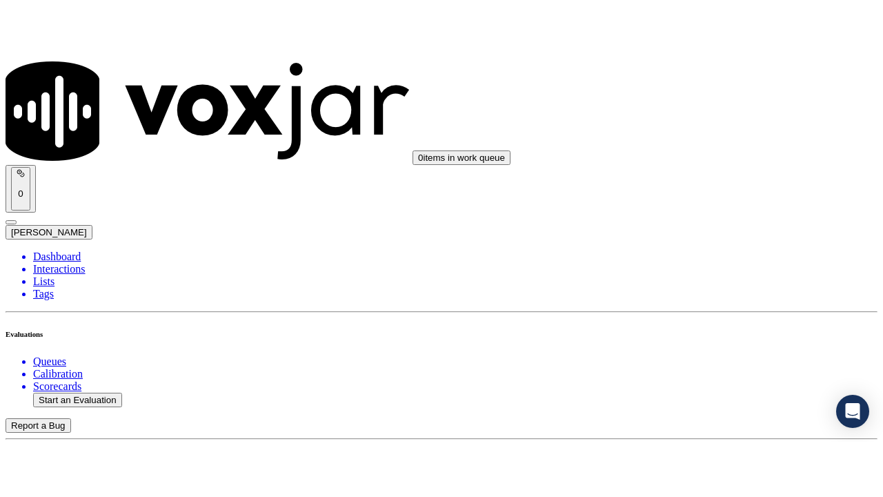
scroll to position [339, 0]
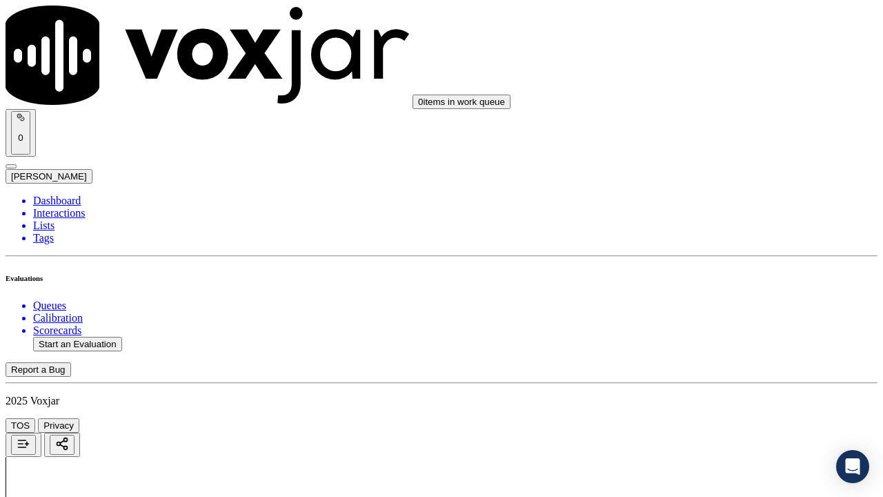
drag, startPoint x: 735, startPoint y: 264, endPoint x: 734, endPoint y: 280, distance: 16.6
drag, startPoint x: 729, startPoint y: 300, endPoint x: 724, endPoint y: 325, distance: 25.2
click at [727, 301] on div "Yes" at bounding box center [736, 295] width 156 height 12
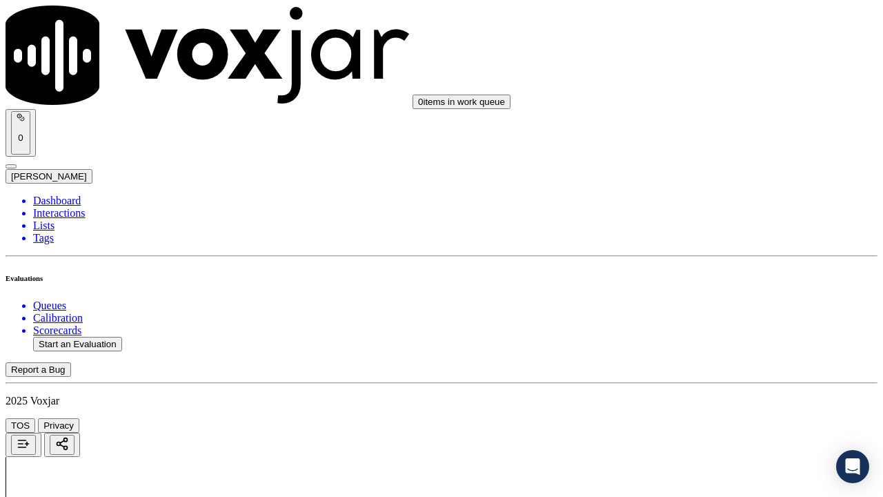
click at [723, 140] on div "Yes" at bounding box center [736, 141] width 156 height 12
click at [701, 321] on div "Yes" at bounding box center [736, 314] width 156 height 12
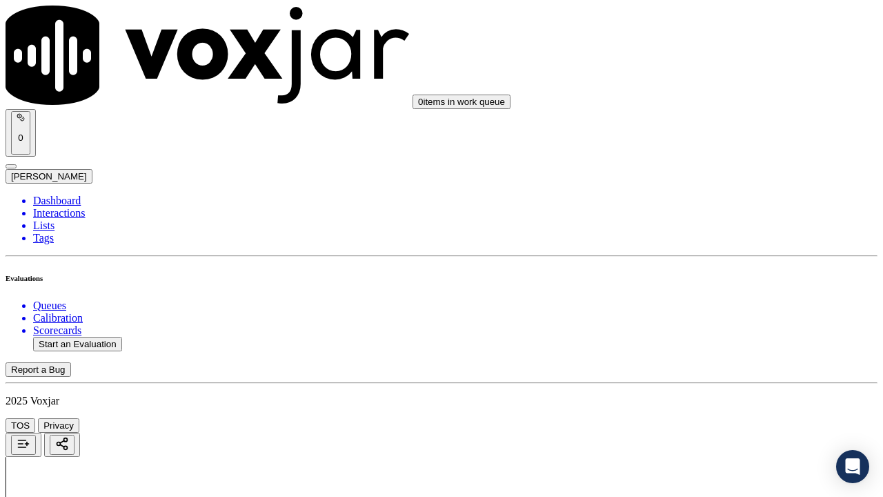
click at [707, 139] on div "N/A" at bounding box center [736, 132] width 156 height 12
click at [715, 379] on div "N/A" at bounding box center [736, 372] width 156 height 12
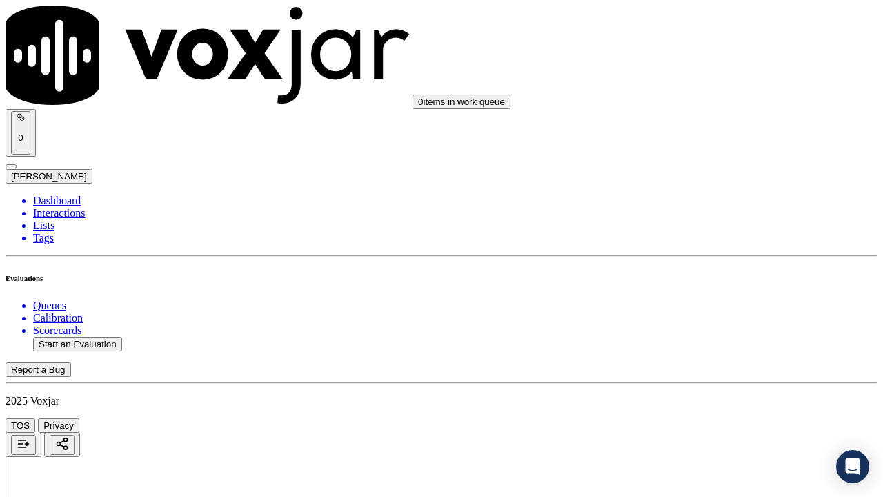
click at [709, 61] on div "Yes" at bounding box center [736, 55] width 156 height 12
click at [709, 268] on div "Yes" at bounding box center [736, 262] width 156 height 12
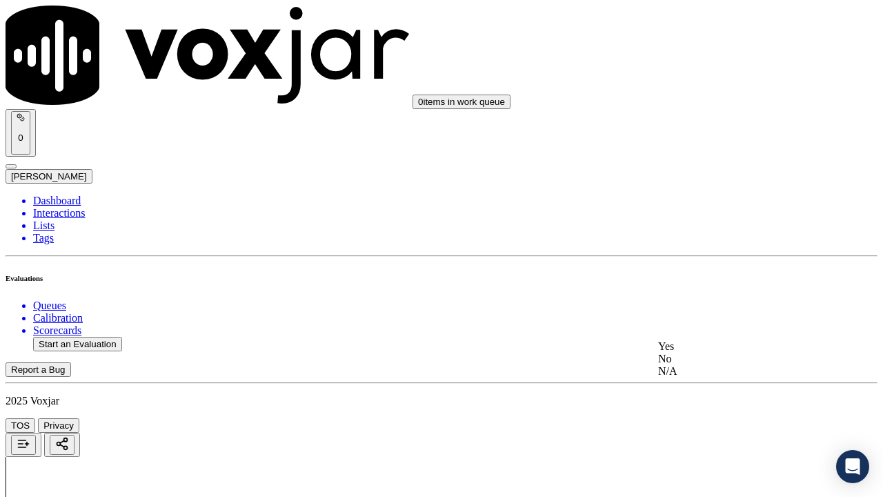
click at [711, 353] on div "Yes" at bounding box center [736, 346] width 156 height 12
click at [715, 81] on div "Yes" at bounding box center [736, 74] width 156 height 12
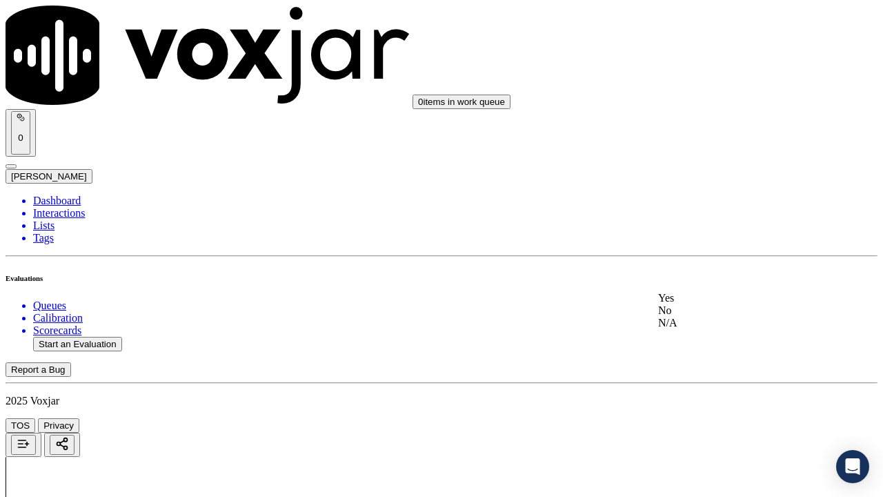
drag, startPoint x: 729, startPoint y: 306, endPoint x: 735, endPoint y: 327, distance: 22.3
click at [728, 304] on div "Yes" at bounding box center [736, 298] width 156 height 12
click at [722, 99] on div "Yes" at bounding box center [736, 98] width 156 height 12
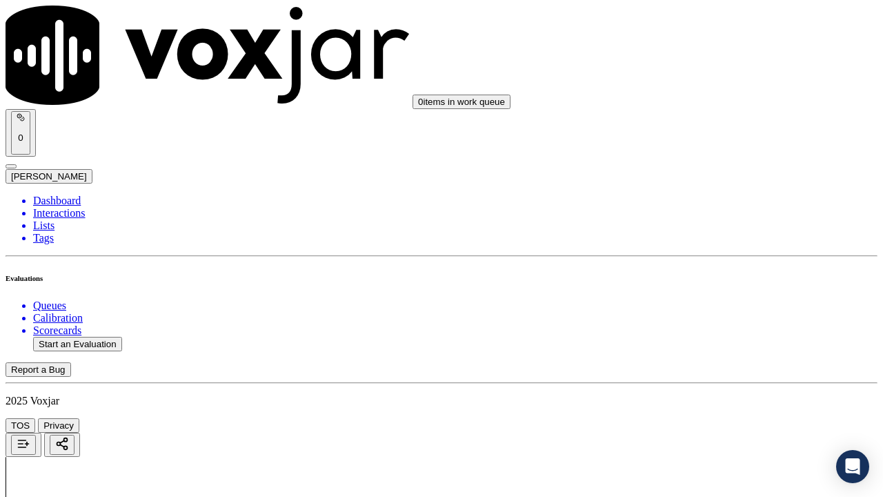
click at [700, 361] on div "Yes" at bounding box center [736, 354] width 156 height 12
click at [722, 121] on div "Yes" at bounding box center [736, 114] width 156 height 12
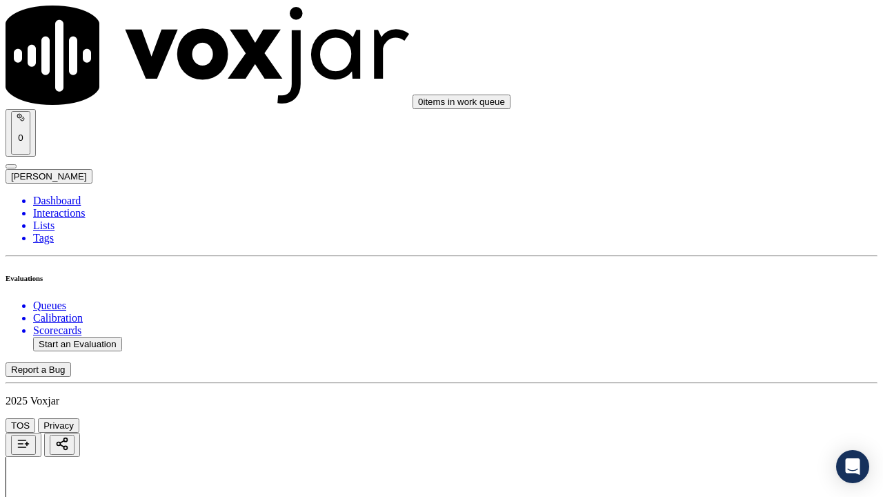
click at [712, 307] on div "No" at bounding box center [736, 301] width 156 height 12
click at [713, 290] on div "Yes" at bounding box center [736, 288] width 156 height 12
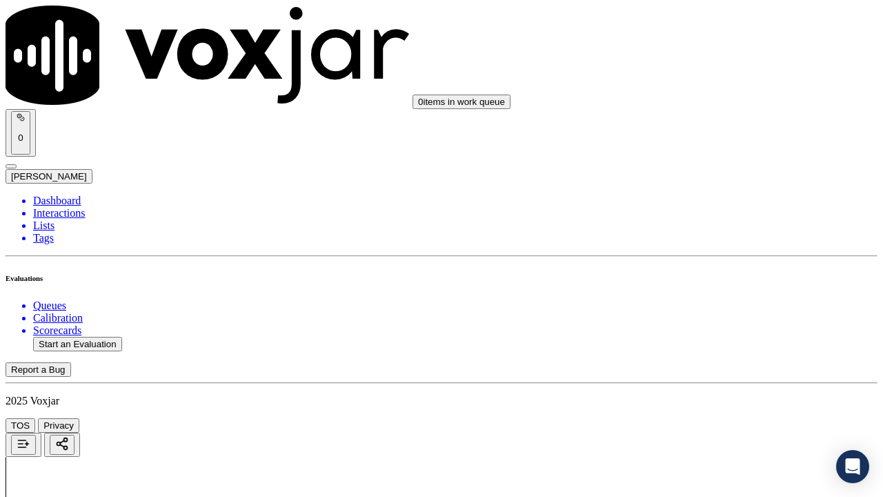
click at [731, 261] on div "Yes" at bounding box center [736, 255] width 156 height 12
click at [724, 245] on div "Yes" at bounding box center [736, 238] width 156 height 12
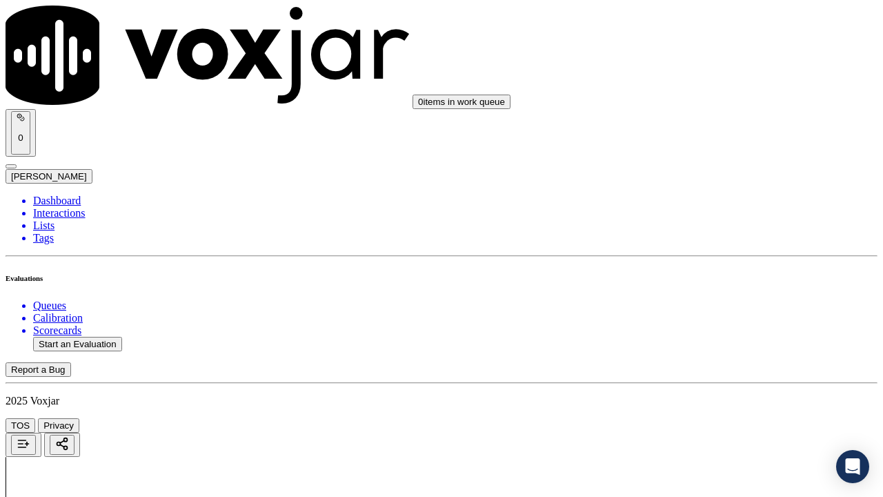
scroll to position [3449, 0]
click at [723, 90] on div "Yes" at bounding box center [736, 84] width 156 height 12
click at [718, 281] on div "Yes" at bounding box center [736, 274] width 156 height 12
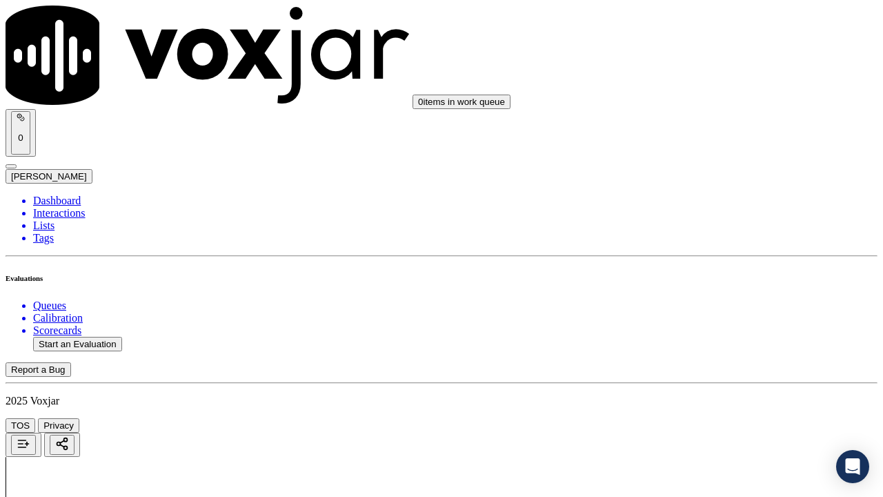
scroll to position [3794, 0]
click at [729, 181] on div "Yes" at bounding box center [736, 176] width 156 height 12
click at [709, 373] on div "Yes" at bounding box center [736, 367] width 156 height 12
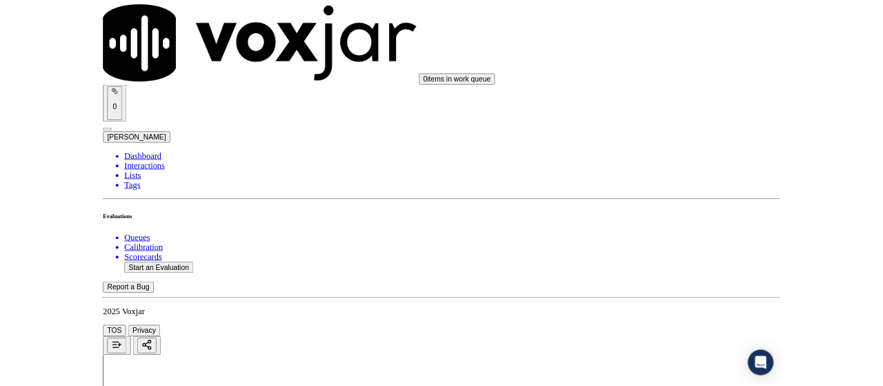
scroll to position [4012, 0]
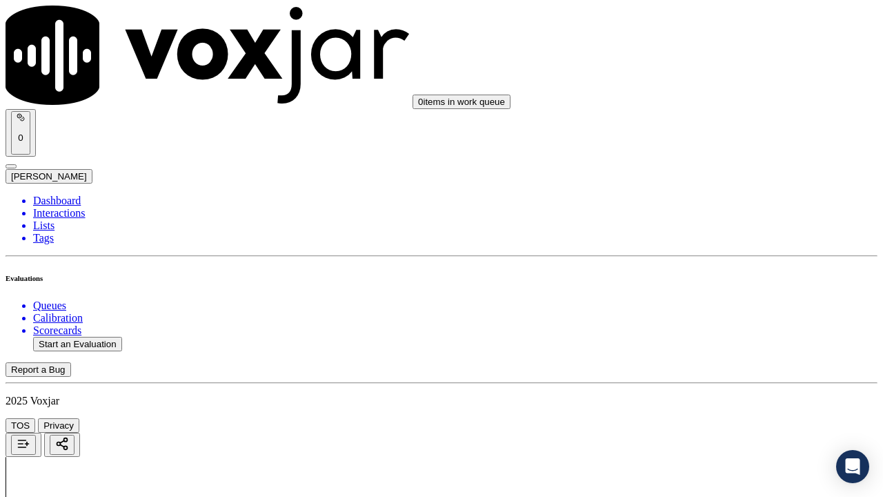
drag, startPoint x: 687, startPoint y: 348, endPoint x: 686, endPoint y: 364, distance: 15.2
click at [687, 346] on div "Yes" at bounding box center [736, 340] width 156 height 12
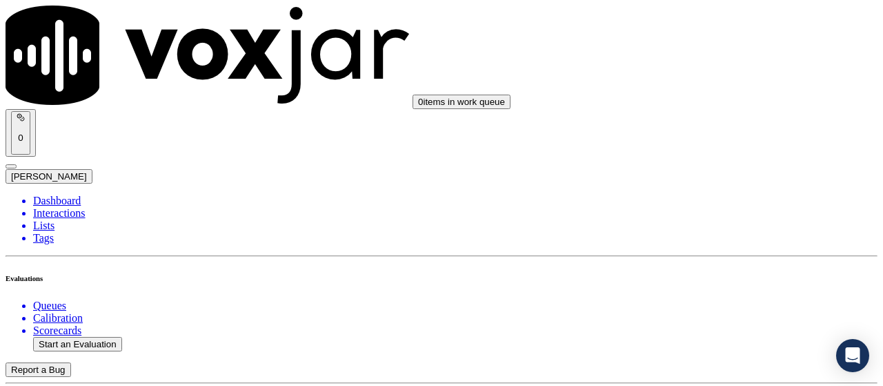
click at [86, 337] on button "Start an Evaluation" at bounding box center [77, 344] width 89 height 14
type input "20250826-113108_3303104095-all.mp3"
type input "miche"
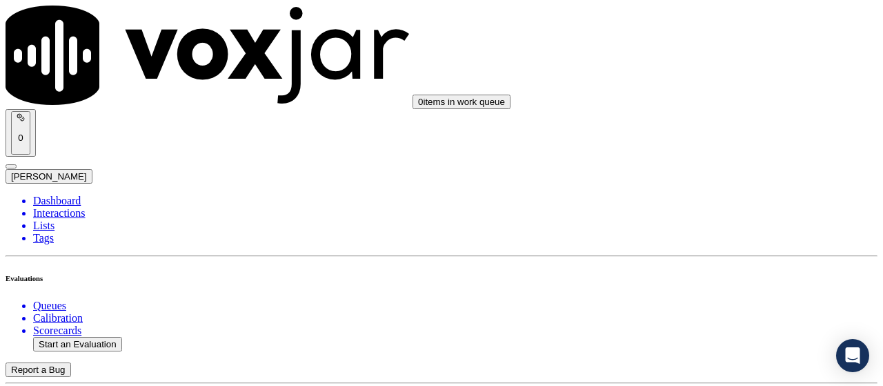
type input "[DATE]T18:47"
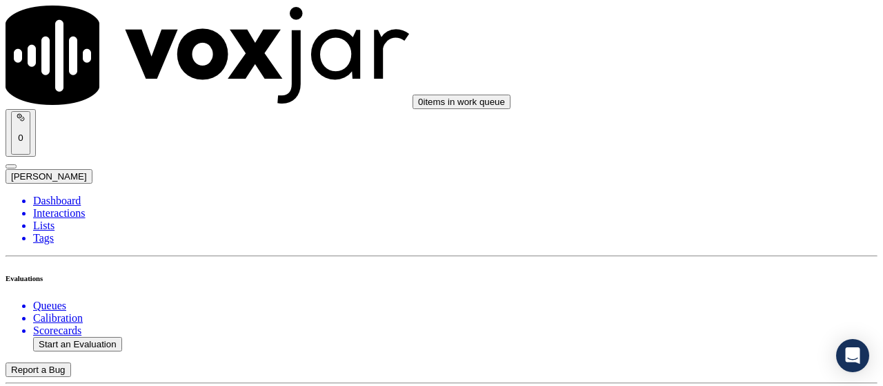
scroll to position [138, 0]
type input "[PERSON_NAME]"
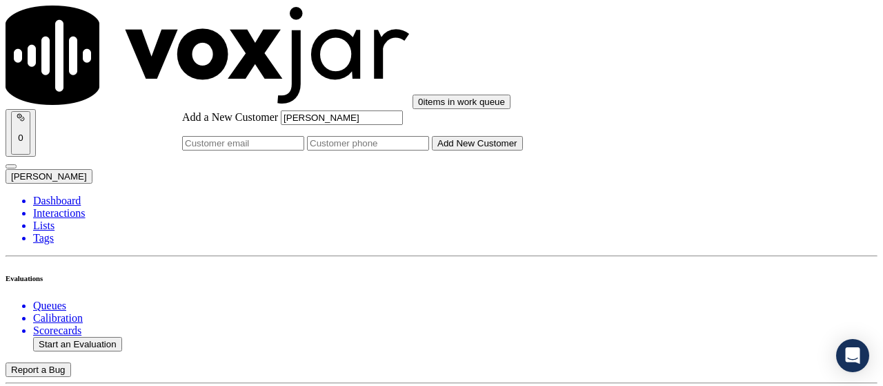
type input "[PERSON_NAME]"
click at [429, 150] on input "Add a New Customer" at bounding box center [368, 143] width 122 height 14
paste input "3303104095"
type input "3303104095"
click at [500, 150] on button "Add New Customer" at bounding box center [477, 143] width 91 height 14
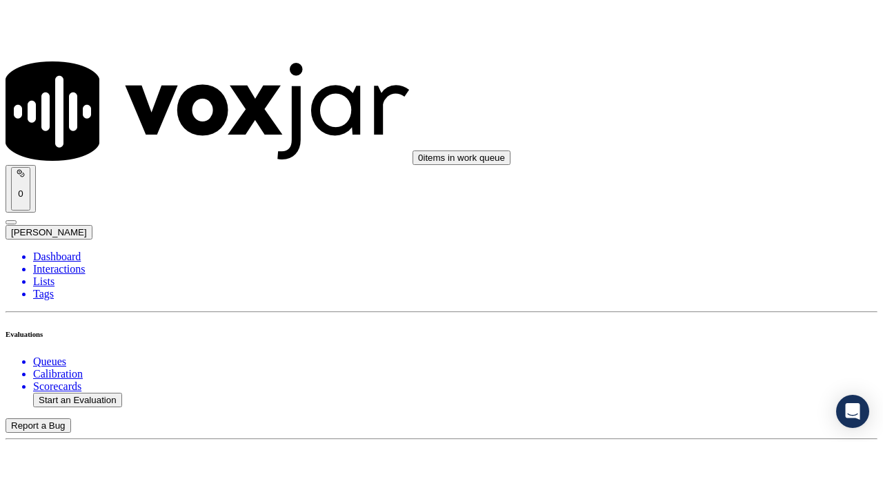
scroll to position [276, 0]
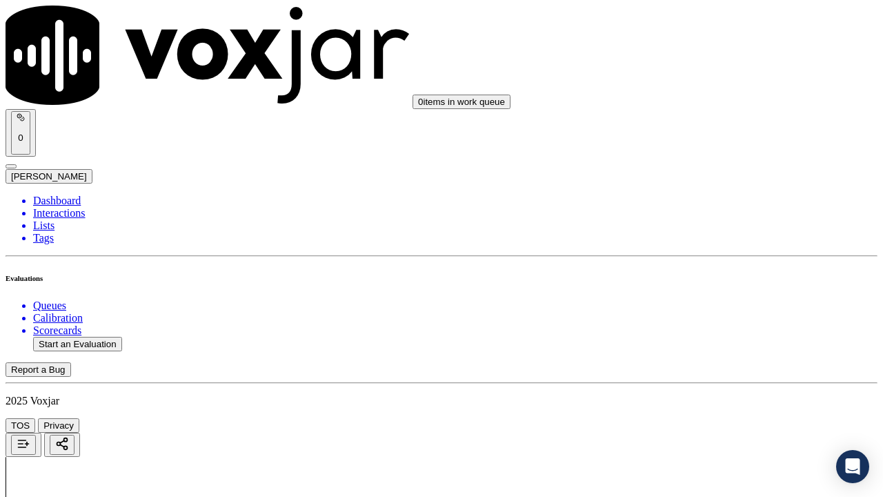
drag, startPoint x: 729, startPoint y: 264, endPoint x: 730, endPoint y: 282, distance: 18.6
click at [731, 301] on div "Yes" at bounding box center [736, 295] width 156 height 12
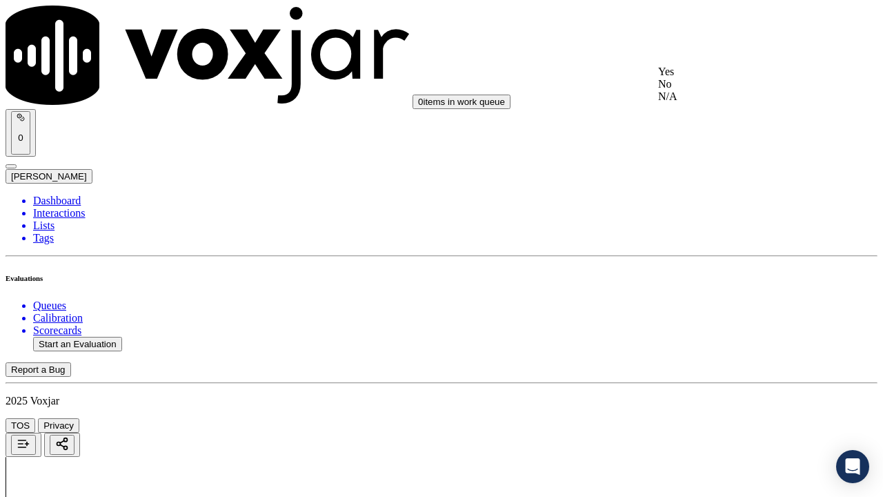
drag, startPoint x: 692, startPoint y: 79, endPoint x: 706, endPoint y: 256, distance: 177.8
click at [692, 78] on div "Yes" at bounding box center [736, 72] width 156 height 12
click at [706, 250] on div "Yes" at bounding box center [736, 245] width 156 height 12
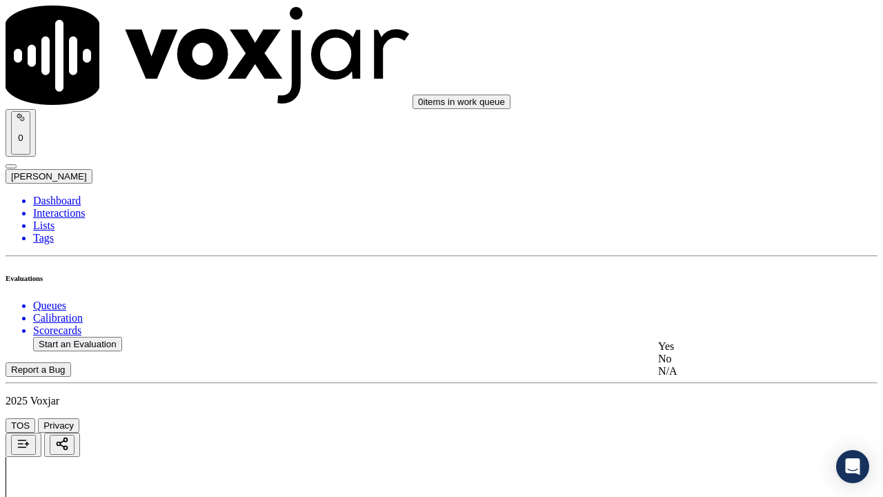
click at [704, 377] on div "N/A" at bounding box center [736, 371] width 156 height 12
click at [711, 241] on div "N/A" at bounding box center [736, 234] width 156 height 12
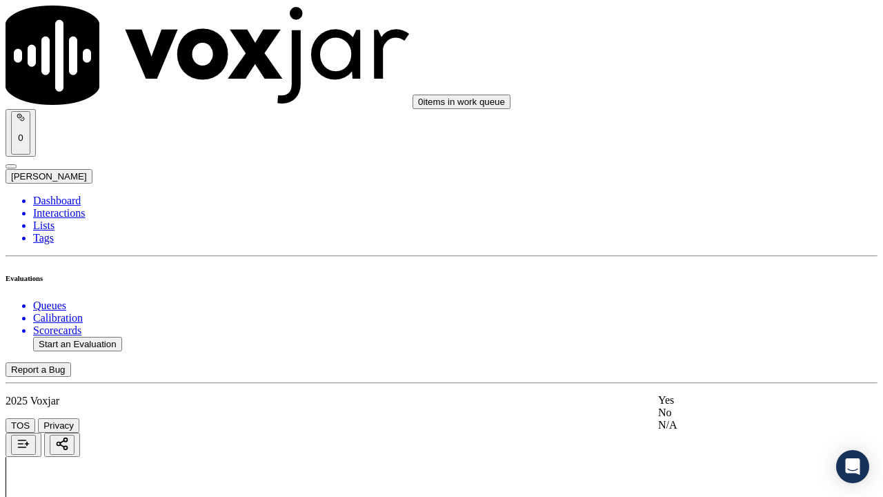
click at [711, 385] on div "Yes" at bounding box center [736, 400] width 156 height 12
click at [687, 124] on div "Yes" at bounding box center [736, 124] width 156 height 12
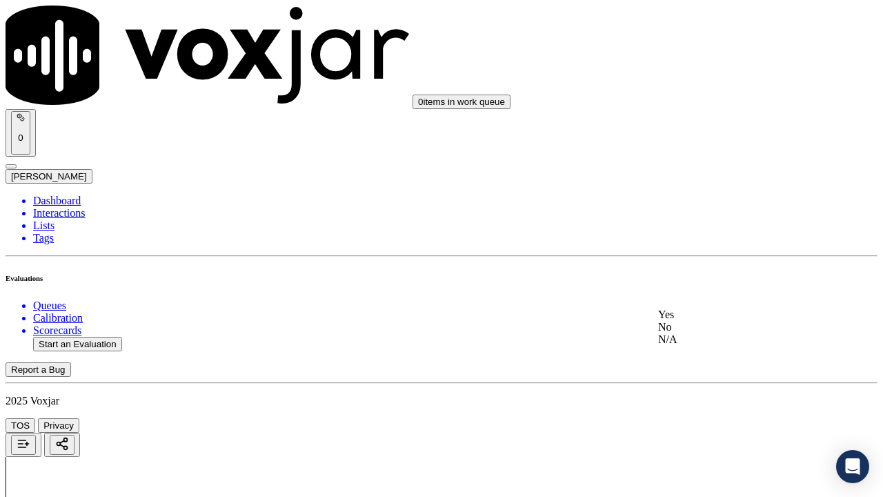
click at [711, 321] on div "Yes" at bounding box center [736, 314] width 156 height 12
click at [698, 81] on div "Yes" at bounding box center [736, 74] width 156 height 12
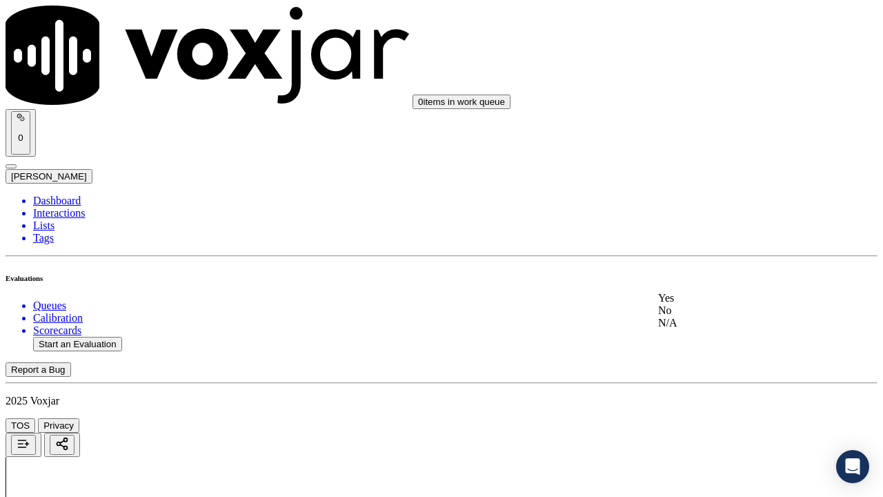
click at [720, 304] on div "Yes" at bounding box center [736, 298] width 156 height 12
click at [733, 104] on div "Yes" at bounding box center [736, 98] width 156 height 12
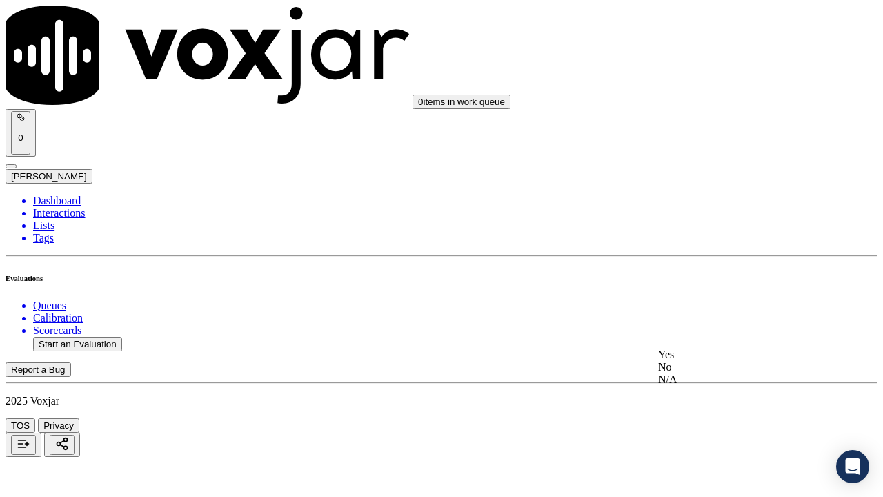
click at [705, 359] on div "Yes" at bounding box center [736, 354] width 156 height 12
click at [722, 190] on div "Yes" at bounding box center [736, 183] width 156 height 12
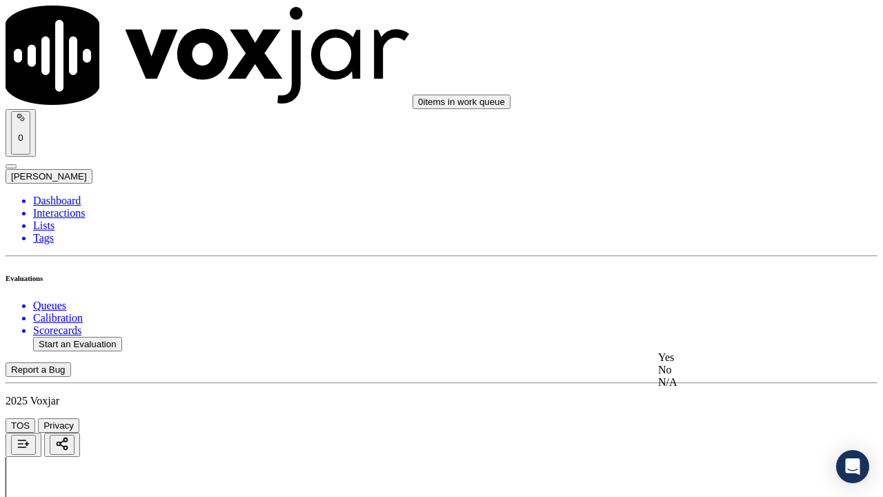
click at [705, 361] on div "Yes" at bounding box center [736, 357] width 156 height 12
click at [702, 123] on div "Yes" at bounding box center [736, 117] width 156 height 12
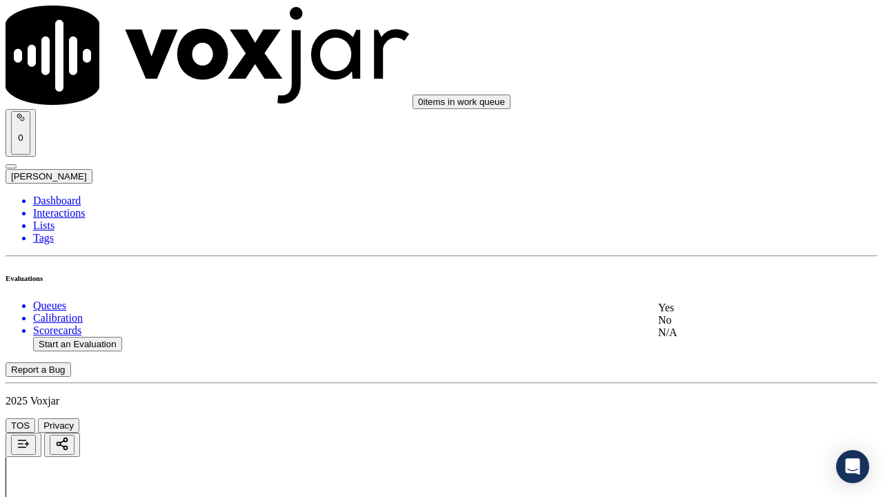
click at [709, 314] on div "Yes" at bounding box center [736, 307] width 156 height 12
click at [708, 90] on div "Yes" at bounding box center [736, 84] width 156 height 12
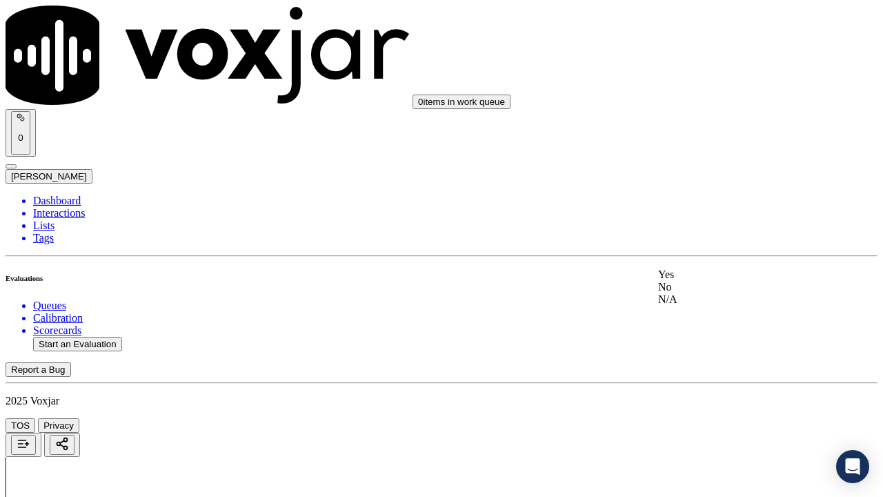
click at [722, 279] on div "Yes" at bounding box center [736, 274] width 156 height 12
click at [713, 111] on div "Yes" at bounding box center [736, 107] width 156 height 12
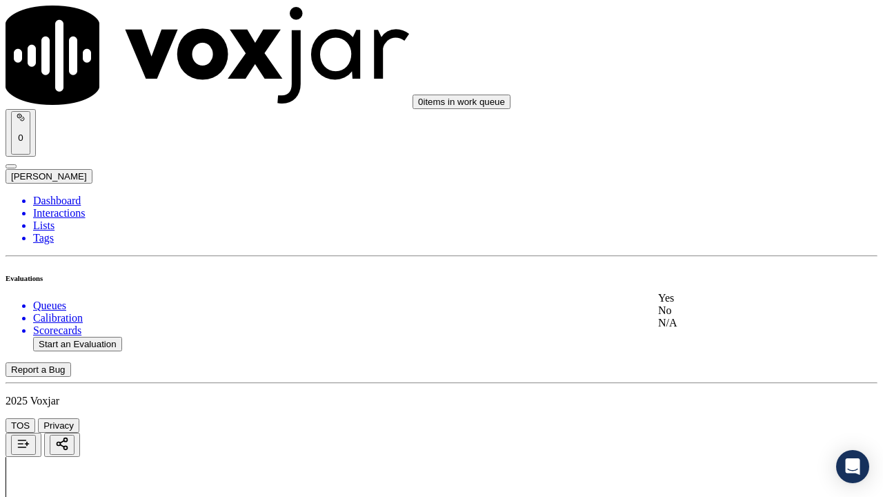
click at [715, 304] on div "Yes" at bounding box center [736, 298] width 156 height 12
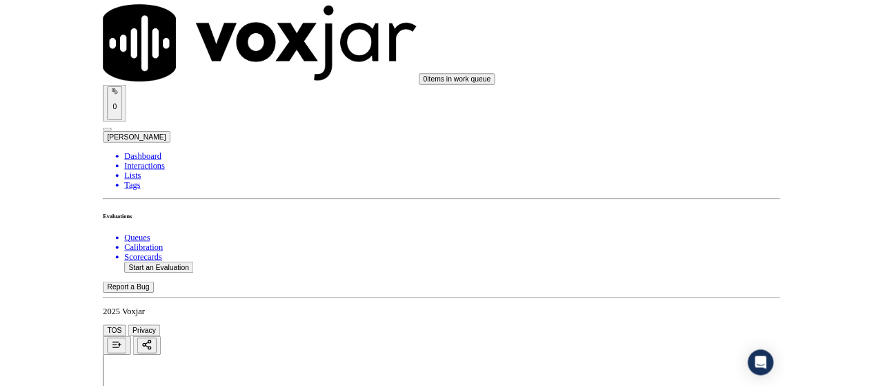
scroll to position [4012, 0]
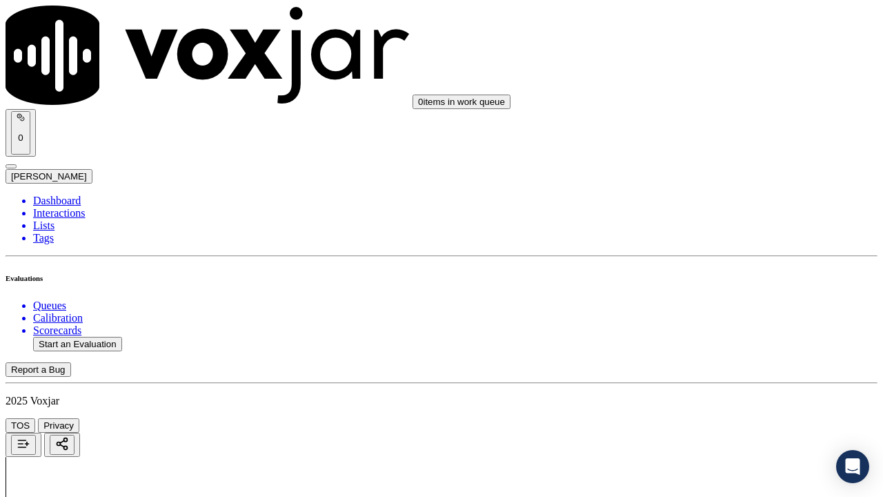
click at [713, 339] on div "Yes" at bounding box center [736, 340] width 156 height 12
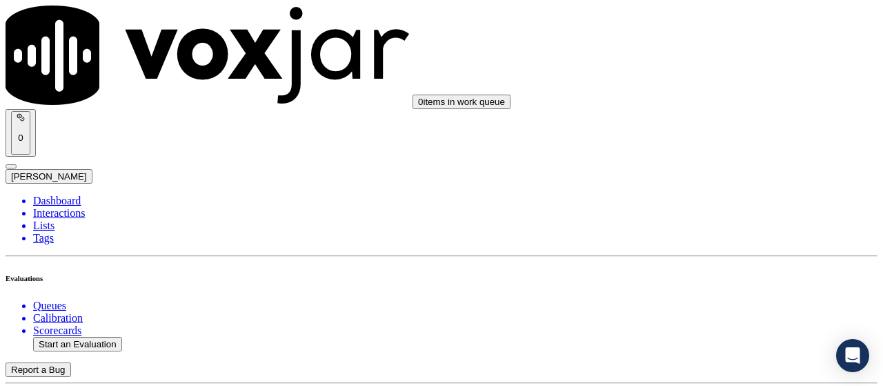
click at [103, 337] on button "Start an Evaluation" at bounding box center [77, 344] width 89 height 14
type input "20250826-173706_2167707001-all.mp3"
type input "lil"
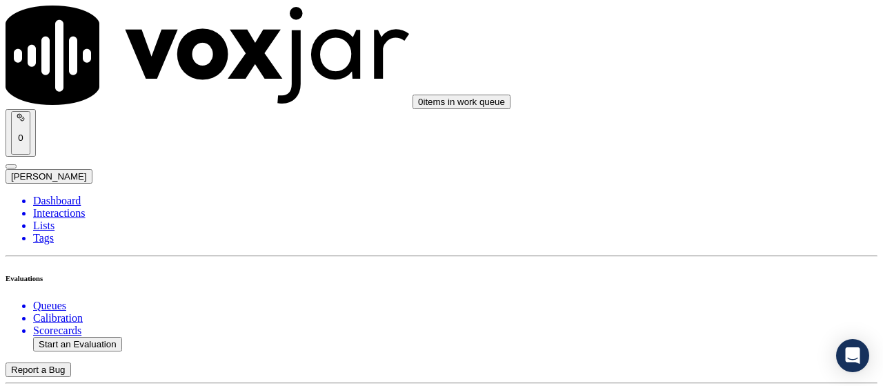
type input "[DATE]T18:52"
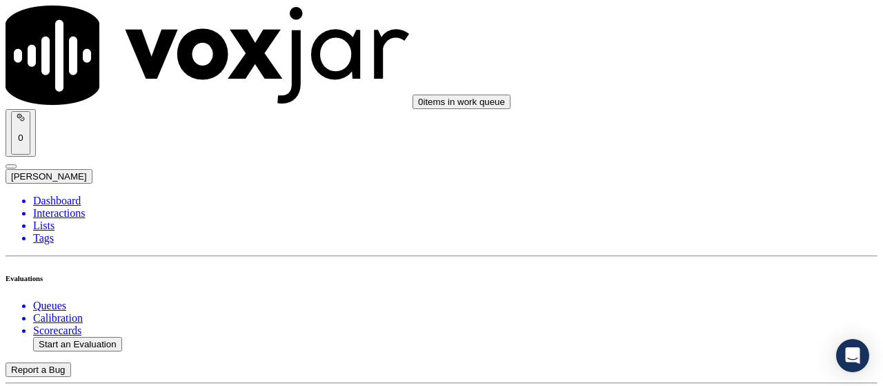
scroll to position [207, 0]
type input "[PERSON_NAME]"
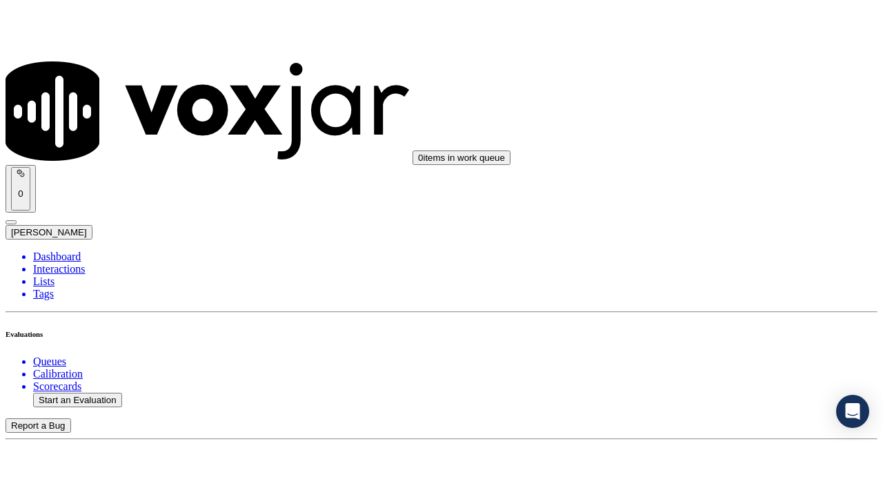
scroll to position [276, 0]
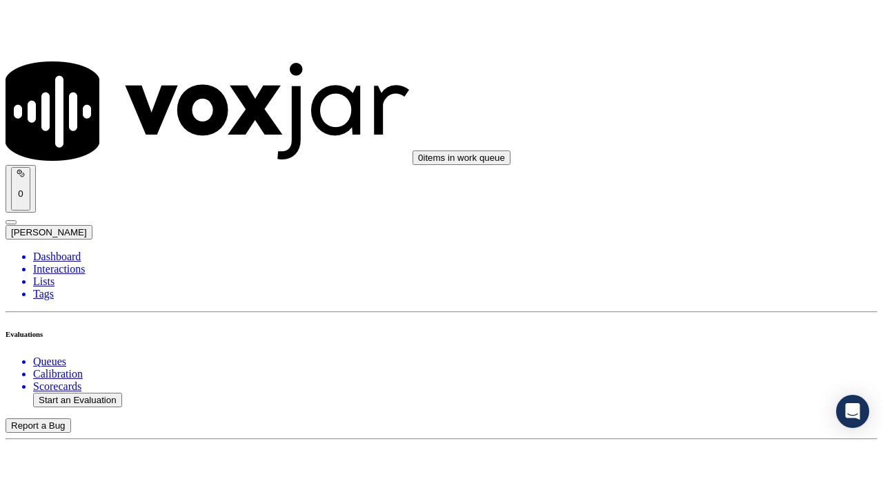
scroll to position [206, 0]
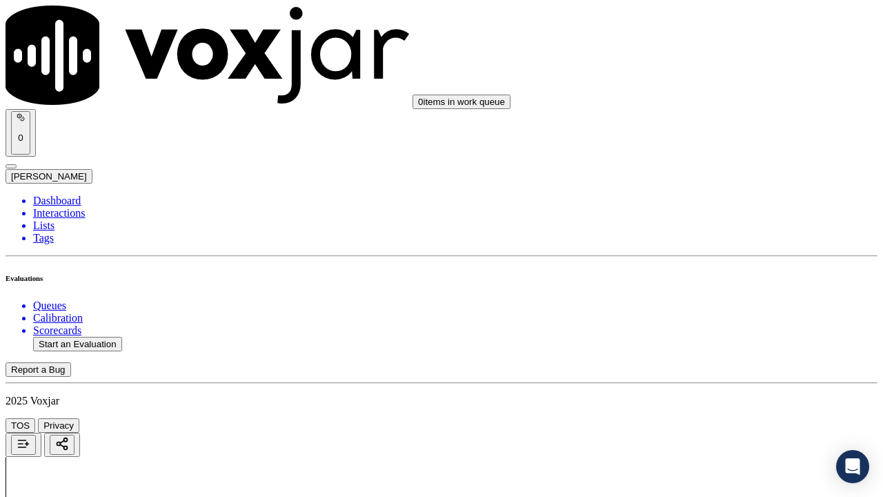
click at [715, 297] on div "Yes" at bounding box center [736, 295] width 156 height 12
click at [719, 216] on div "Yes" at bounding box center [736, 210] width 156 height 12
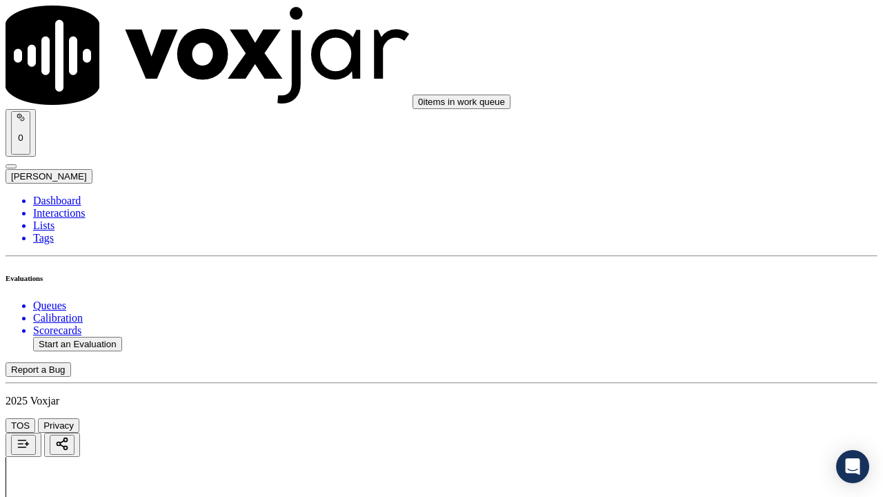
click at [701, 385] on div "Yes" at bounding box center [736, 383] width 156 height 12
click at [720, 208] on div "N/A" at bounding box center [736, 201] width 156 height 12
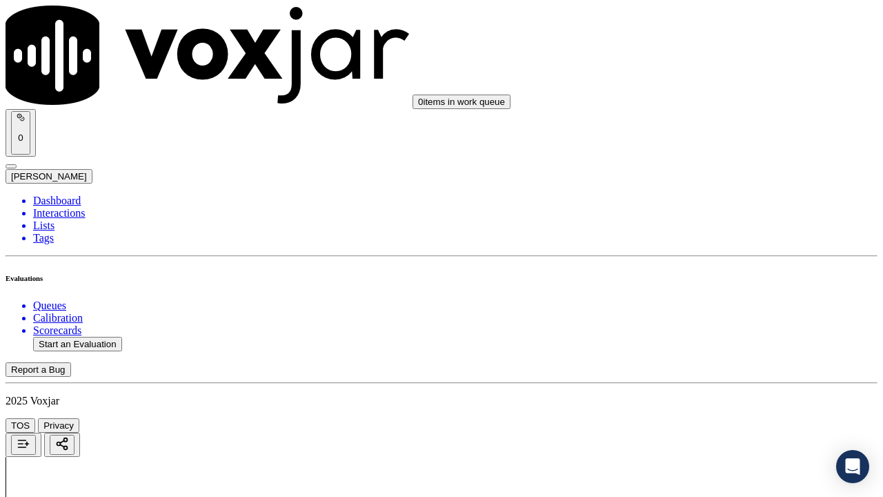
click at [703, 385] on div "N/A" at bounding box center [736, 441] width 156 height 12
click at [717, 199] on div "Yes" at bounding box center [736, 193] width 156 height 12
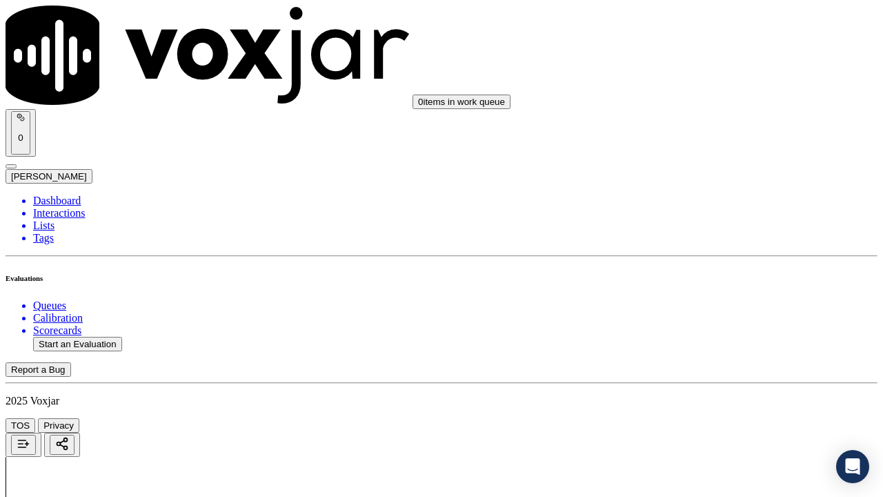
click at [709, 385] on div "Yes" at bounding box center [736, 400] width 156 height 12
click at [704, 183] on div "Yes" at bounding box center [736, 176] width 156 height 12
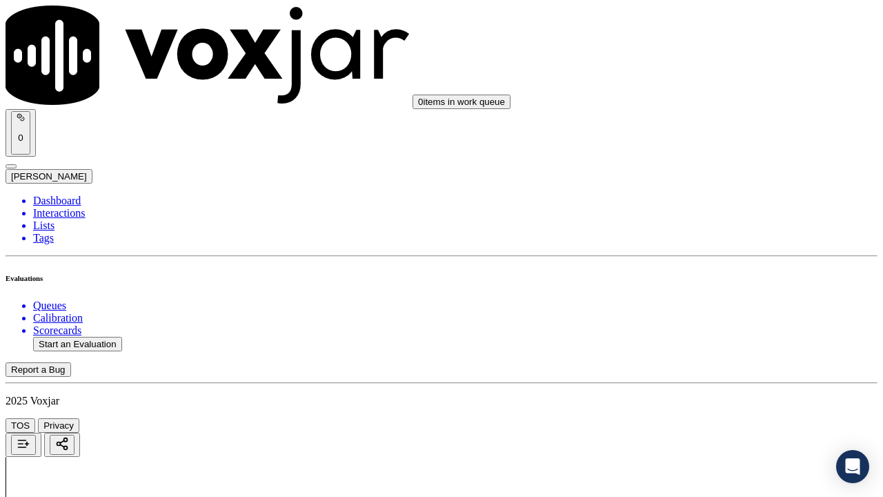
click at [707, 356] on div "Yes" at bounding box center [736, 350] width 156 height 12
click at [717, 235] on div "Yes" at bounding box center [736, 229] width 156 height 12
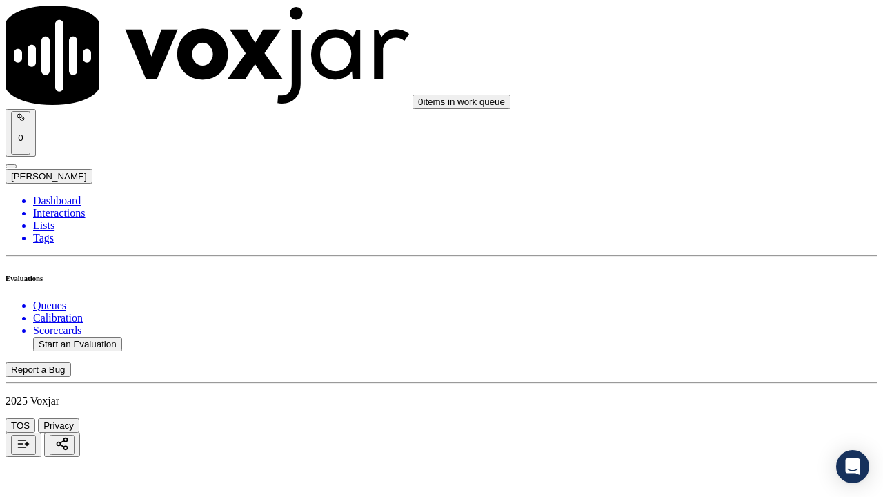
scroll to position [2208, 0]
click at [699, 173] on div "Yes" at bounding box center [736, 167] width 156 height 12
click at [714, 385] on div "Yes" at bounding box center [736, 423] width 156 height 12
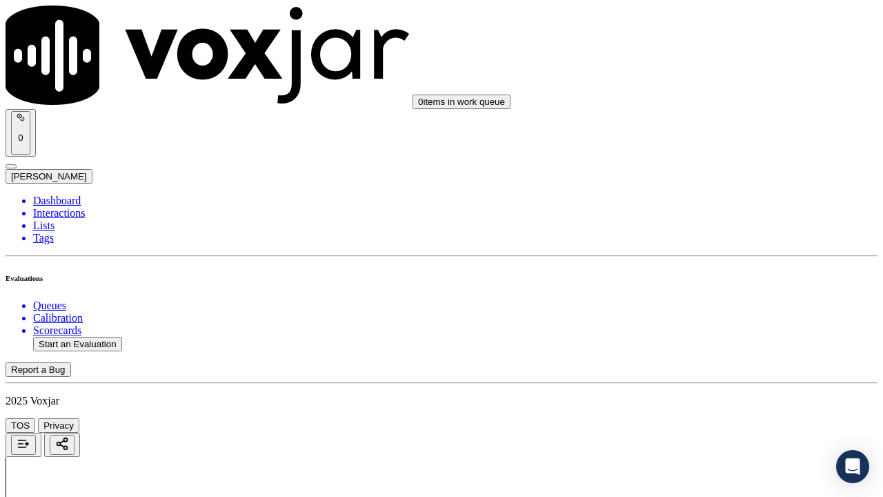
scroll to position [2622, 0]
click at [715, 190] on div "Yes" at bounding box center [736, 183] width 156 height 12
click at [712, 359] on div "Yes" at bounding box center [736, 357] width 156 height 12
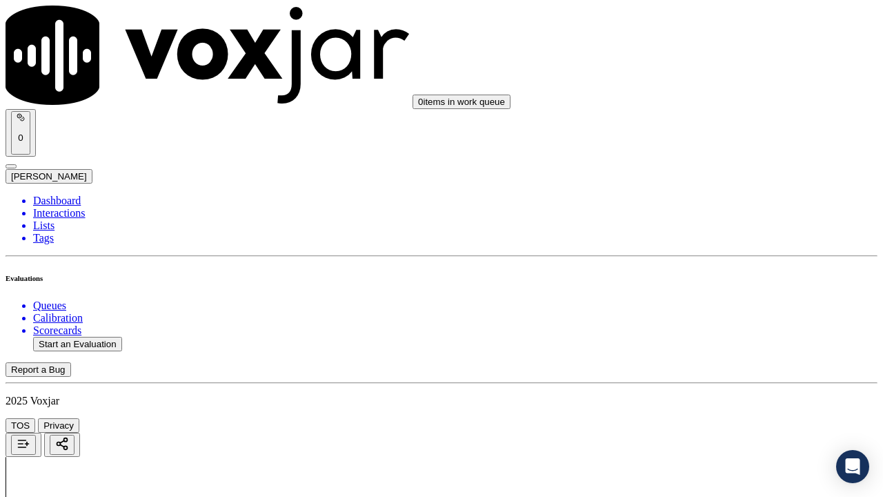
scroll to position [2966, 0]
click at [707, 192] on div "Yes" at bounding box center [736, 186] width 156 height 12
click at [700, 383] on div "Yes" at bounding box center [736, 376] width 156 height 12
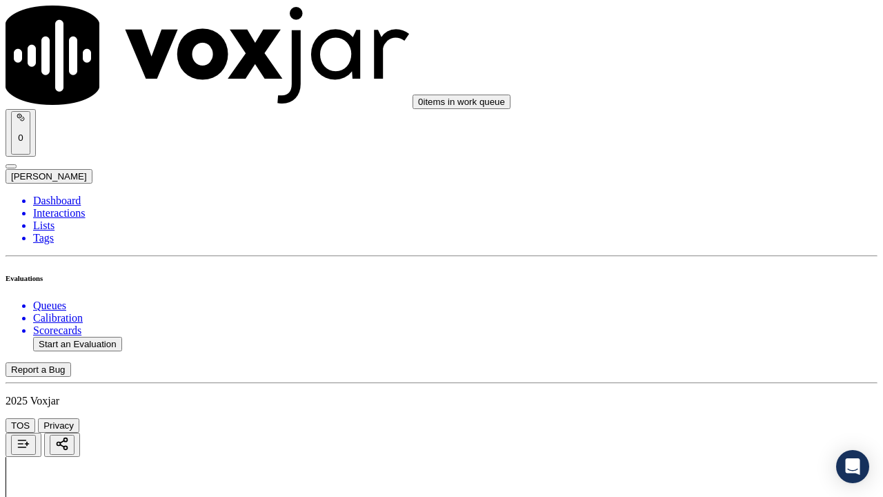
scroll to position [3380, 0]
click at [705, 159] on div "Yes" at bounding box center [736, 153] width 156 height 12
click at [712, 350] on div "Yes" at bounding box center [736, 343] width 156 height 12
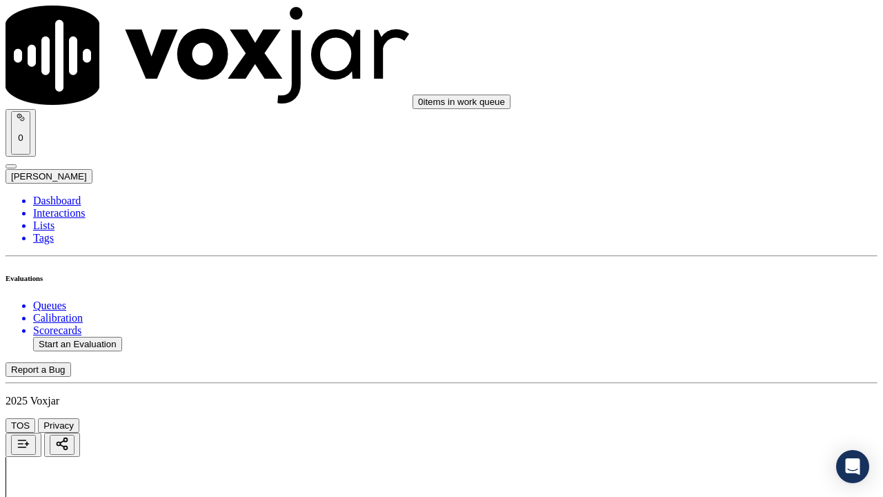
scroll to position [3725, 0]
click at [706, 252] on div "Yes" at bounding box center [736, 245] width 156 height 12
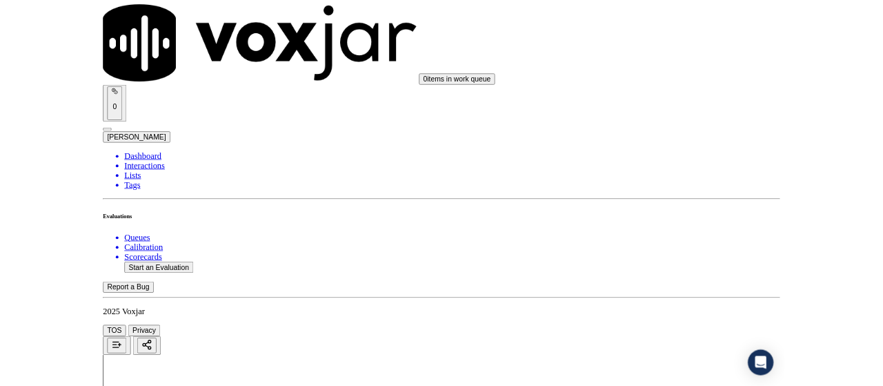
scroll to position [4012, 0]
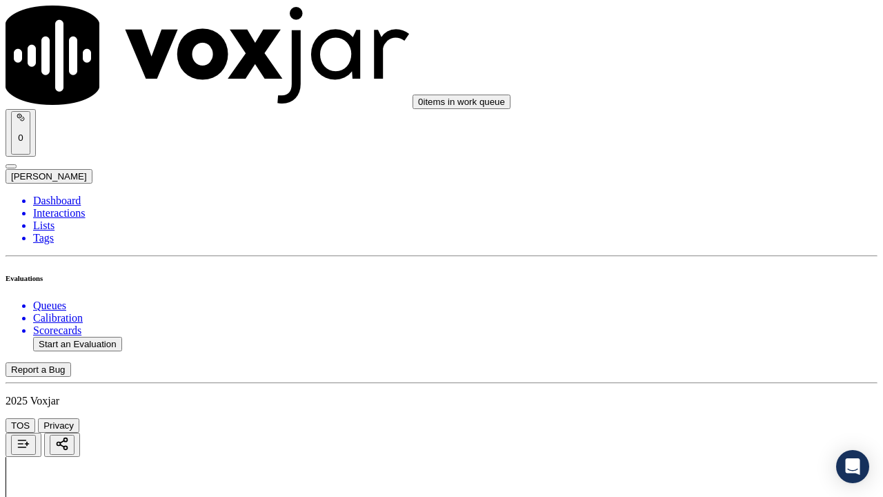
click at [697, 156] on div "Yes" at bounding box center [736, 149] width 156 height 12
drag, startPoint x: 714, startPoint y: 310, endPoint x: 715, endPoint y: 328, distance: 18.6
drag, startPoint x: 714, startPoint y: 339, endPoint x: 690, endPoint y: 416, distance: 80.3
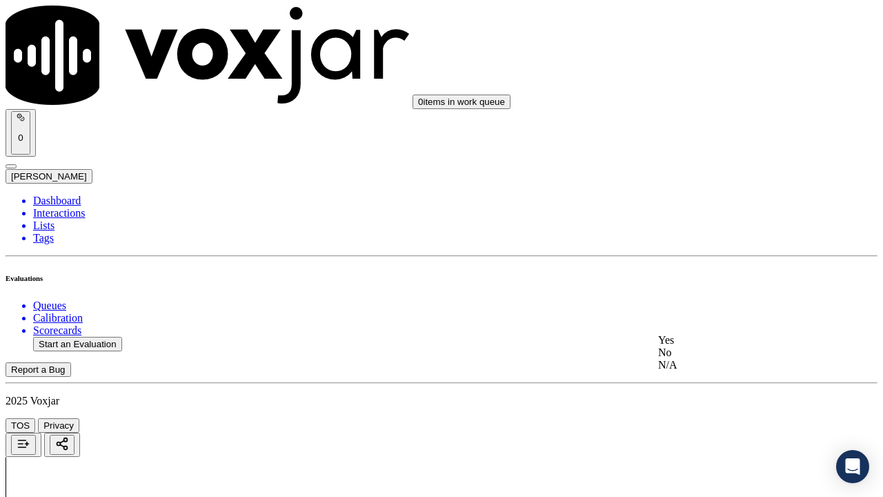
click at [713, 344] on div "Yes" at bounding box center [736, 340] width 156 height 12
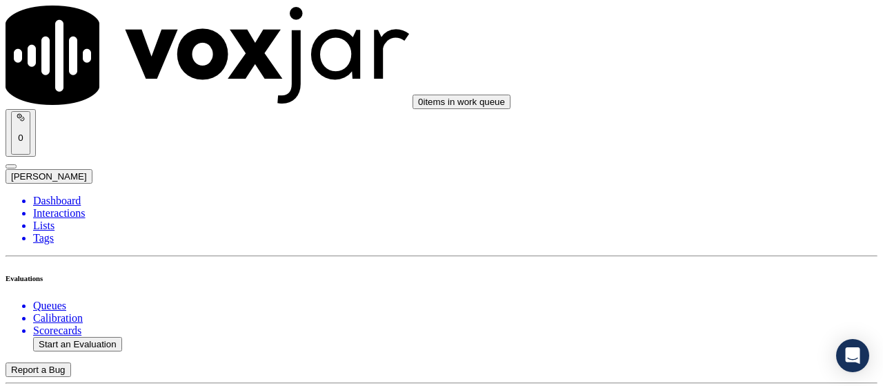
scroll to position [207, 0]
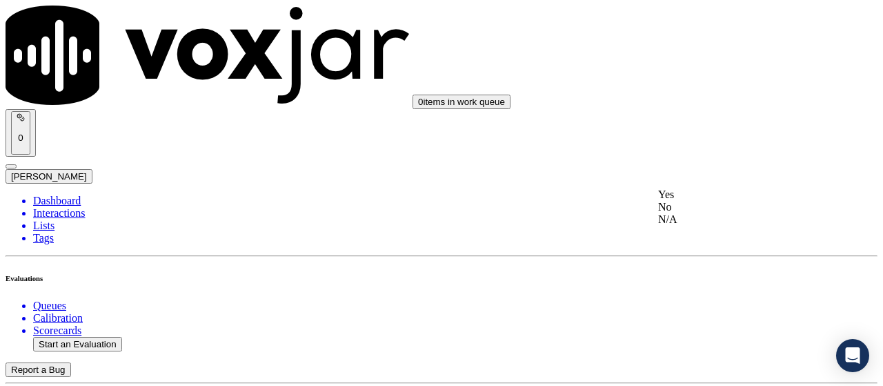
click at [723, 213] on div "No" at bounding box center [736, 207] width 156 height 12
type textarea "Agent stated the rate as 4.55c whereas the correct rate is 4.75c"
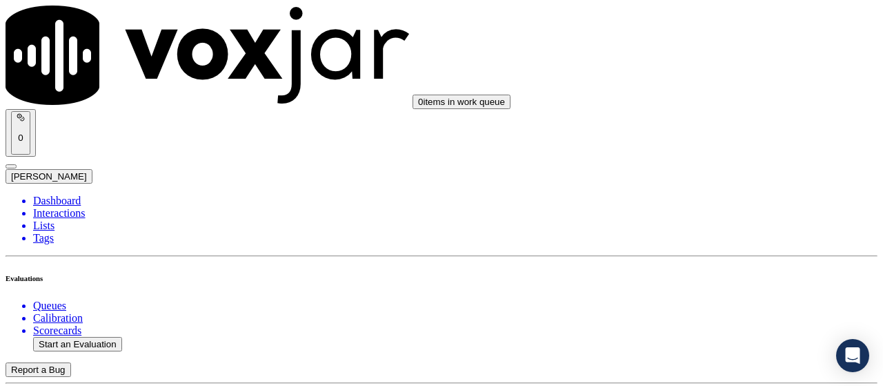
scroll to position [0, 0]
